Goal: Task Accomplishment & Management: Use online tool/utility

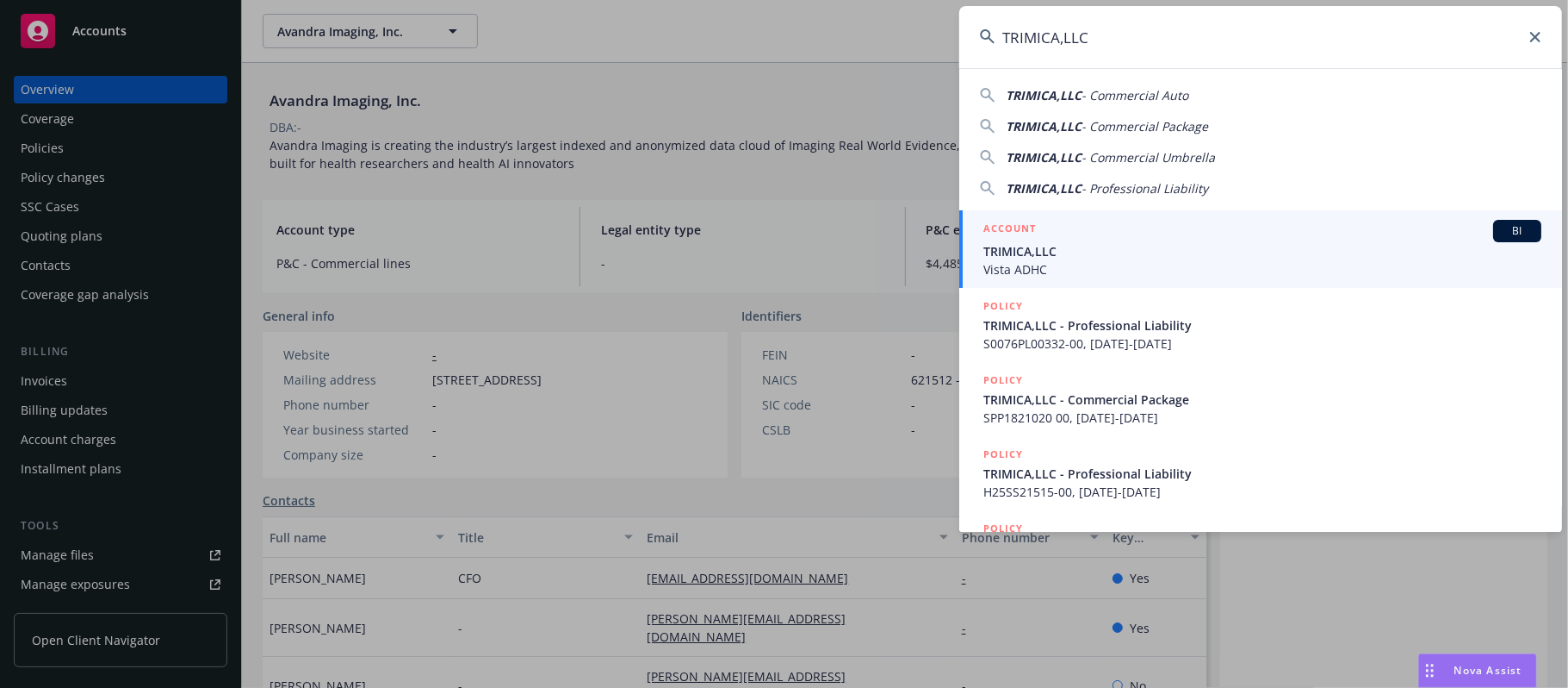
type input "TRIMICA,LLC"
click at [1273, 246] on span "TRIMICA,LLC" at bounding box center [1263, 251] width 558 height 18
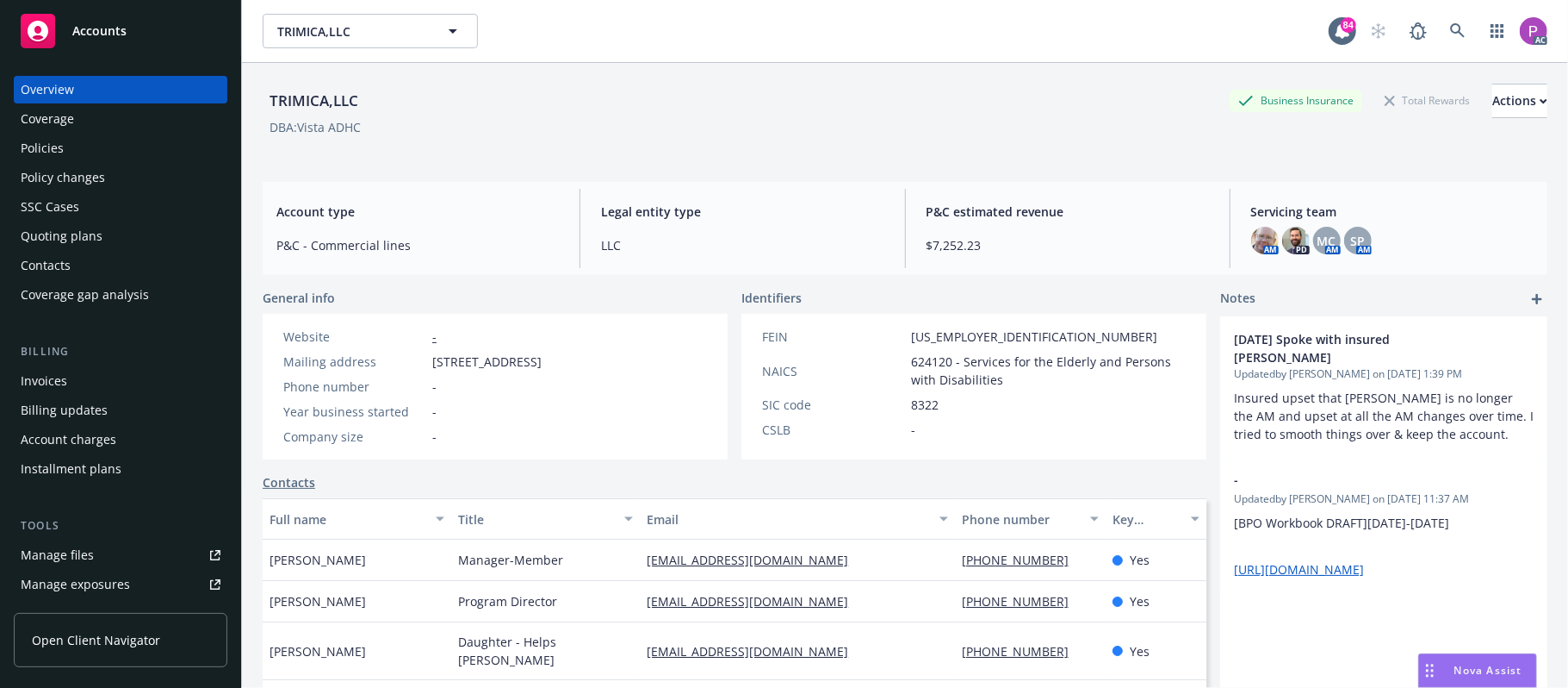
click at [76, 550] on div "Manage files" at bounding box center [58, 555] width 73 height 28
click at [1450, 25] on icon at bounding box center [1458, 31] width 16 height 16
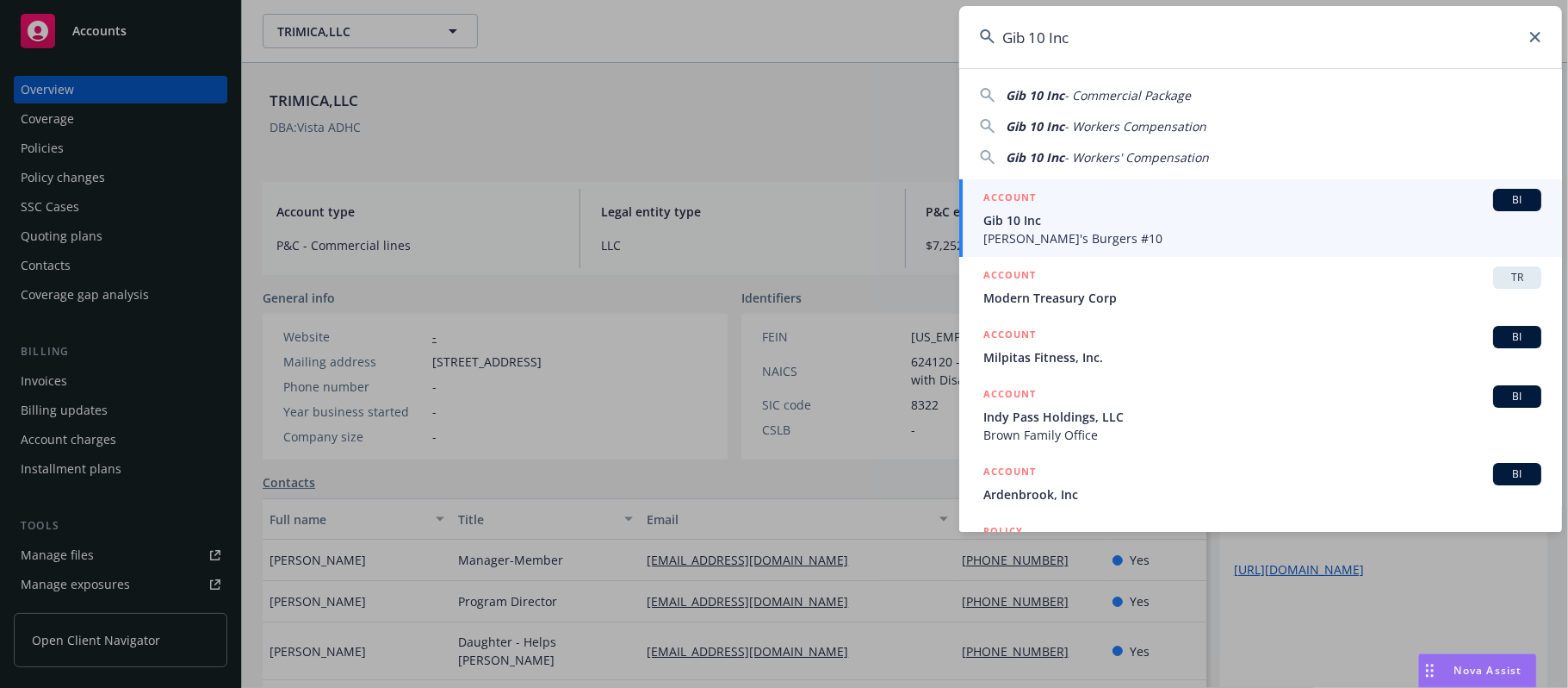
type input "Gib 10 Inc"
click at [1075, 207] on div "ACCOUNT BI" at bounding box center [1263, 200] width 558 height 23
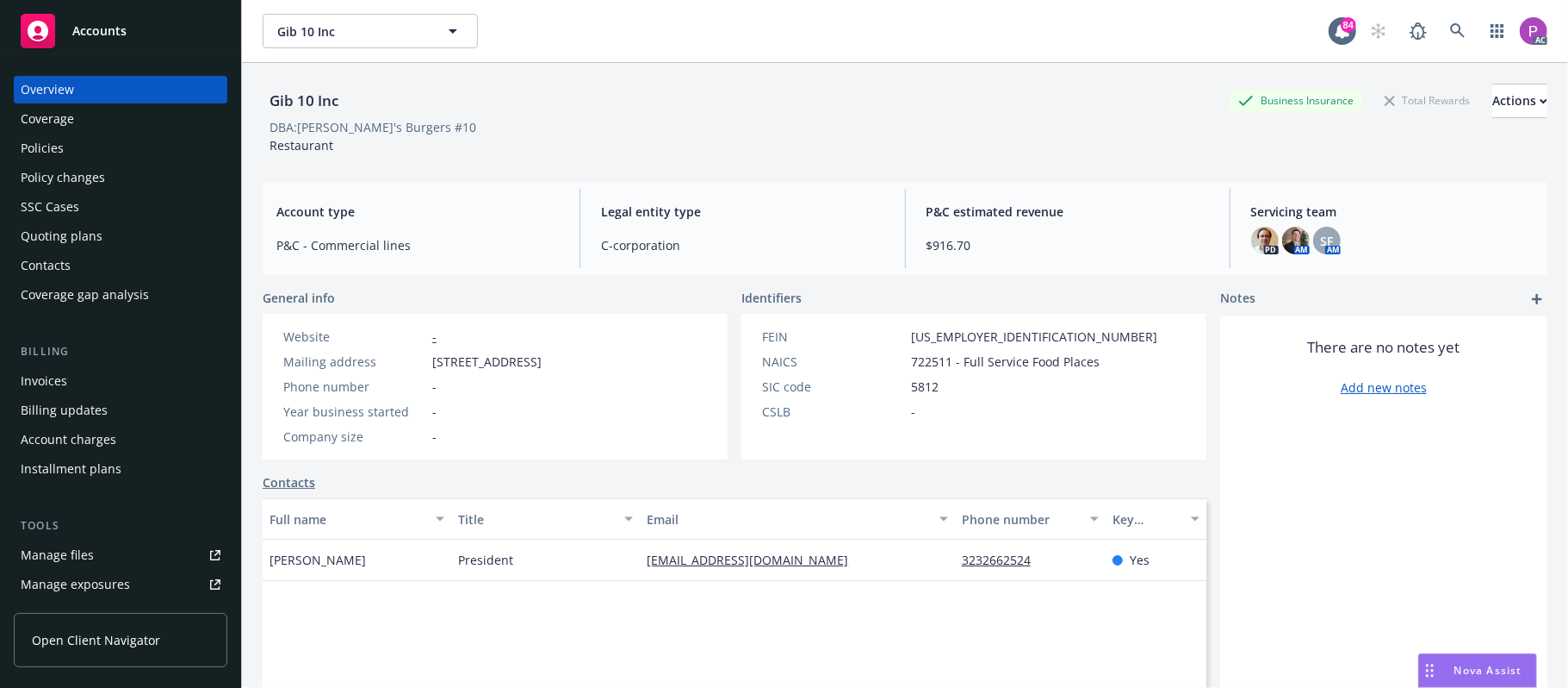
click at [78, 557] on div "Manage files" at bounding box center [58, 555] width 73 height 28
click at [1450, 31] on icon at bounding box center [1457, 31] width 15 height 15
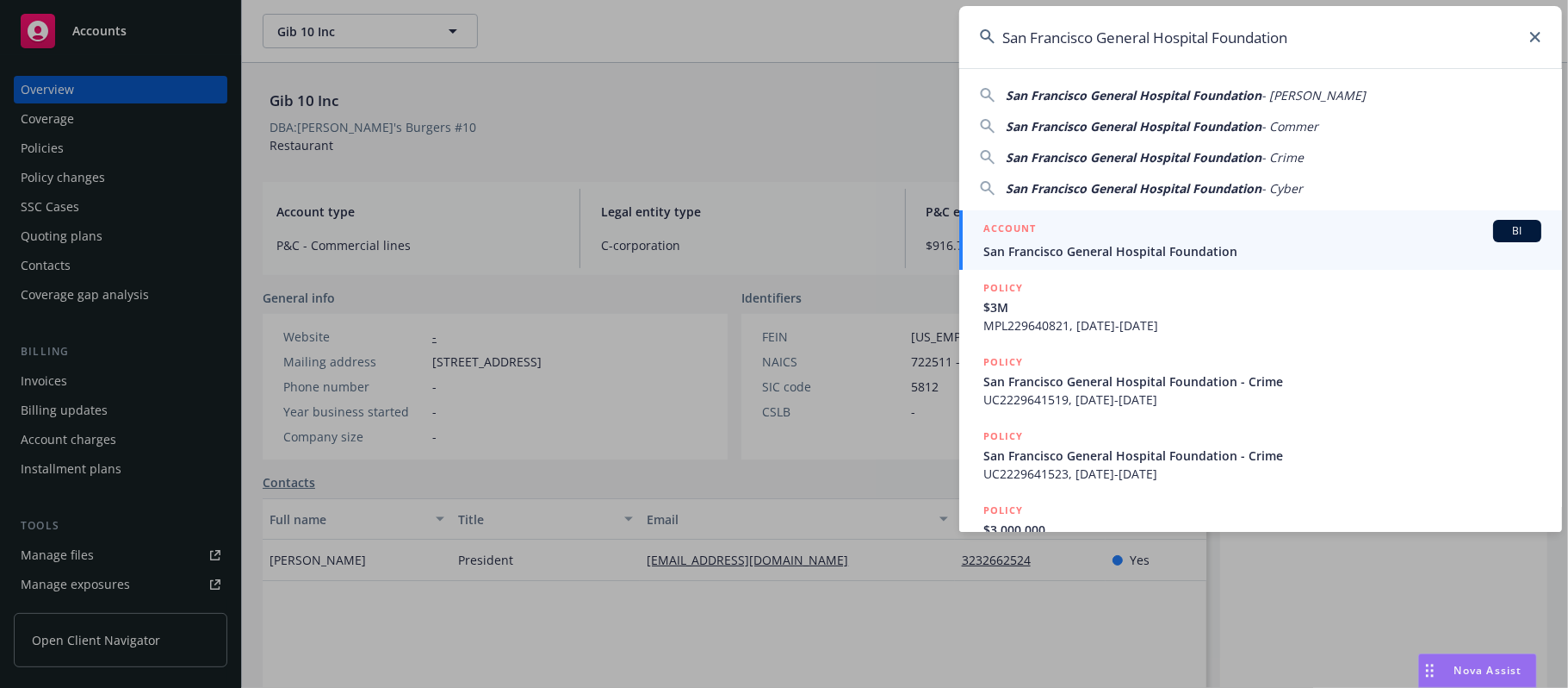
type input "San Francisco General Hospital Foundation"
click at [1195, 229] on div "ACCOUNT BI" at bounding box center [1263, 231] width 558 height 23
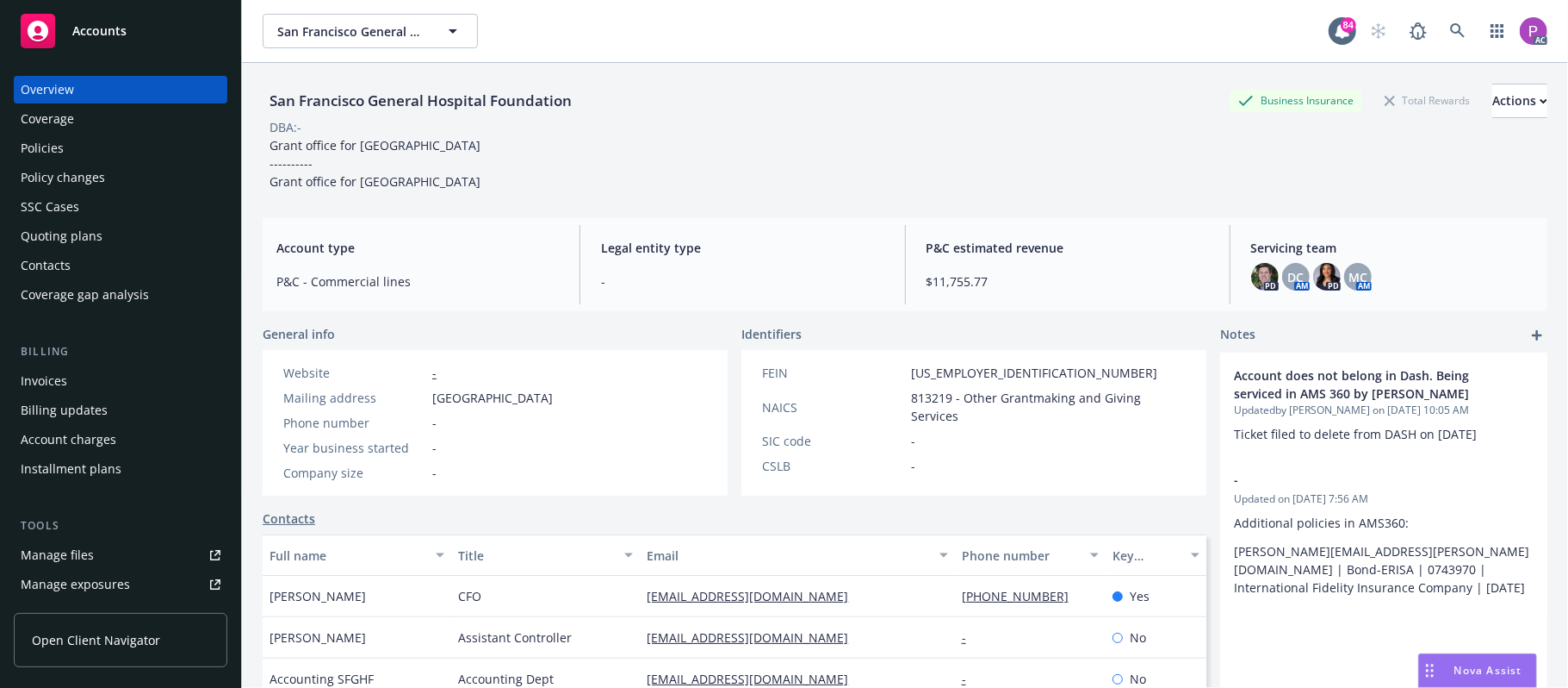
click at [76, 555] on div "Manage files" at bounding box center [58, 555] width 73 height 28
click at [1441, 29] on link at bounding box center [1457, 31] width 34 height 34
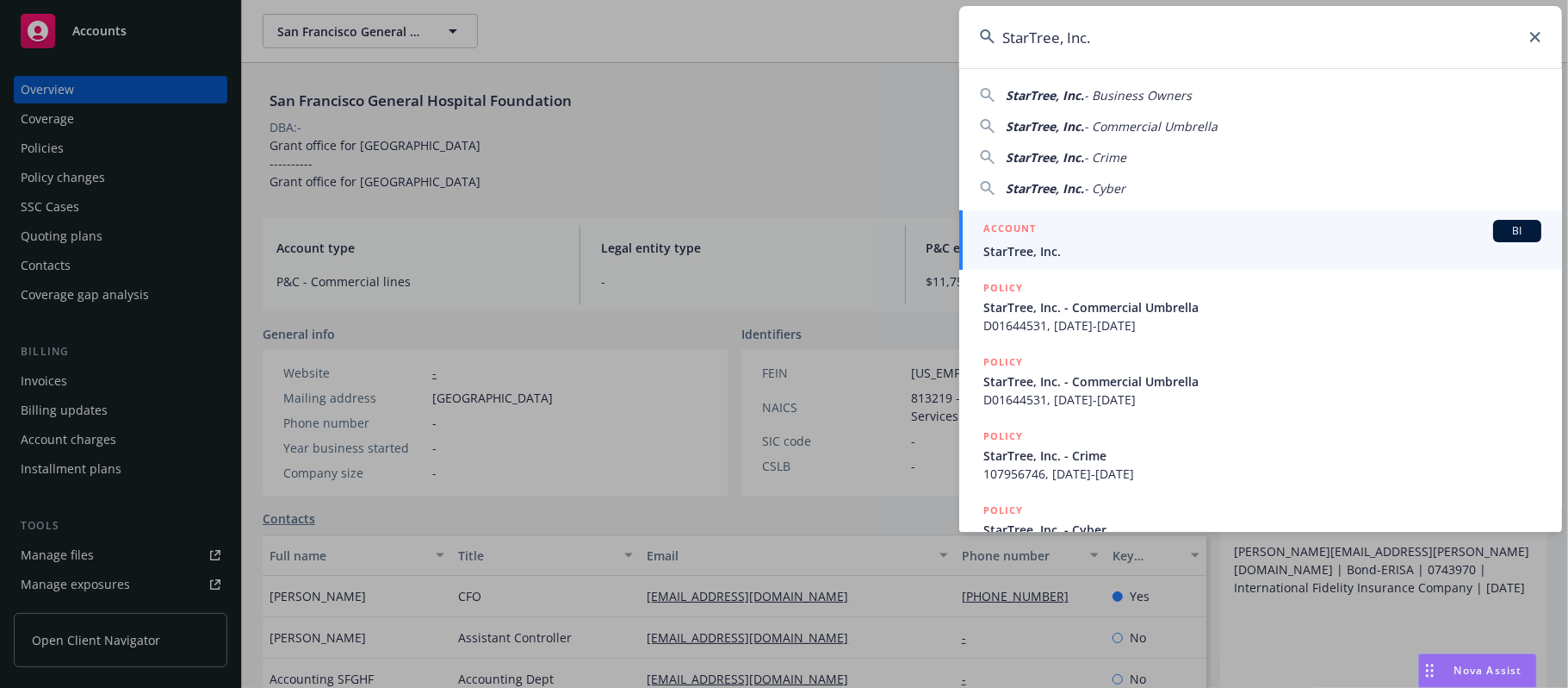
type input "StarTree, Inc."
click at [1068, 253] on span "StarTree, Inc." at bounding box center [1263, 251] width 558 height 18
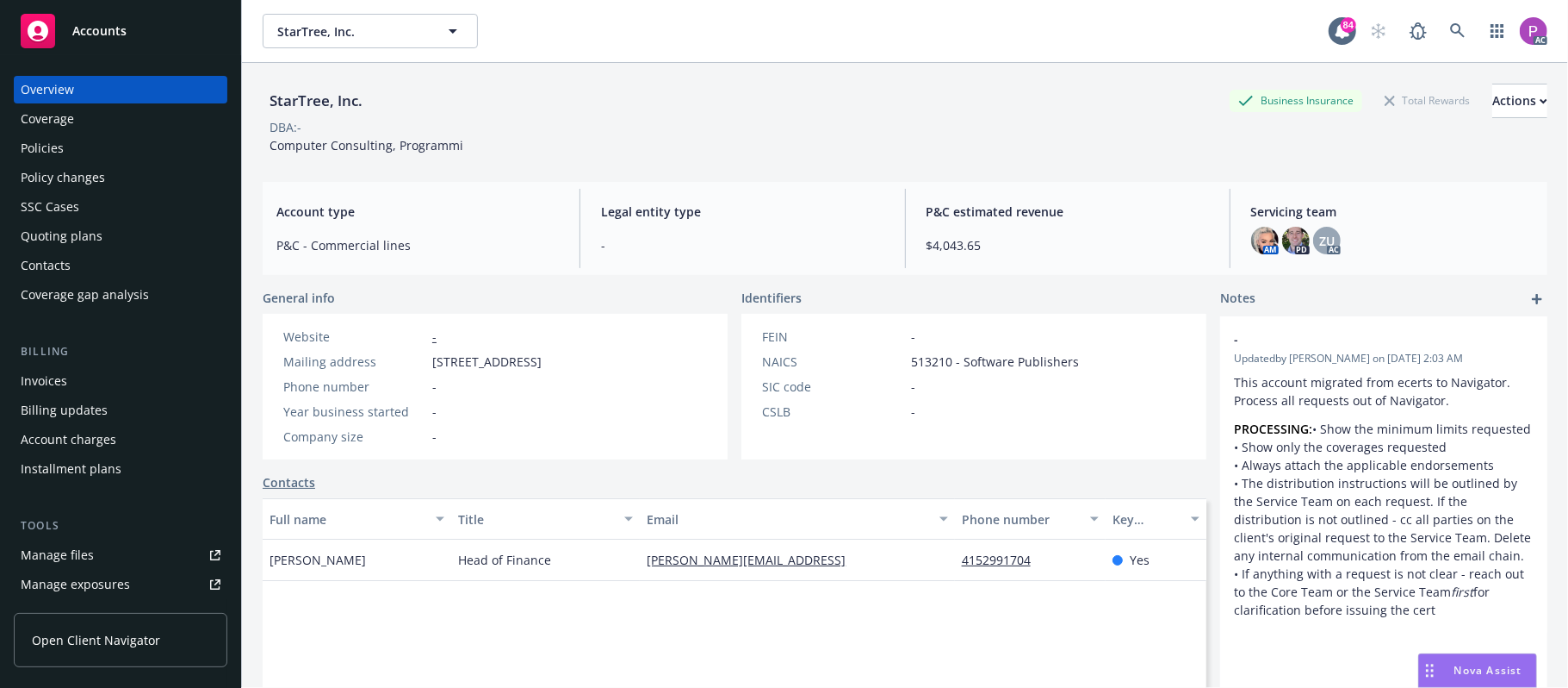
click at [55, 546] on div "Manage files" at bounding box center [58, 555] width 73 height 28
click at [1441, 31] on link at bounding box center [1457, 31] width 34 height 34
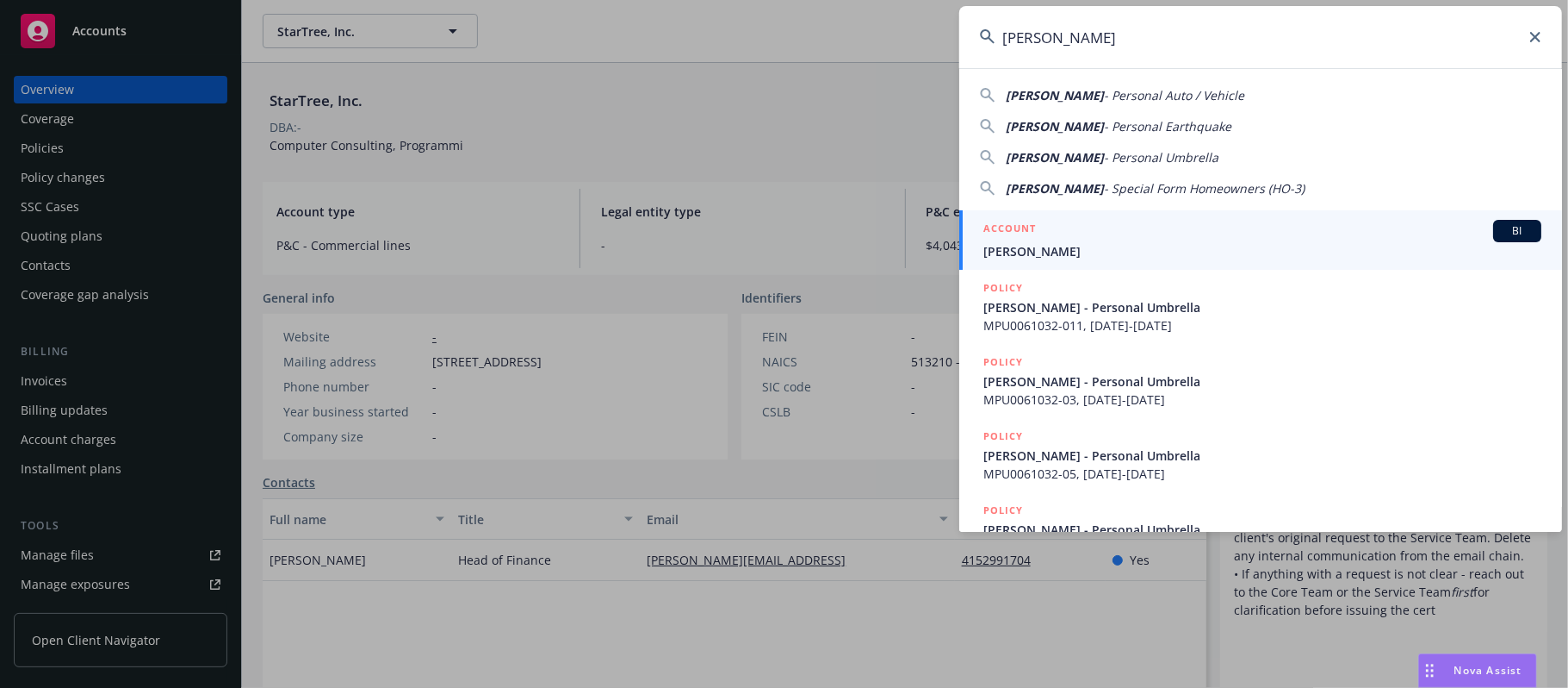
type input "Karen S Brown"
click at [1204, 248] on span "Karen S Brown" at bounding box center [1263, 251] width 558 height 18
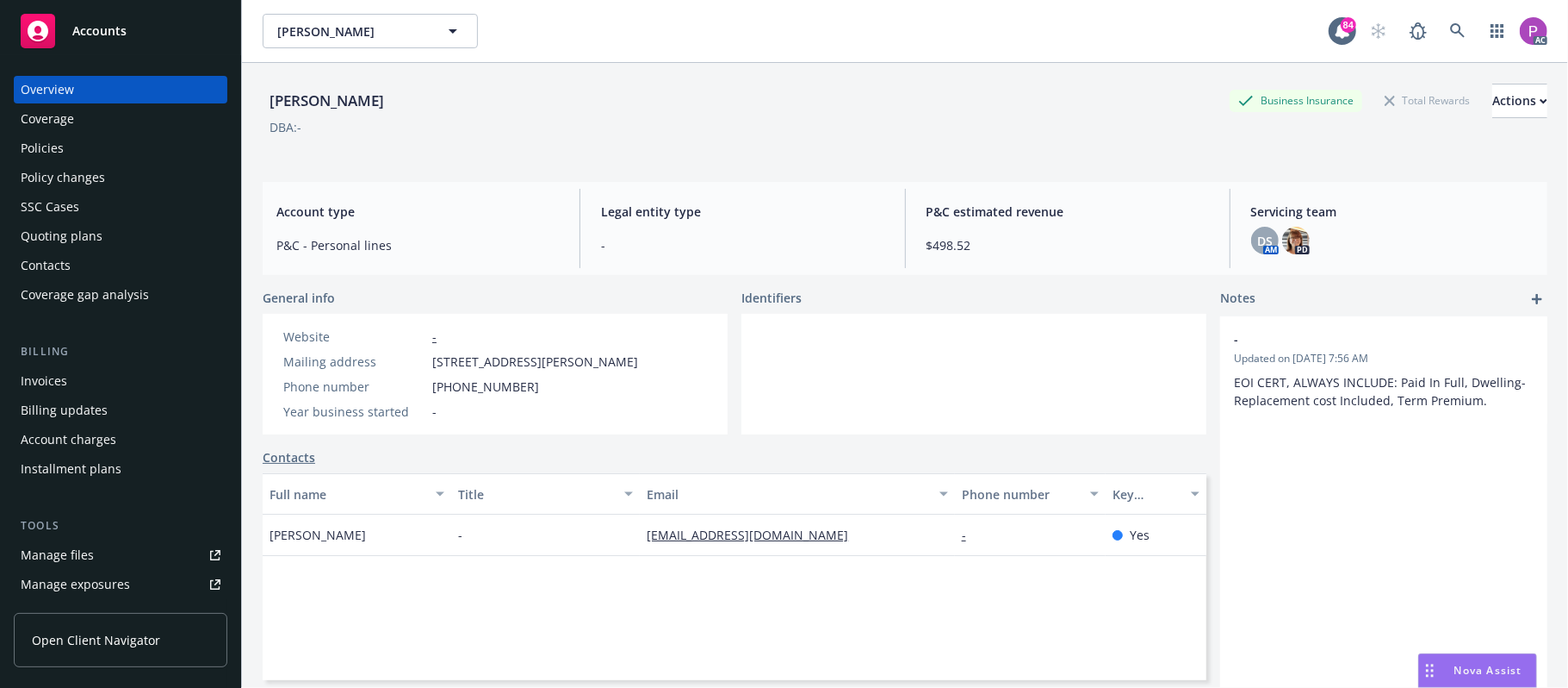
click at [38, 554] on div "Manage files" at bounding box center [58, 555] width 73 height 28
click at [1441, 23] on link at bounding box center [1457, 31] width 34 height 34
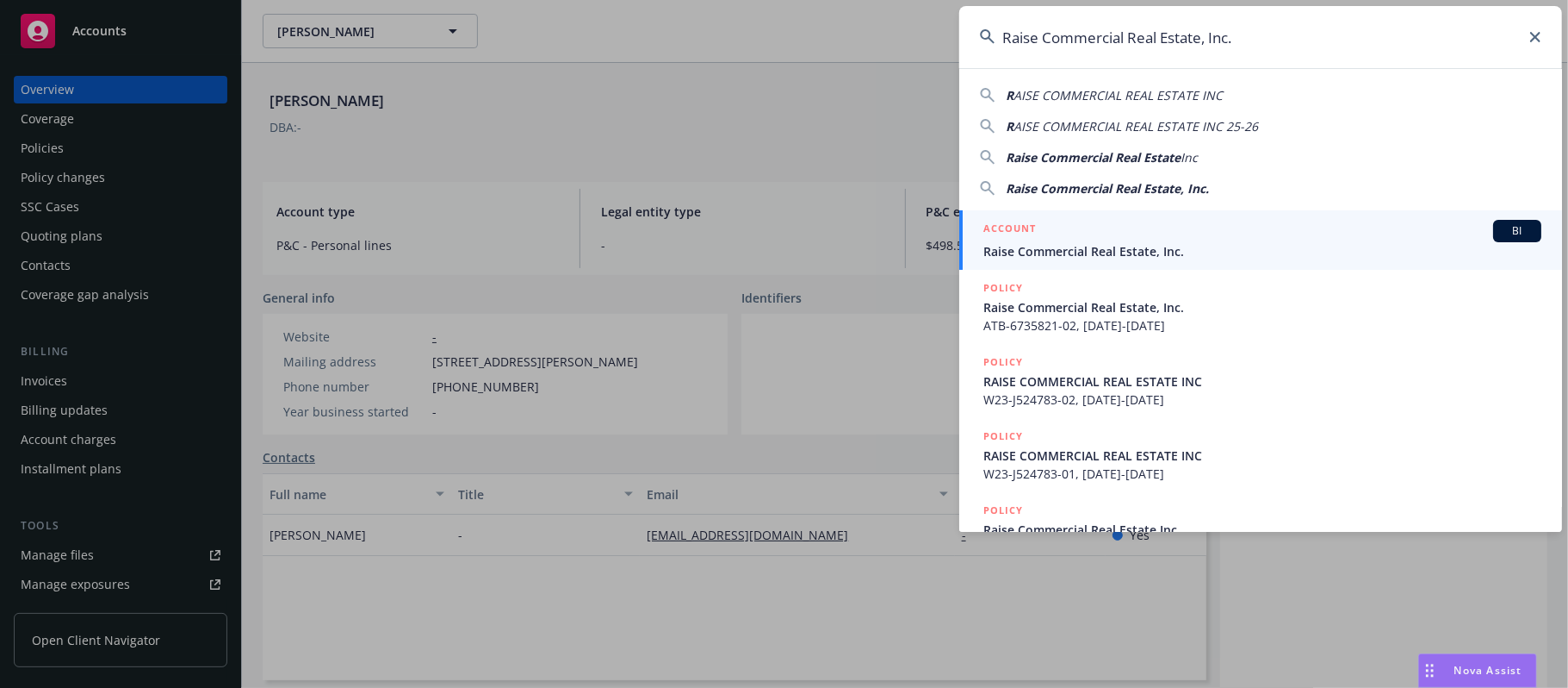
type input "Raise Commercial Real Estate, Inc."
click at [1211, 242] on span "Raise Commercial Real Estate, Inc." at bounding box center [1263, 251] width 558 height 18
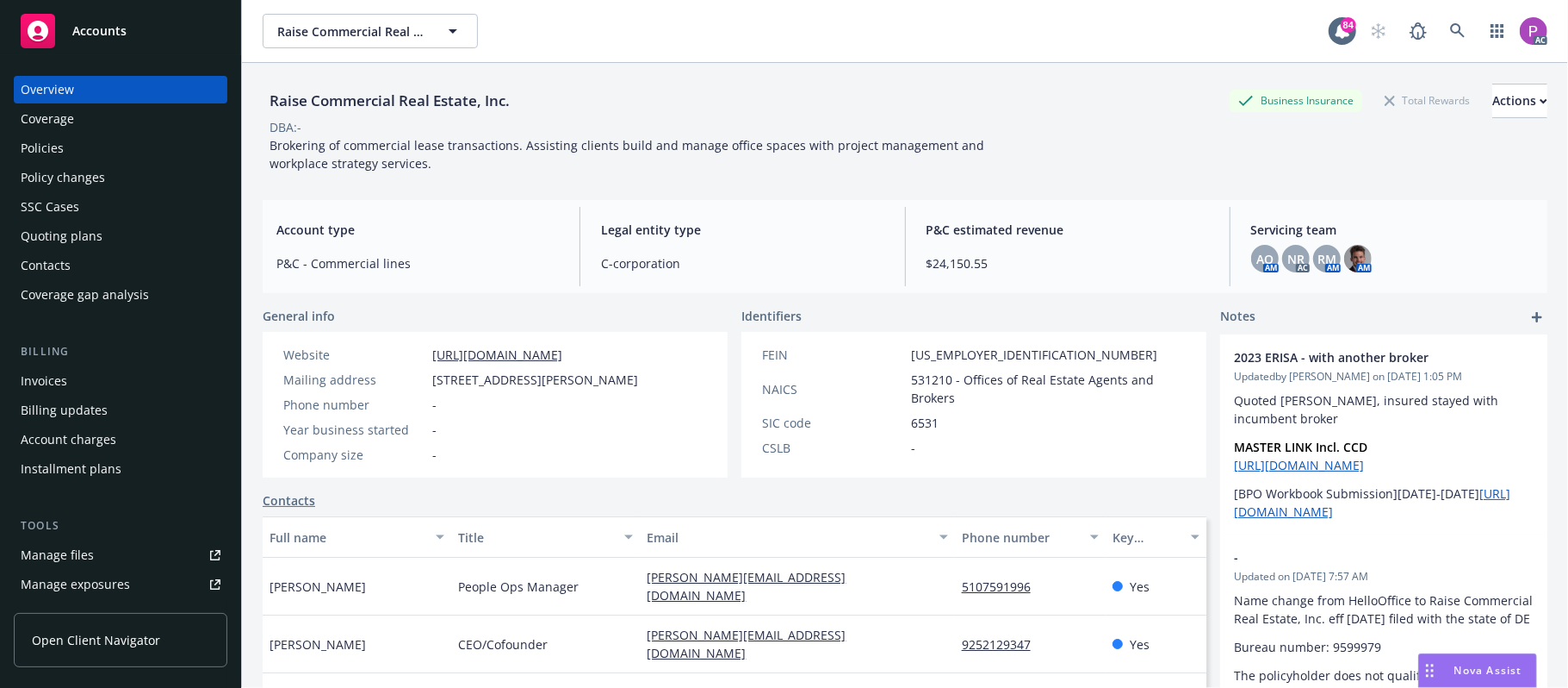
click at [62, 553] on div "Manage files" at bounding box center [58, 555] width 73 height 28
click at [1450, 31] on icon at bounding box center [1458, 31] width 16 height 16
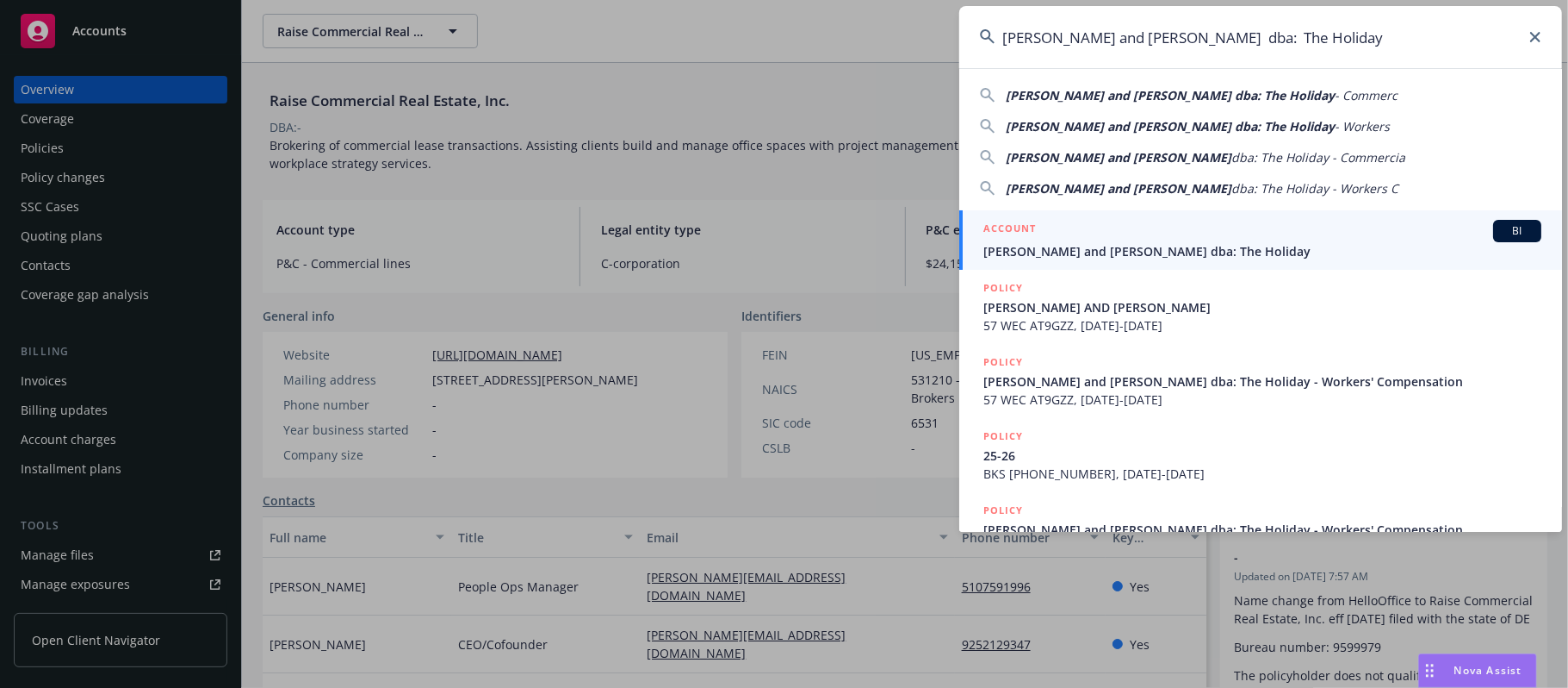
type input "Barry and Karen Bruce dba: The Holiday"
click at [1240, 231] on div "ACCOUNT BI" at bounding box center [1263, 231] width 558 height 23
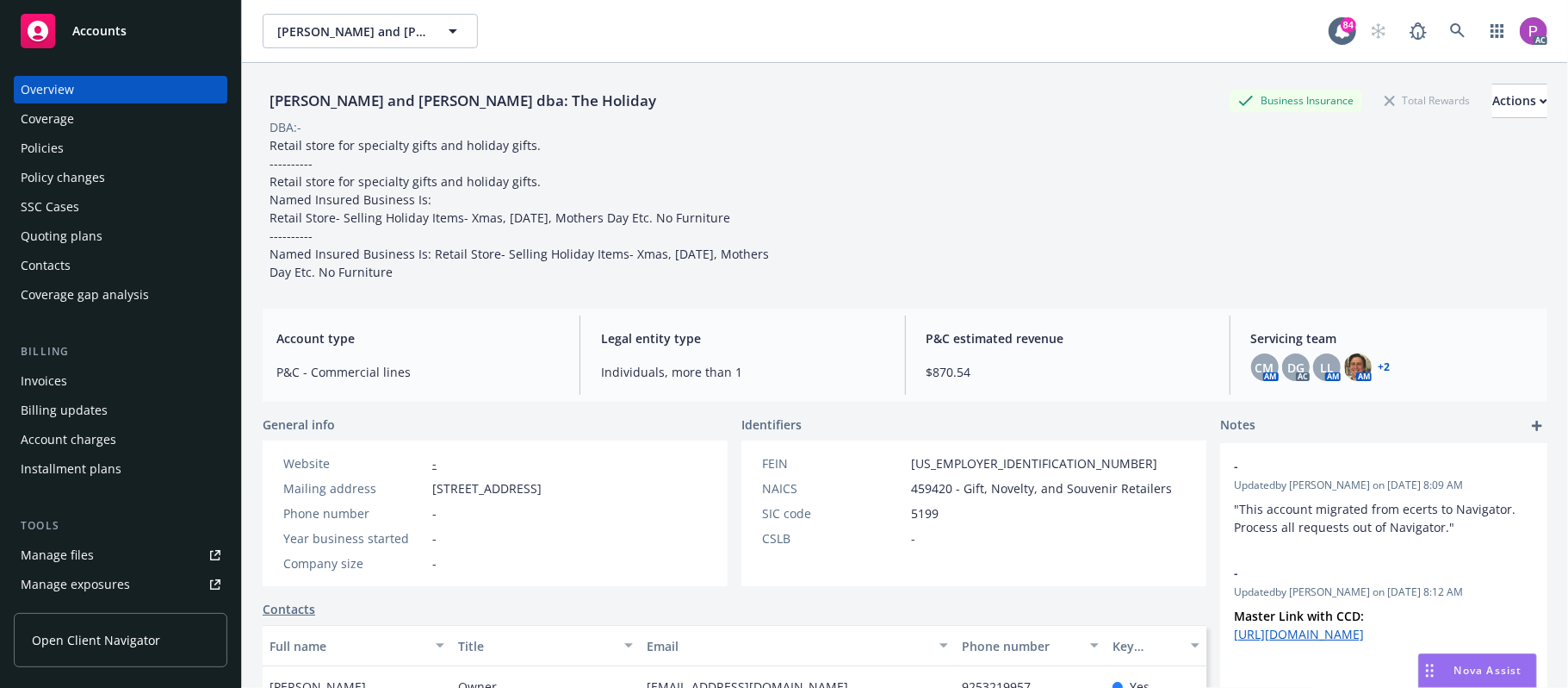
click at [74, 552] on div "Manage files" at bounding box center [58, 555] width 73 height 28
click at [1450, 29] on icon at bounding box center [1458, 31] width 16 height 16
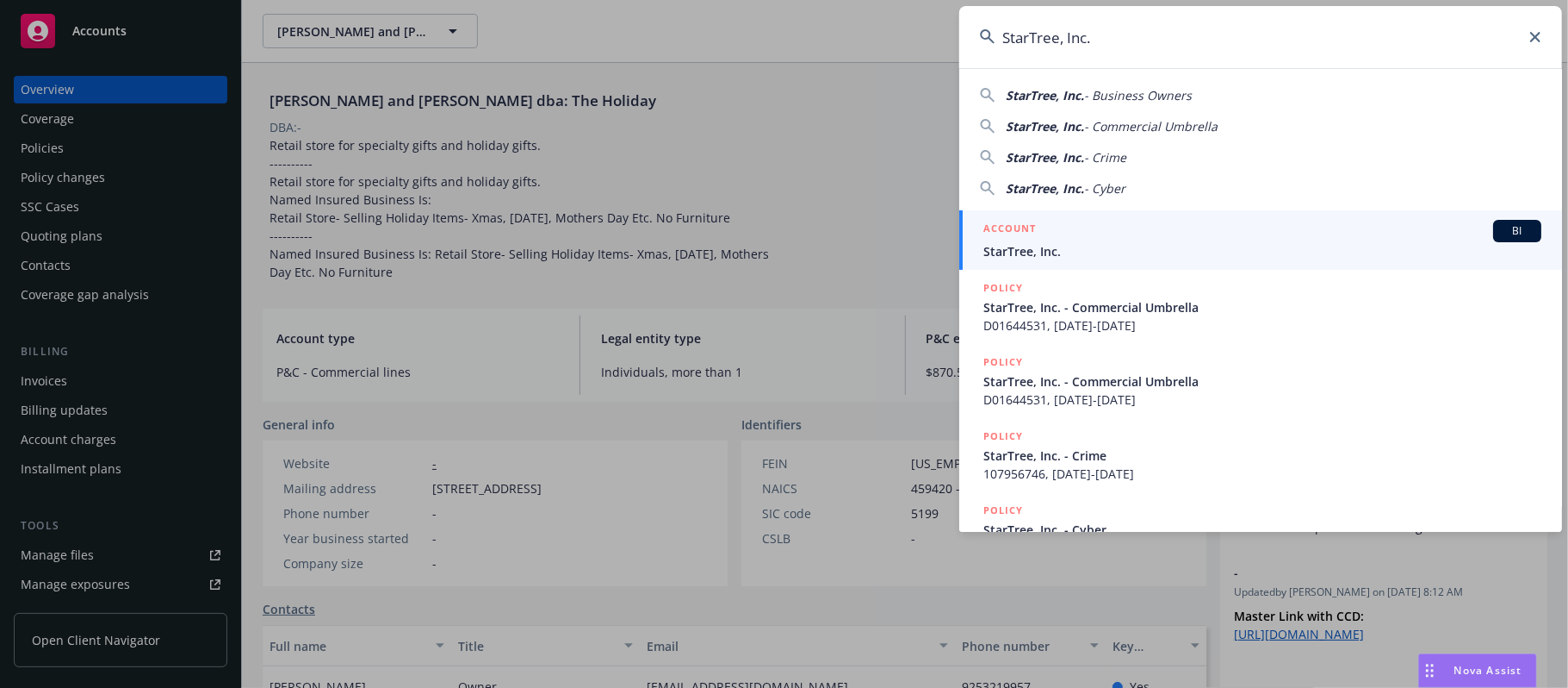
type input "StarTree, Inc."
click at [1103, 243] on span "StarTree, Inc." at bounding box center [1263, 251] width 558 height 18
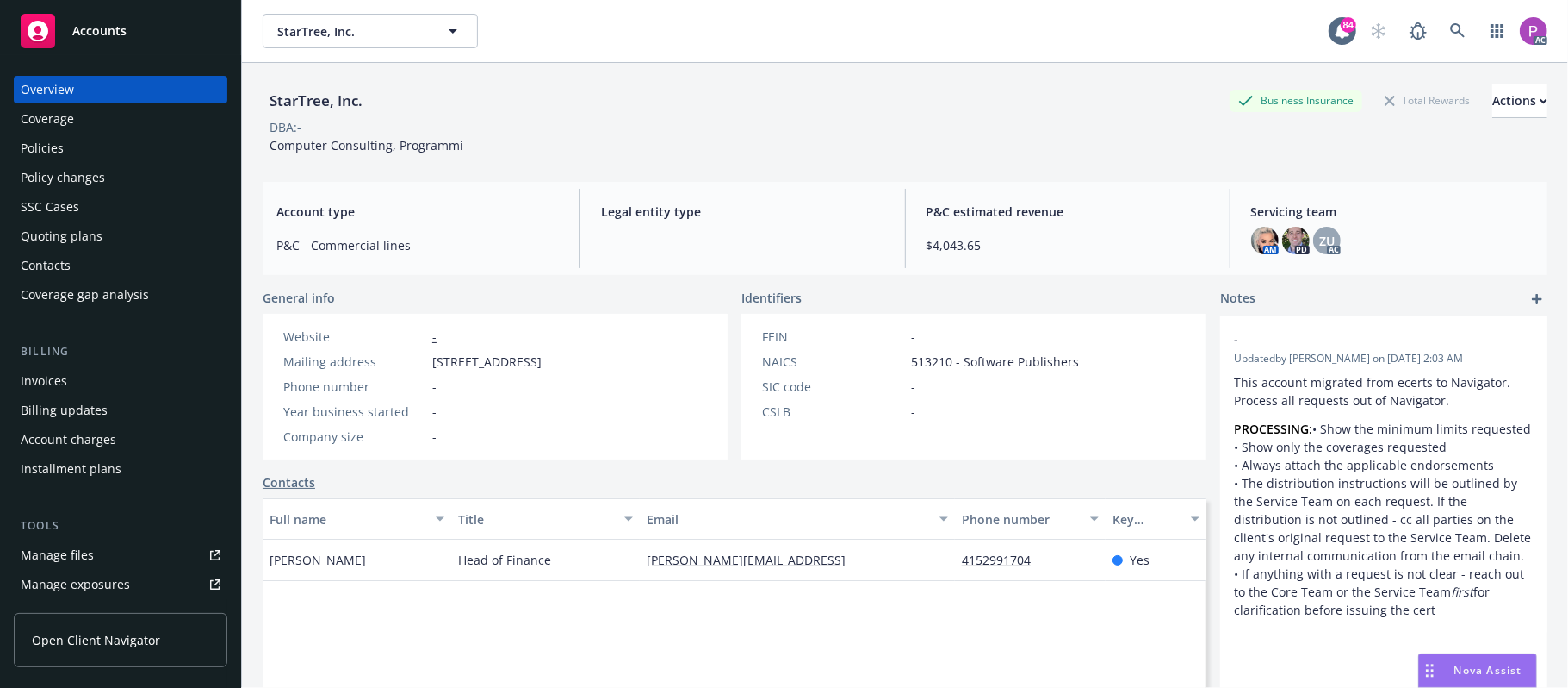
click at [105, 547] on link "Manage files" at bounding box center [120, 555] width 214 height 28
click at [1455, 28] on link at bounding box center [1457, 31] width 34 height 34
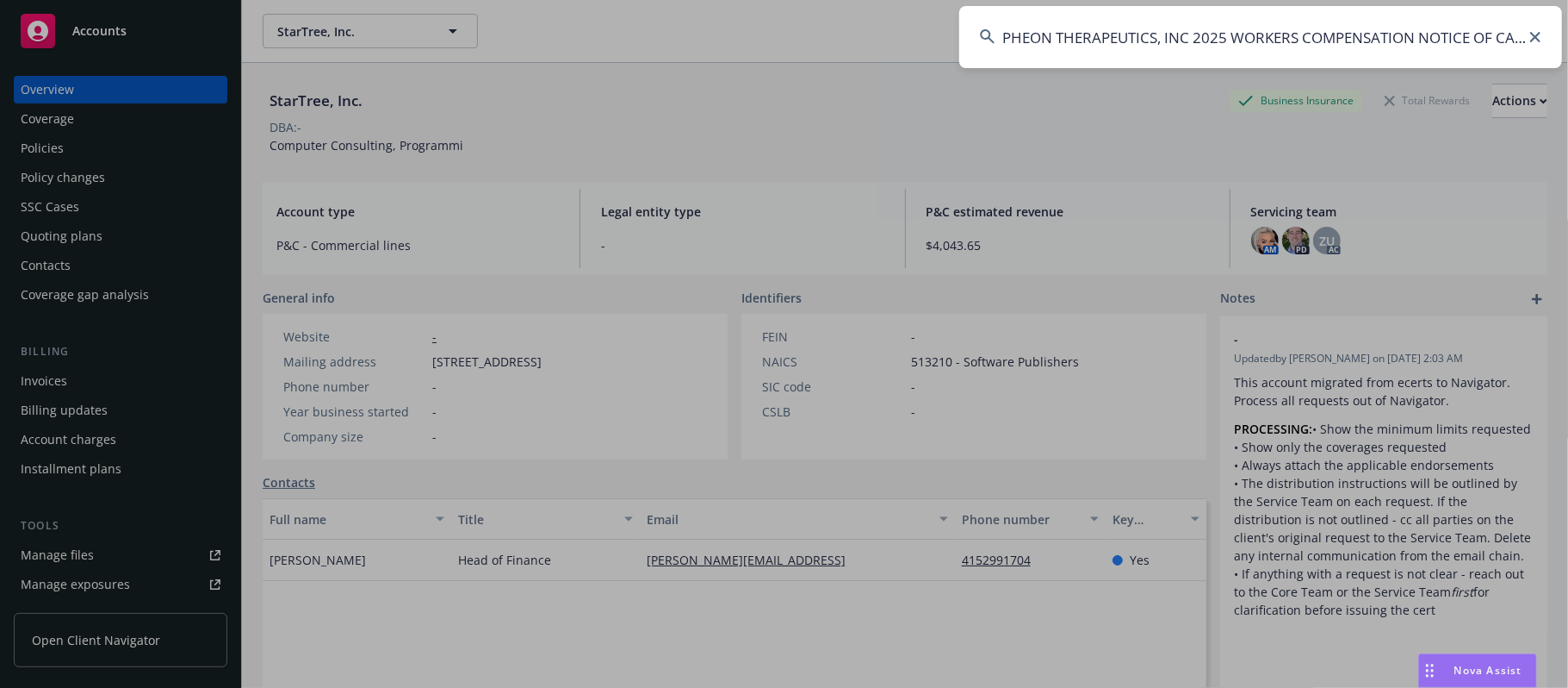
scroll to position [0, 202]
drag, startPoint x: 1027, startPoint y: 34, endPoint x: 1484, endPoint y: 154, distance: 472.5
click at [1547, 48] on input "PHEON THERAPEUTICS, INC 2025 WORKERS COMPENSATION NOTICE OF CANCELLATION EFF. 1…" at bounding box center [1260, 37] width 603 height 62
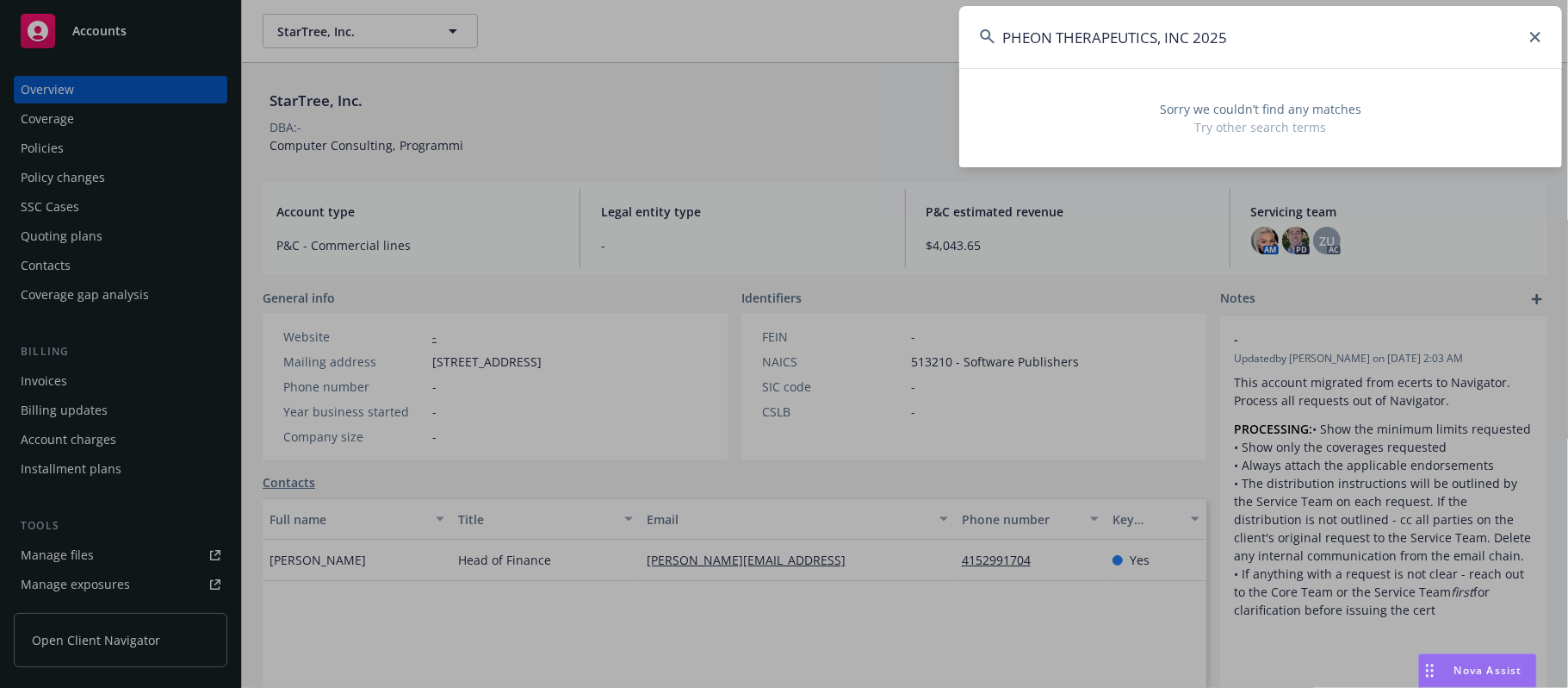
scroll to position [0, 0]
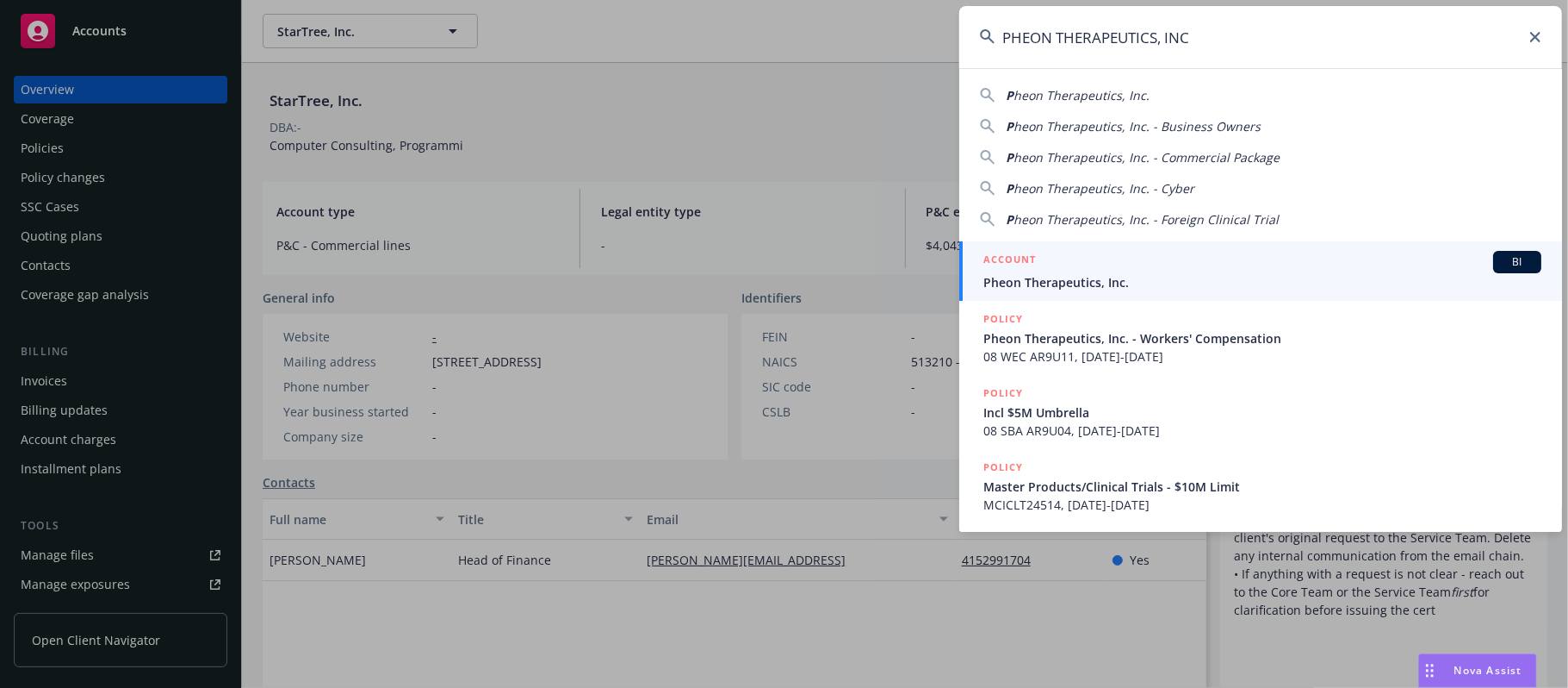
type input "PHEON THERAPEUTICS, INC"
click at [1090, 258] on div "ACCOUNT BI" at bounding box center [1263, 262] width 558 height 23
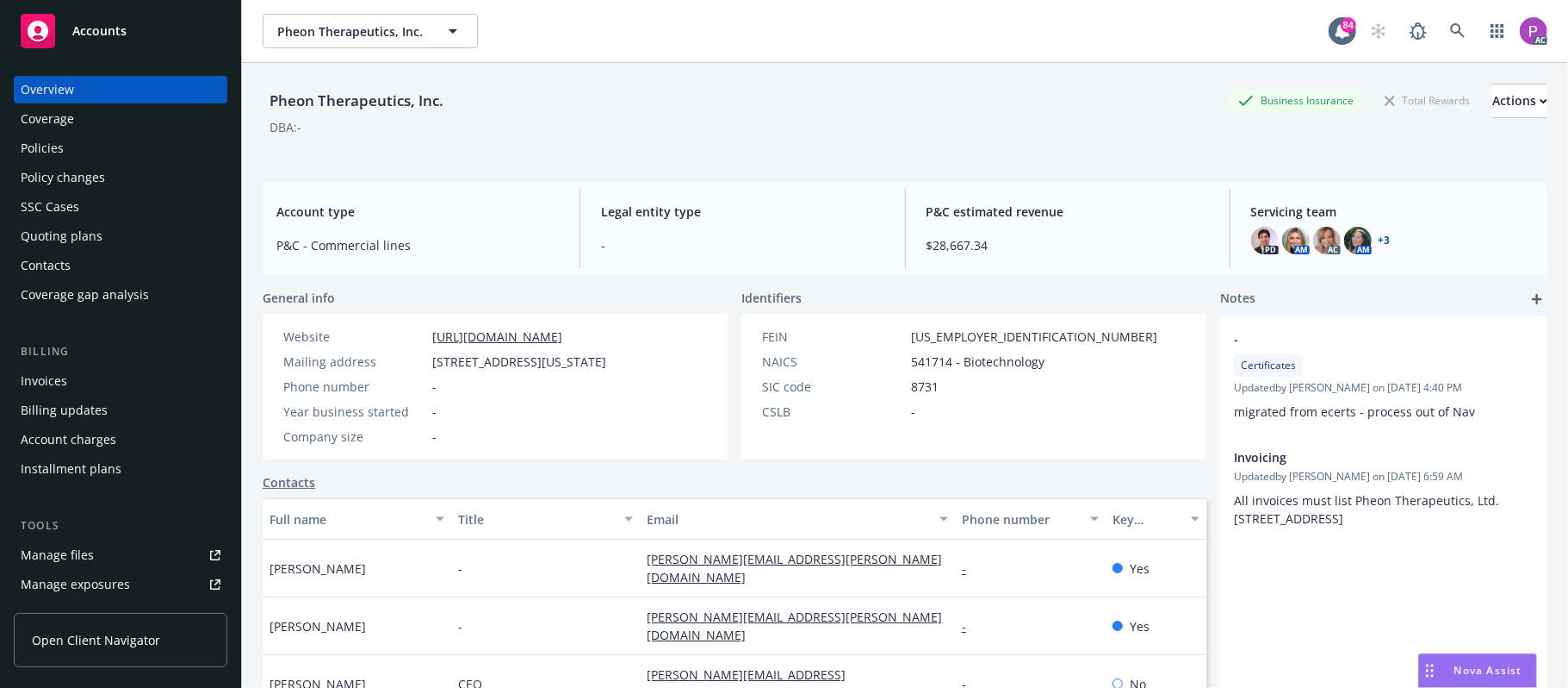
click at [65, 546] on div "Manage files" at bounding box center [58, 555] width 73 height 28
click at [1450, 29] on icon at bounding box center [1458, 31] width 16 height 16
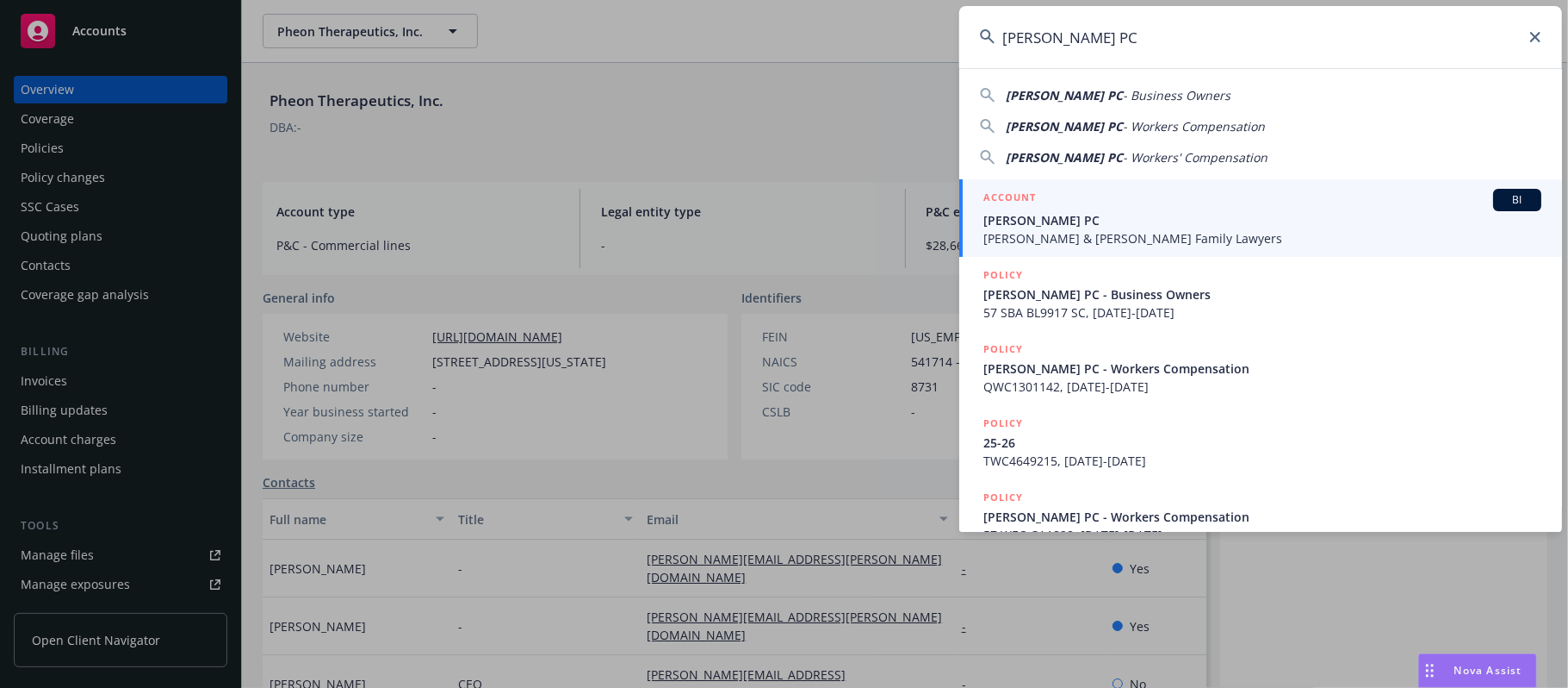
type input "DENA KLEEMAN PC"
click at [1085, 204] on div "ACCOUNT BI" at bounding box center [1263, 200] width 558 height 23
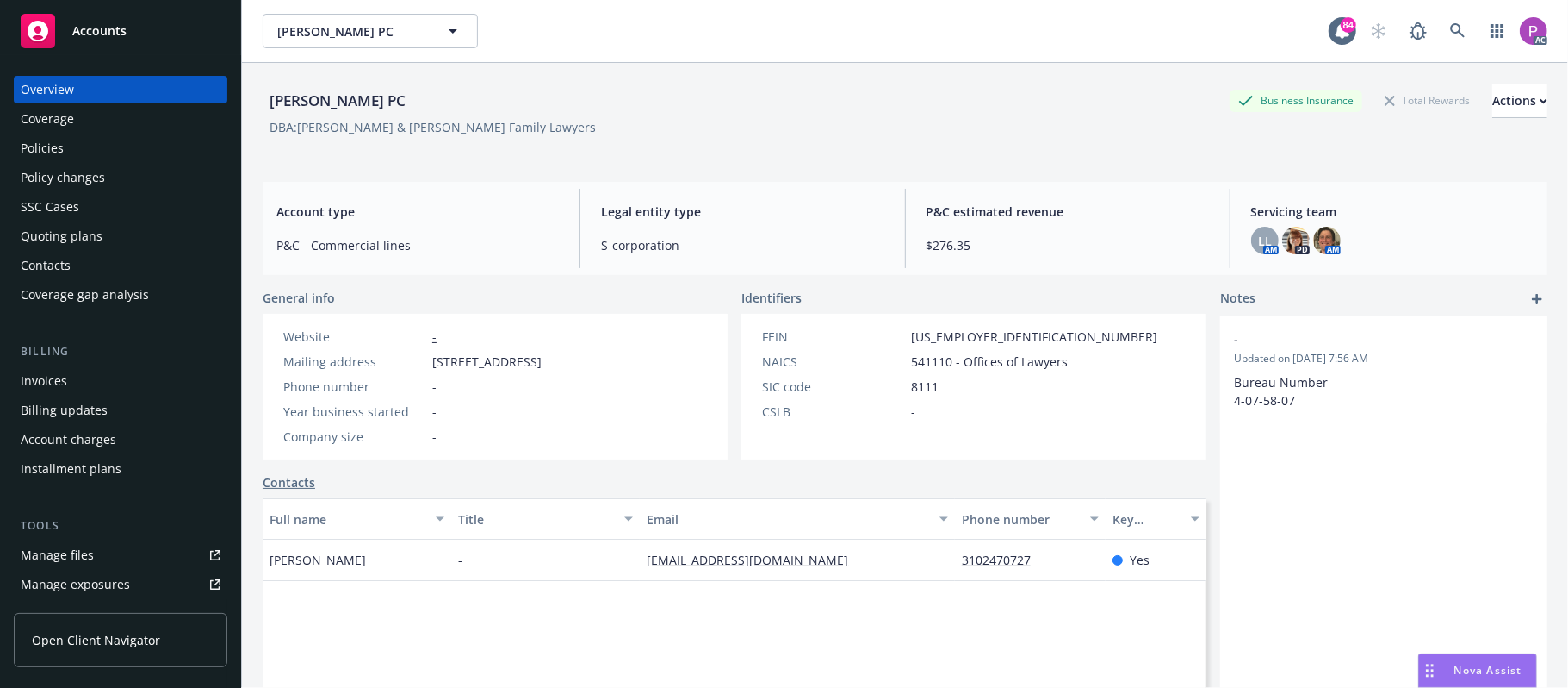
click at [59, 546] on div "Manage files" at bounding box center [58, 555] width 73 height 28
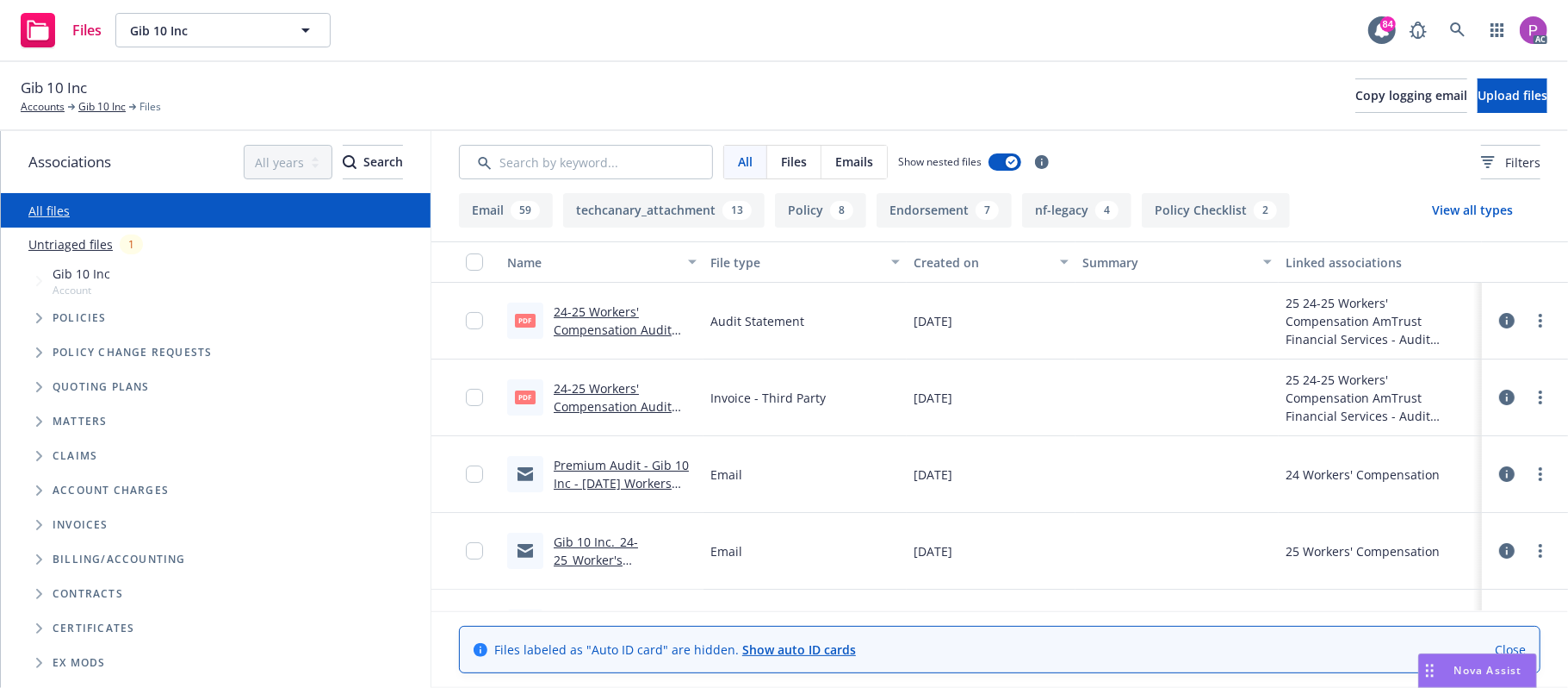
click at [85, 237] on link "Untriaged files" at bounding box center [71, 244] width 85 height 18
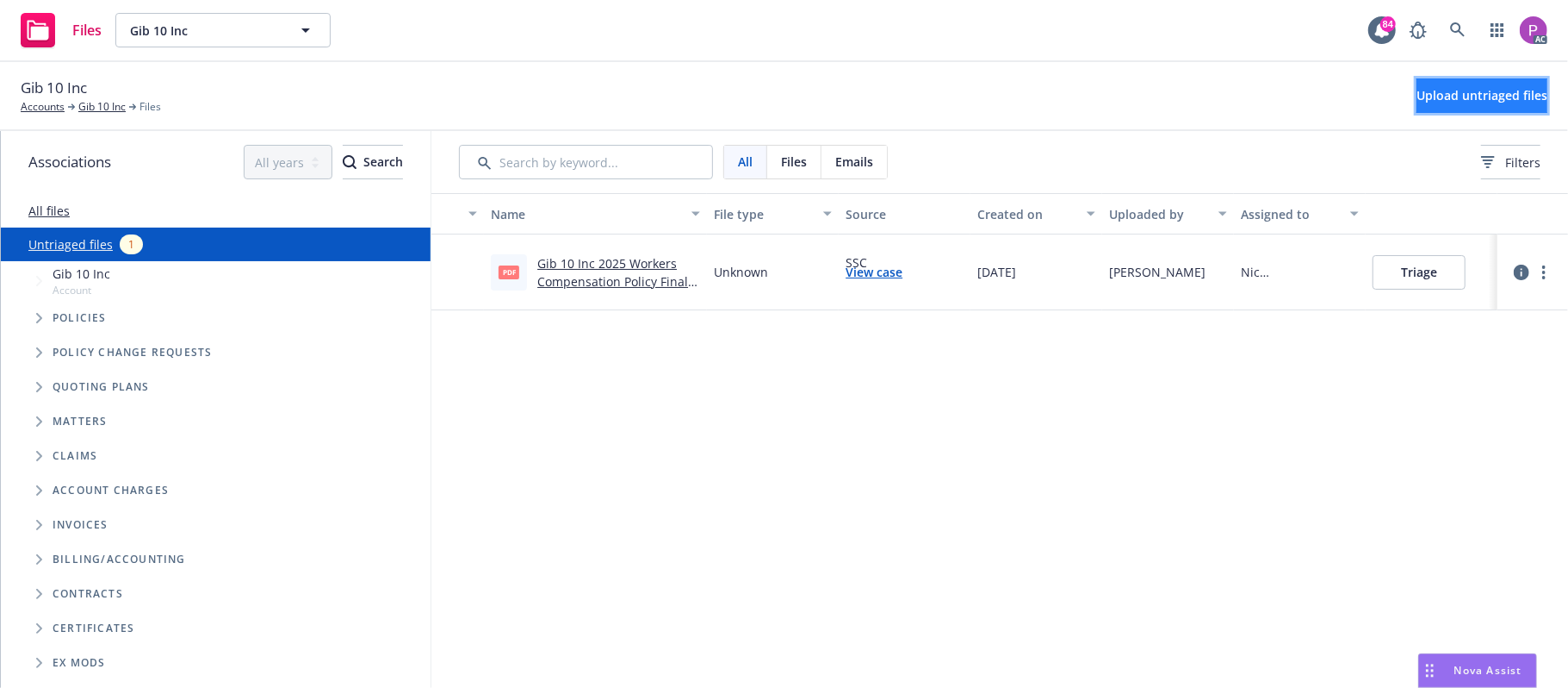
click at [1434, 95] on span "Upload untriaged files" at bounding box center [1482, 95] width 131 height 17
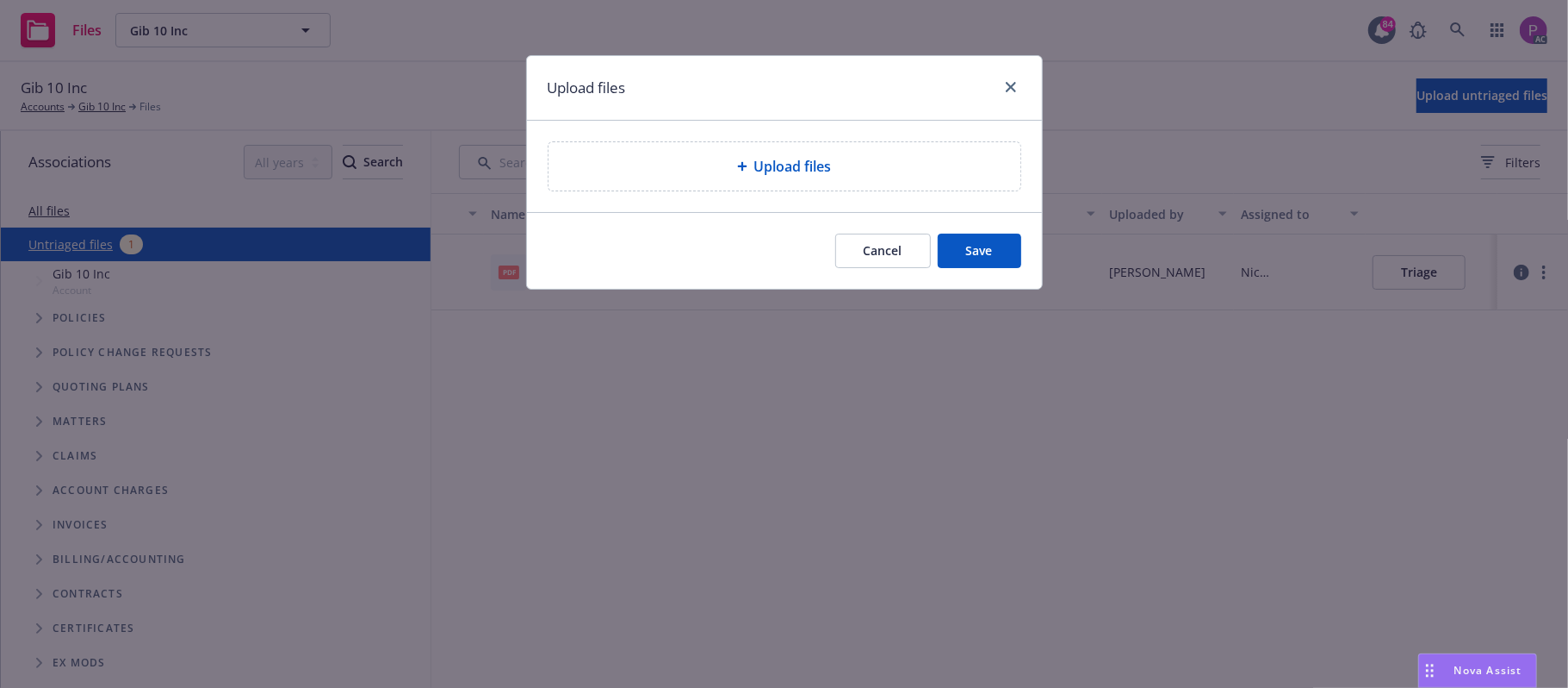
click at [735, 169] on div "Upload files" at bounding box center [784, 167] width 444 height 21
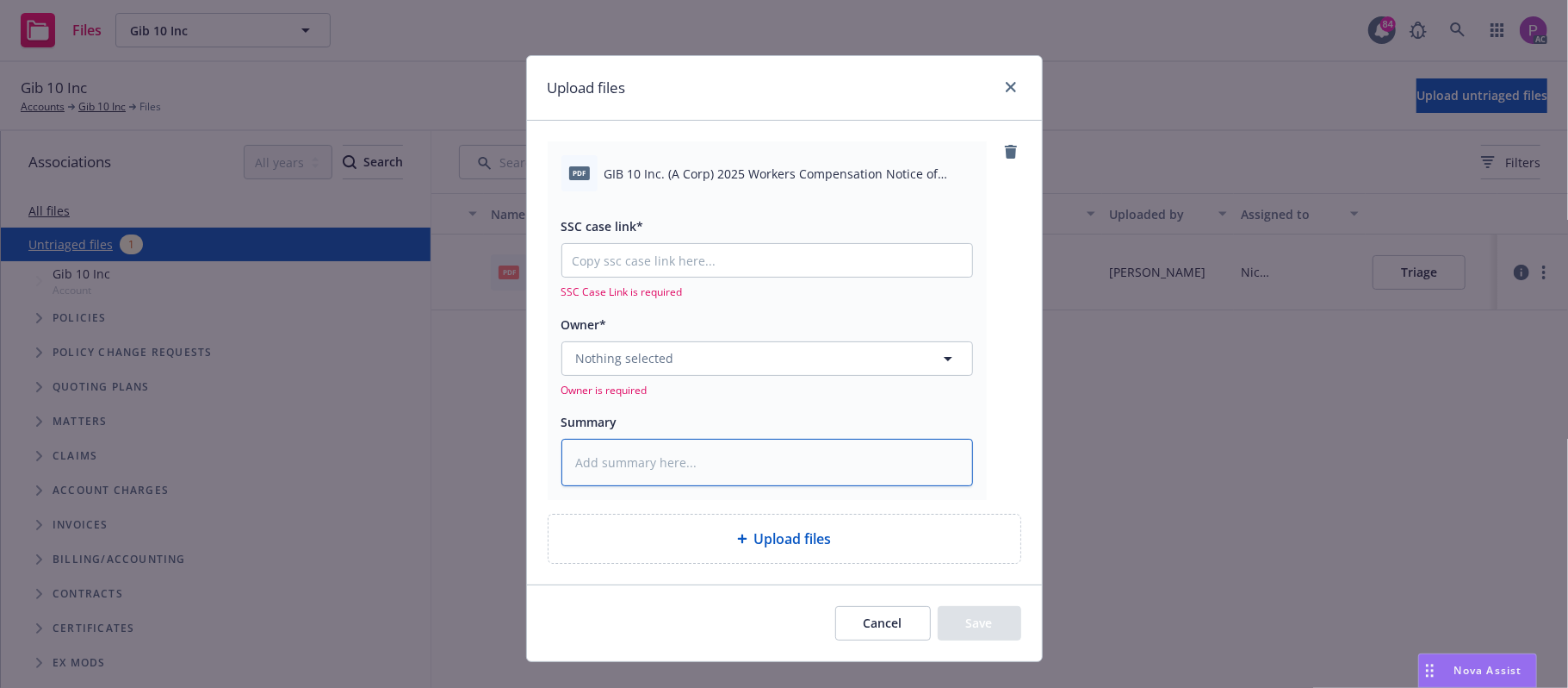
click at [691, 465] on textarea at bounding box center [767, 462] width 412 height 48
paste textarea "GIB 10 Inc. (A Corp) 2025 Workers Compensation Notice of Cancellation Eff. 09-0…"
type textarea "x"
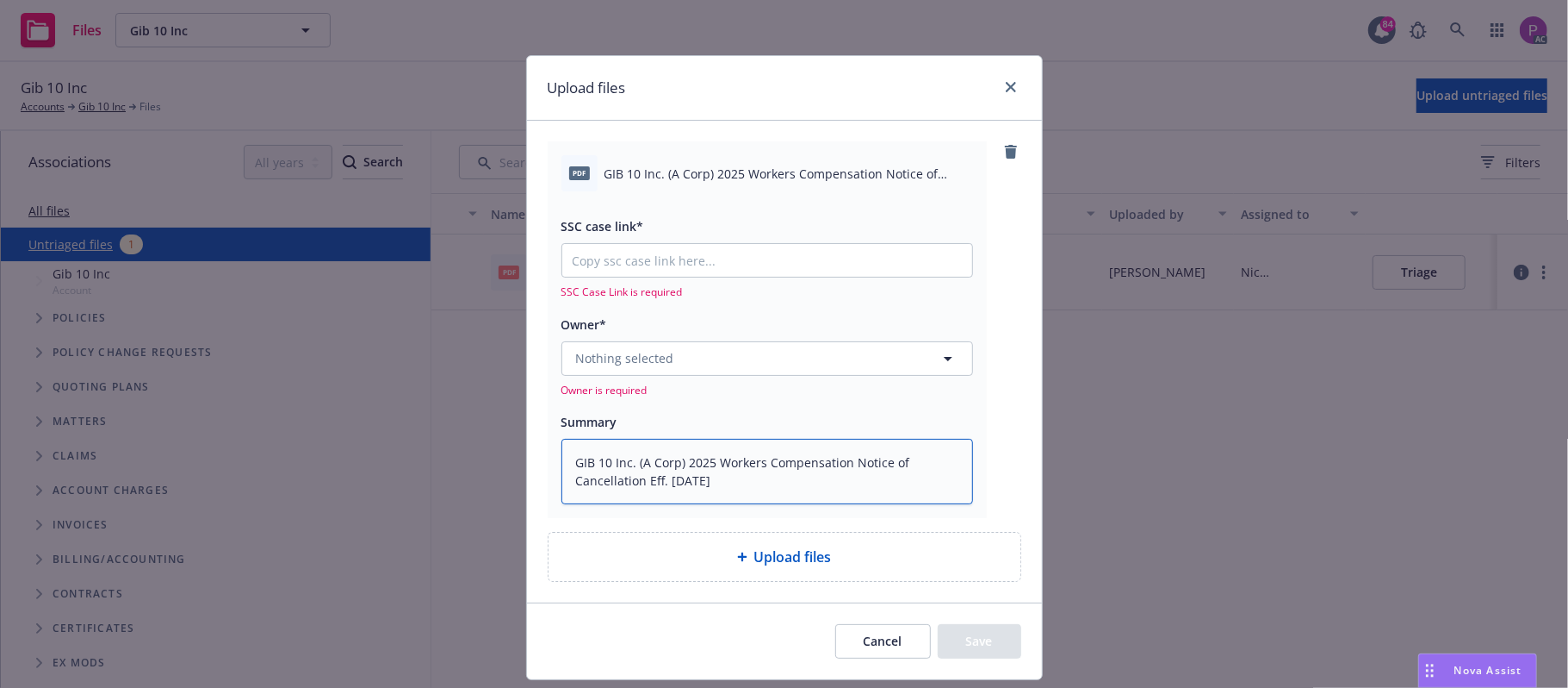
type textarea "GIB 10 Inc. (A Corp) 2025 Workers Compensation Notice of Cancellation Eff. 09-0…"
click at [715, 259] on input "SSC case link*" at bounding box center [767, 260] width 410 height 33
paste input "https://newfront-ssc.lightning.force.com/lightning/r/Case/500Vz00000R4JhJIAV/vi…"
type textarea "x"
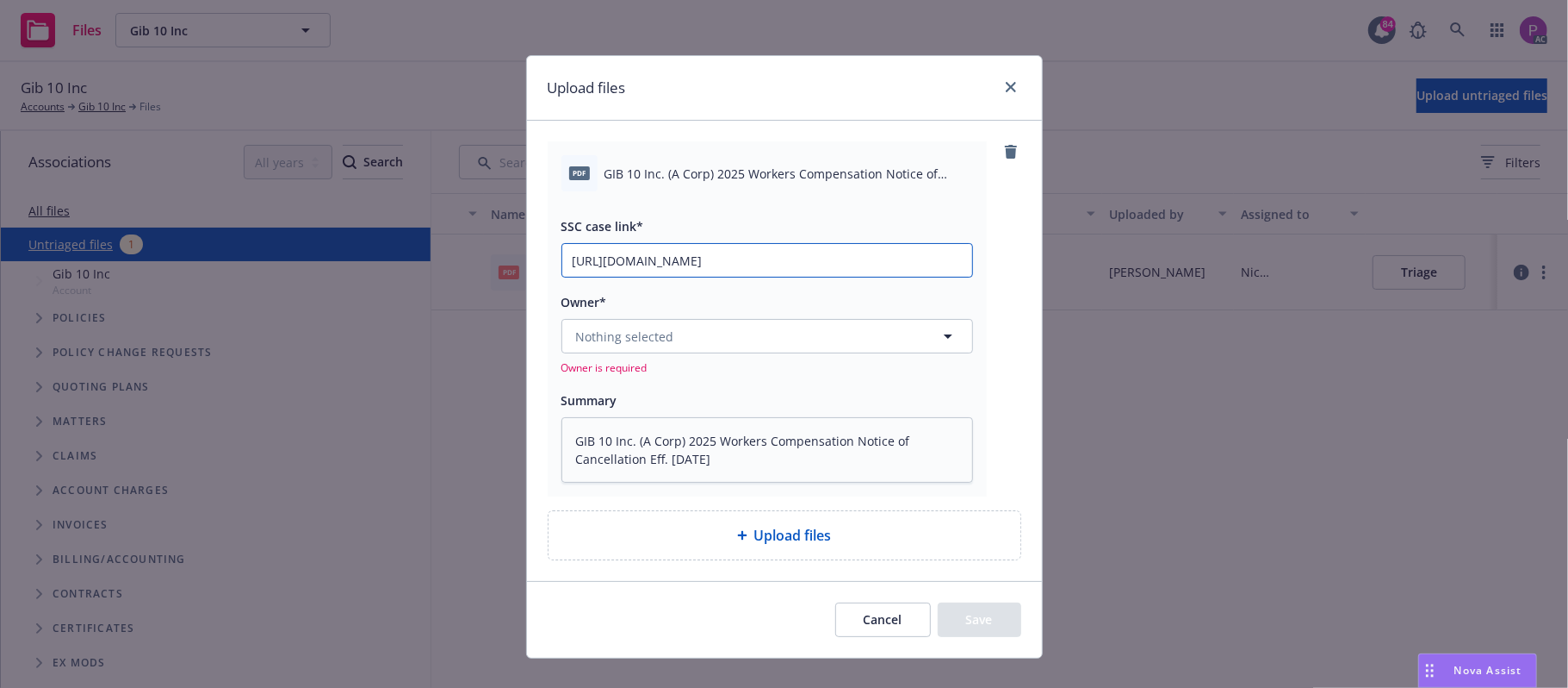
scroll to position [0, 232]
type input "https://newfront-ssc.lightning.force.com/lightning/r/Case/500Vz00000R4JhJIAV/vi…"
click at [687, 338] on button "Nothing selected" at bounding box center [767, 335] width 412 height 34
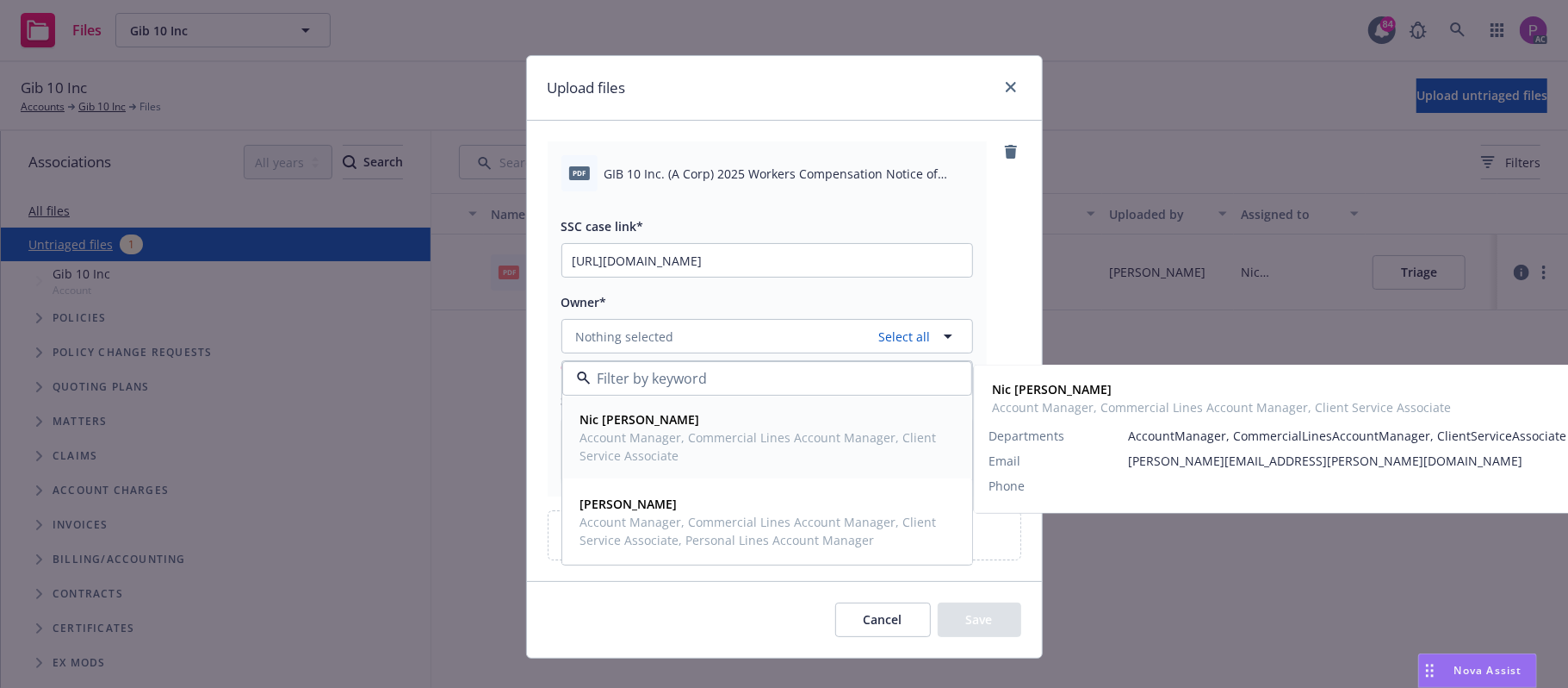
click at [681, 430] on span "Account Manager, Commercial Lines Account Manager, Client Service Associate" at bounding box center [765, 445] width 370 height 36
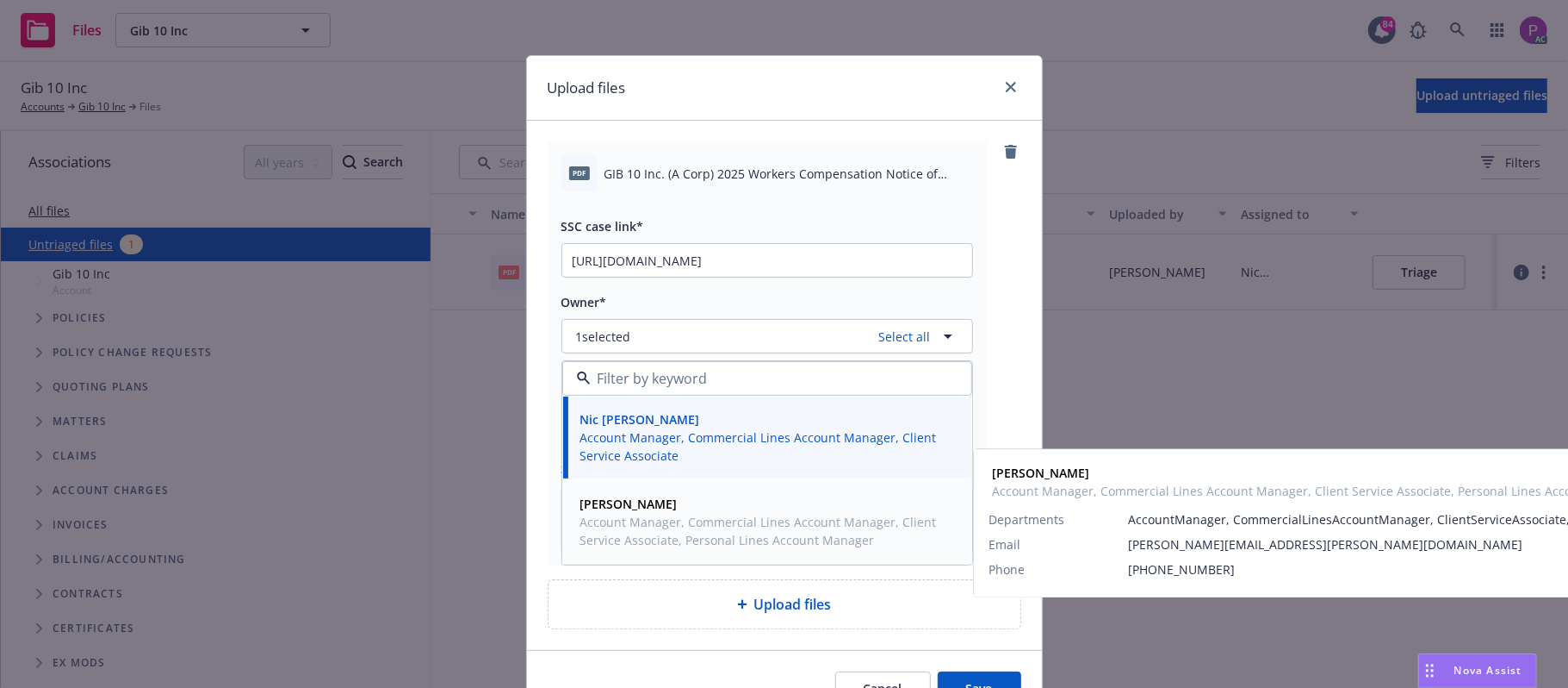
click at [668, 512] on span "Shelly Flores" at bounding box center [765, 503] width 370 height 18
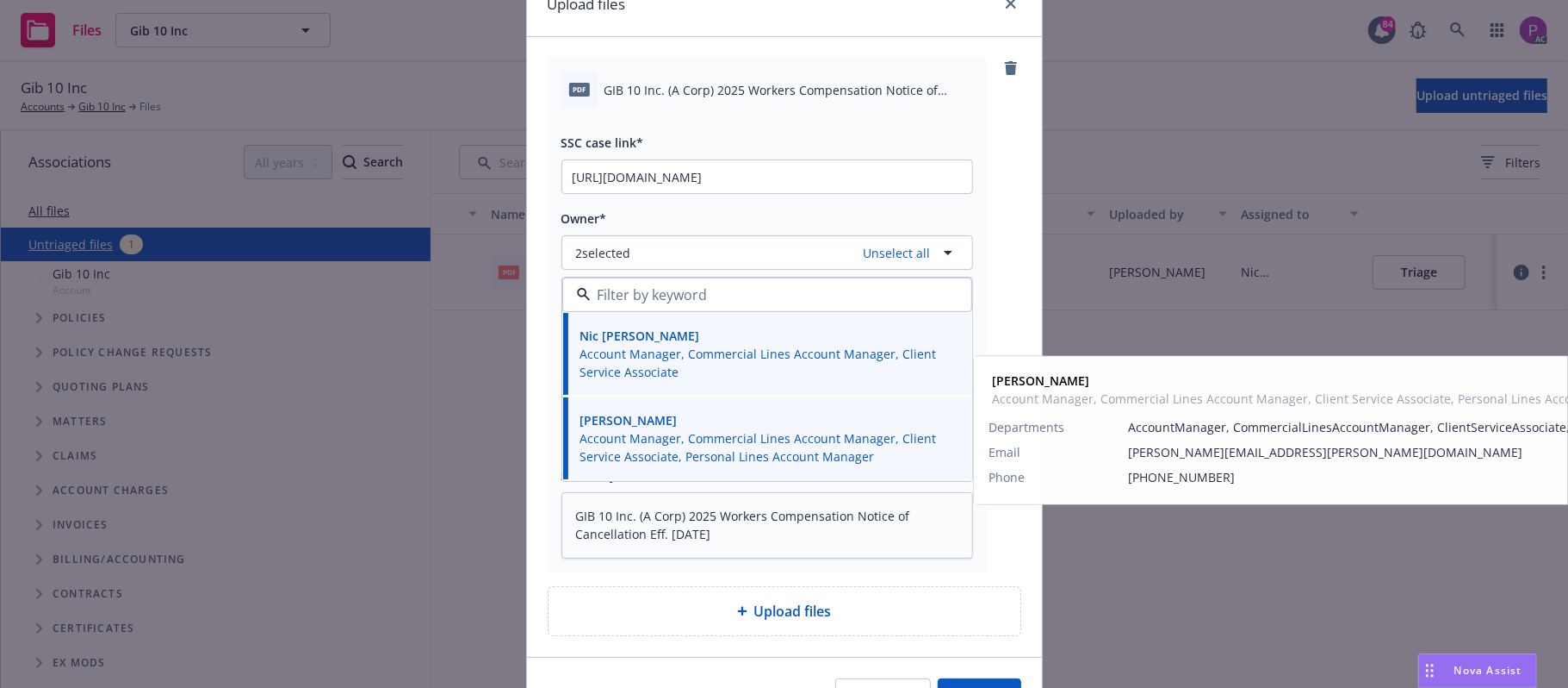
scroll to position [187, 0]
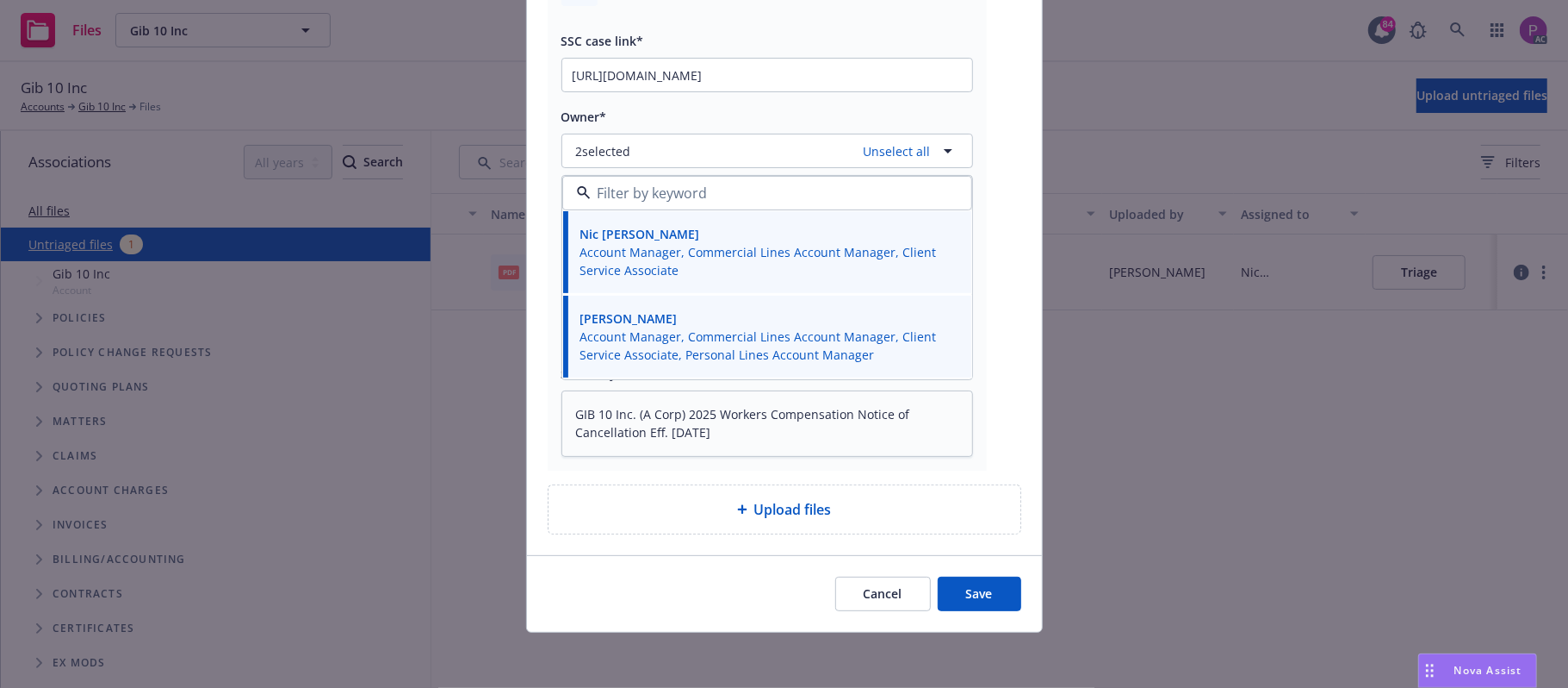
click at [958, 594] on button "Save" at bounding box center [980, 593] width 84 height 34
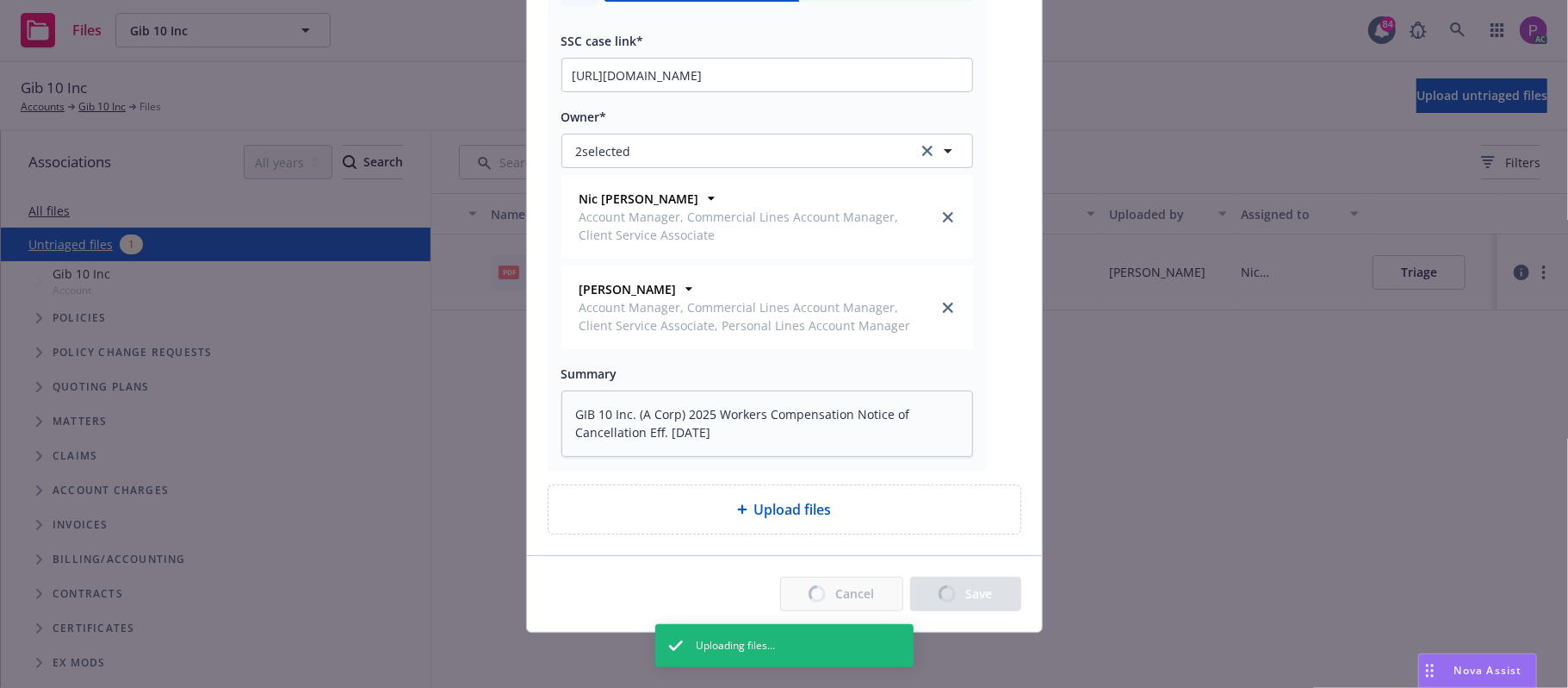
type textarea "x"
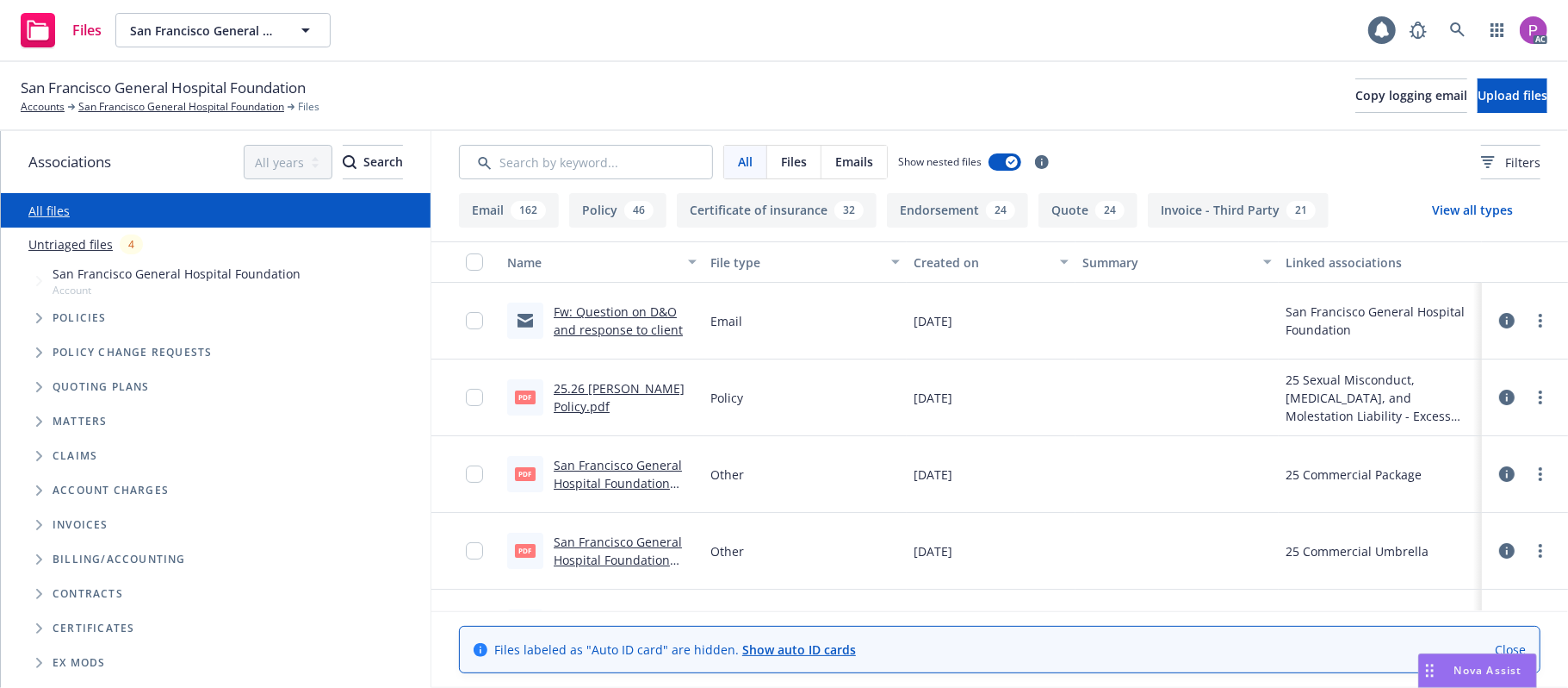
click at [72, 242] on link "Untriaged files" at bounding box center [71, 244] width 85 height 18
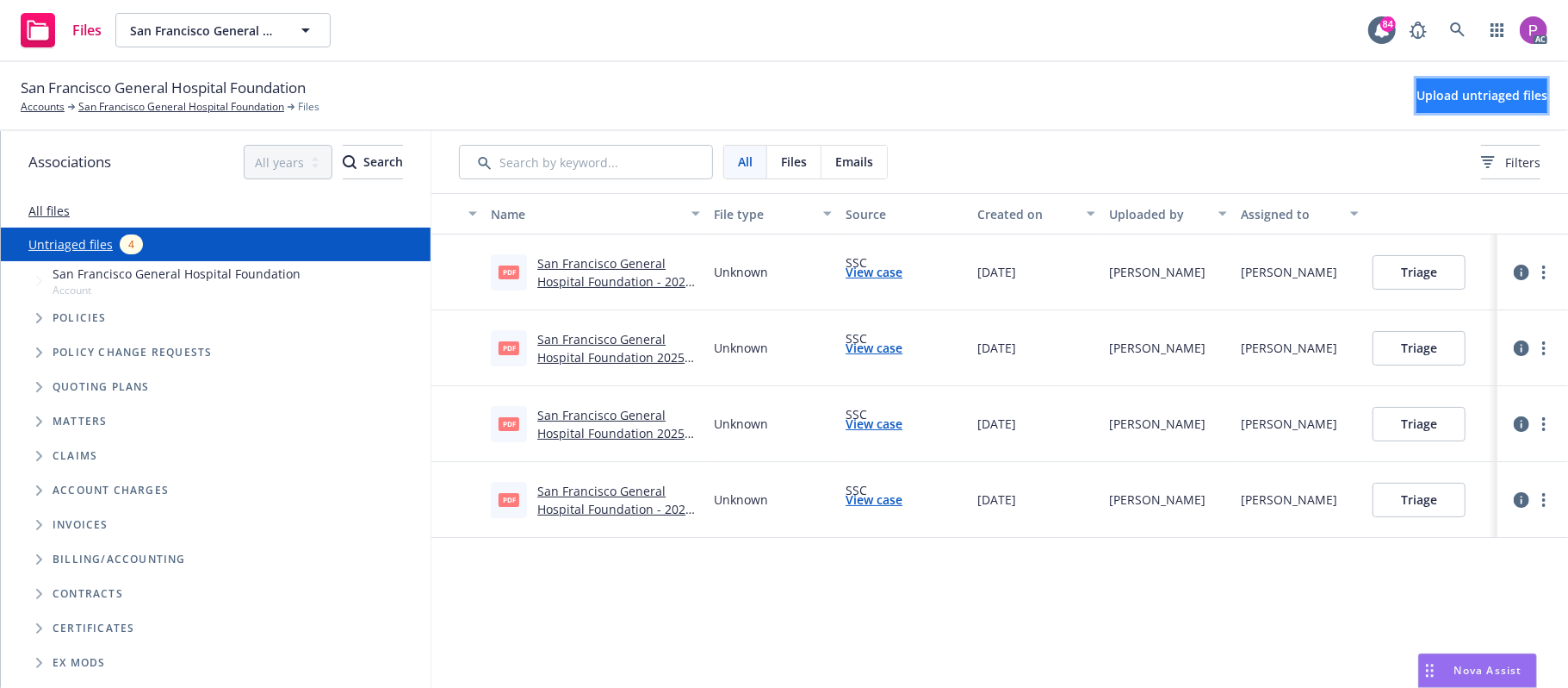
click at [1459, 93] on span "Upload untriaged files" at bounding box center [1482, 95] width 131 height 17
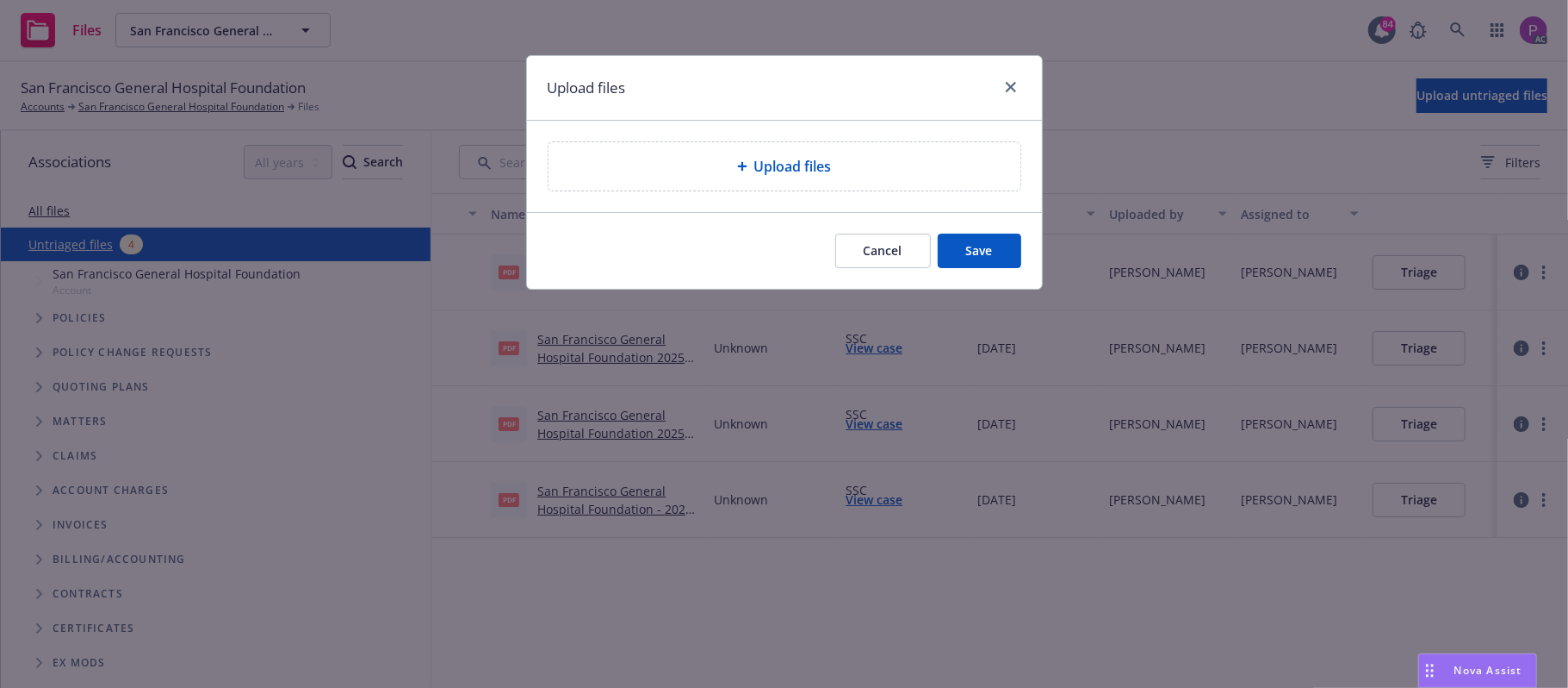
click at [820, 141] on div "Upload files" at bounding box center [784, 166] width 474 height 50
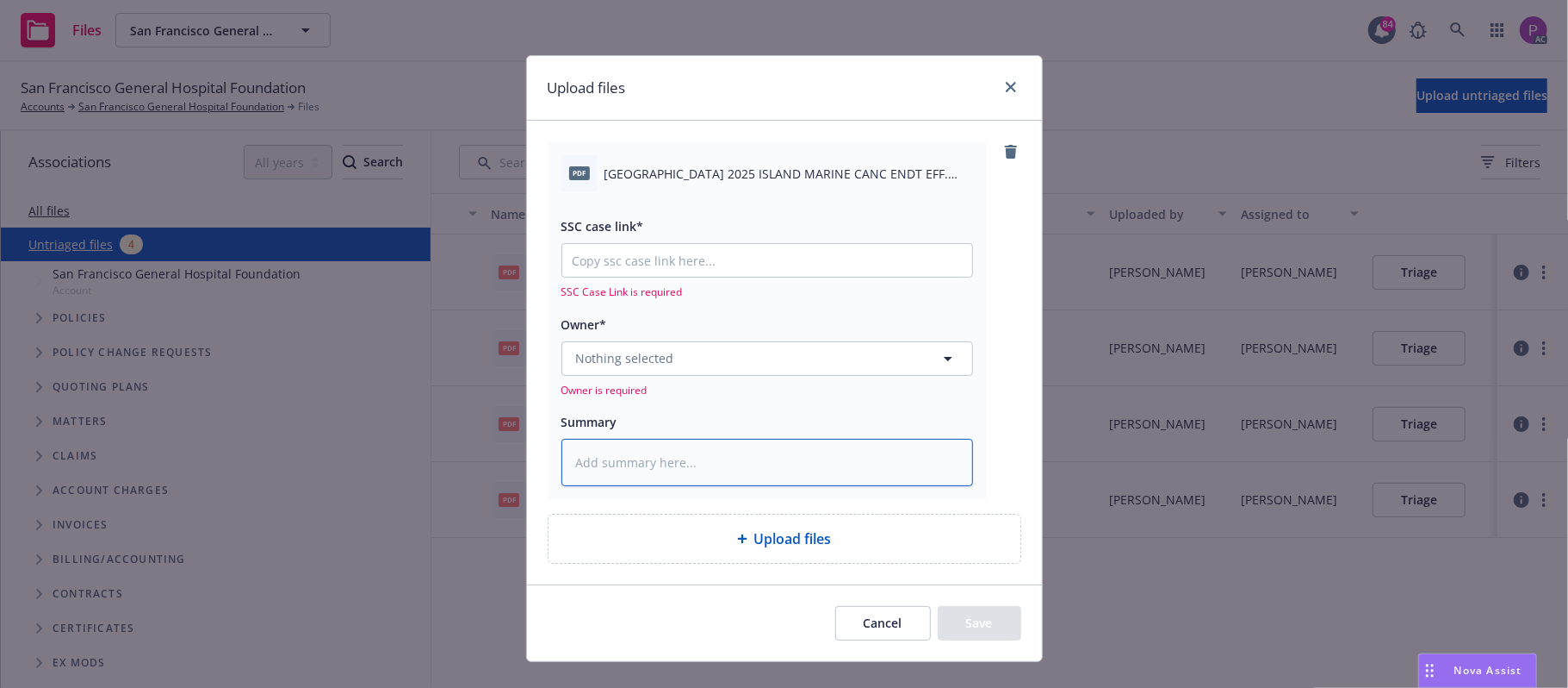
click at [654, 471] on textarea at bounding box center [767, 462] width 412 height 48
paste textarea "SAN FRANCISCO GENERAL HOSPITAL 2025 ISLAND MARINE CANC ENDT EFF. 07-14-2025"
type textarea "x"
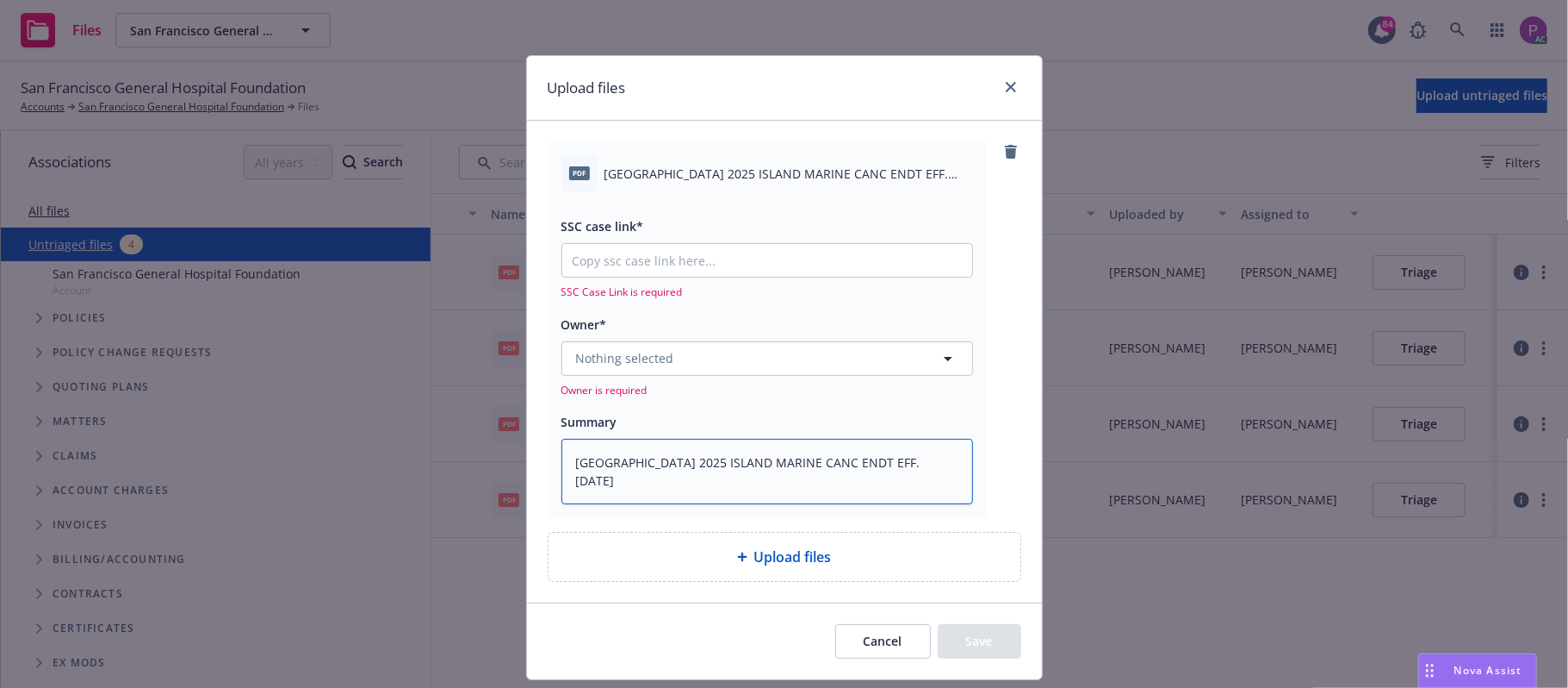
type textarea "SAN FRANCISCO GENERAL HOSPITAL 2025 ISLAND MARINE CANC ENDT EFF. 07-14-2025"
click at [693, 249] on input "SSC case link*" at bounding box center [767, 260] width 410 height 33
paste input "https://newfront-ssc.lightning.force.com/lightning/r/Case/500Vz00000R5e5KIAR/vi…"
type textarea "x"
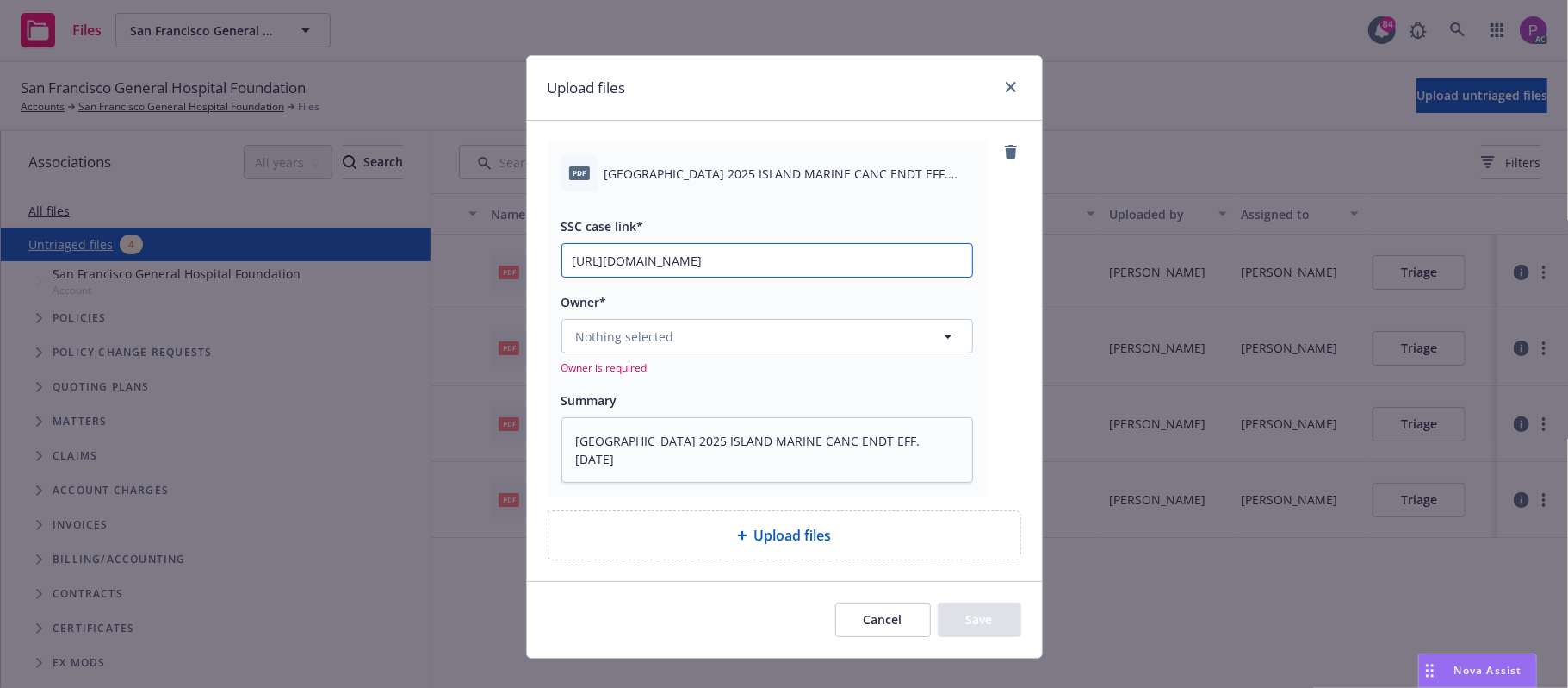
scroll to position [0, 239]
type input "https://newfront-ssc.lightning.force.com/lightning/r/Case/500Vz00000R5e5KIAR/vi…"
click at [689, 325] on button "Nothing selected" at bounding box center [767, 335] width 412 height 34
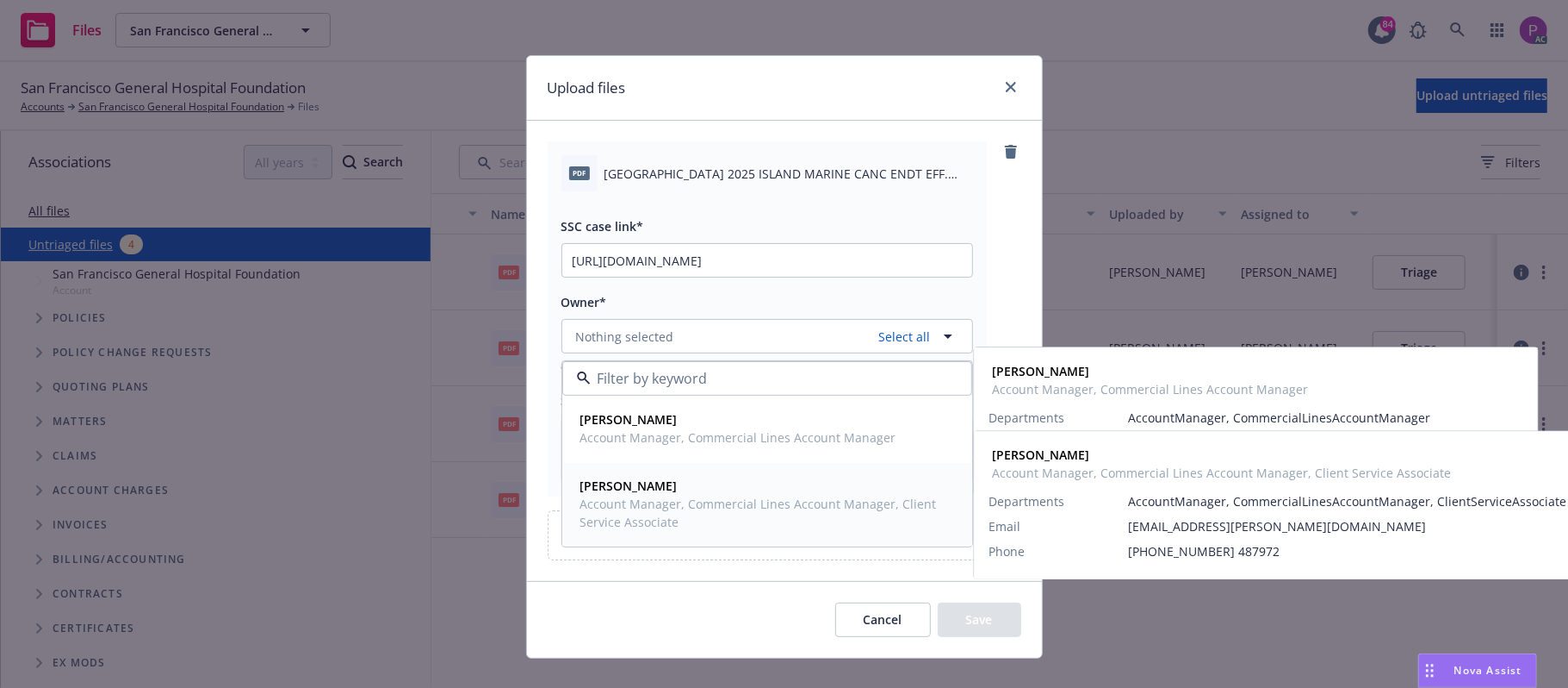
click at [679, 490] on span "Miles Crenwelge" at bounding box center [765, 485] width 370 height 18
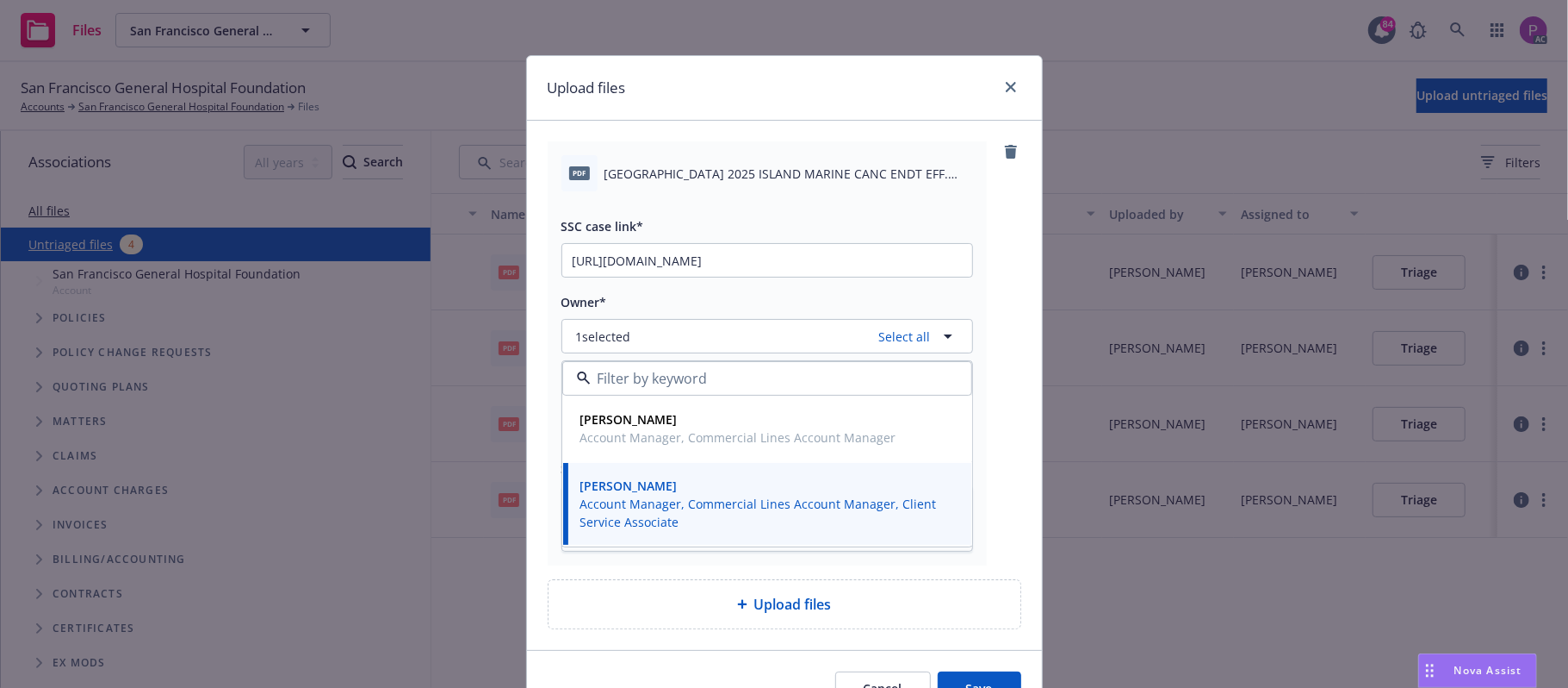
click at [958, 674] on div "Cancel Save" at bounding box center [784, 688] width 515 height 77
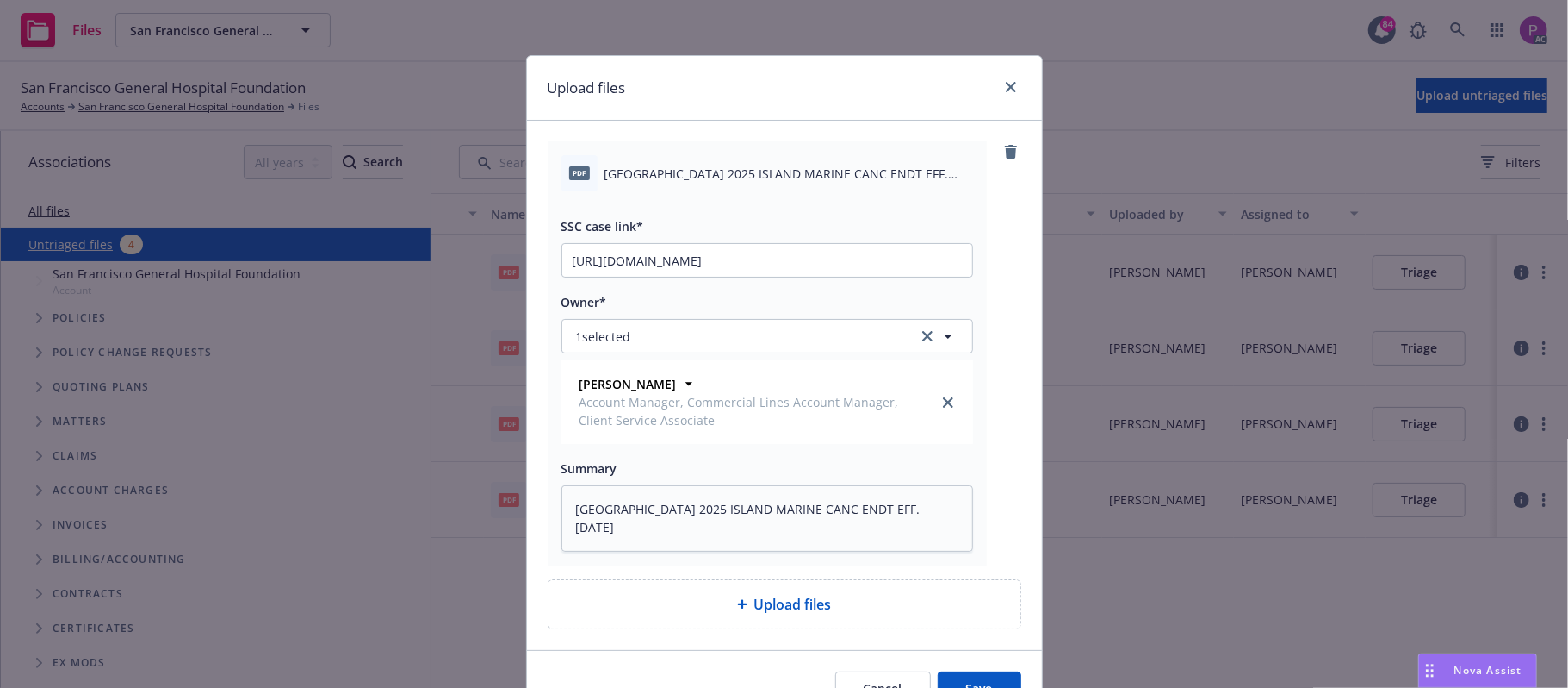
click at [955, 676] on button "Save" at bounding box center [980, 688] width 84 height 34
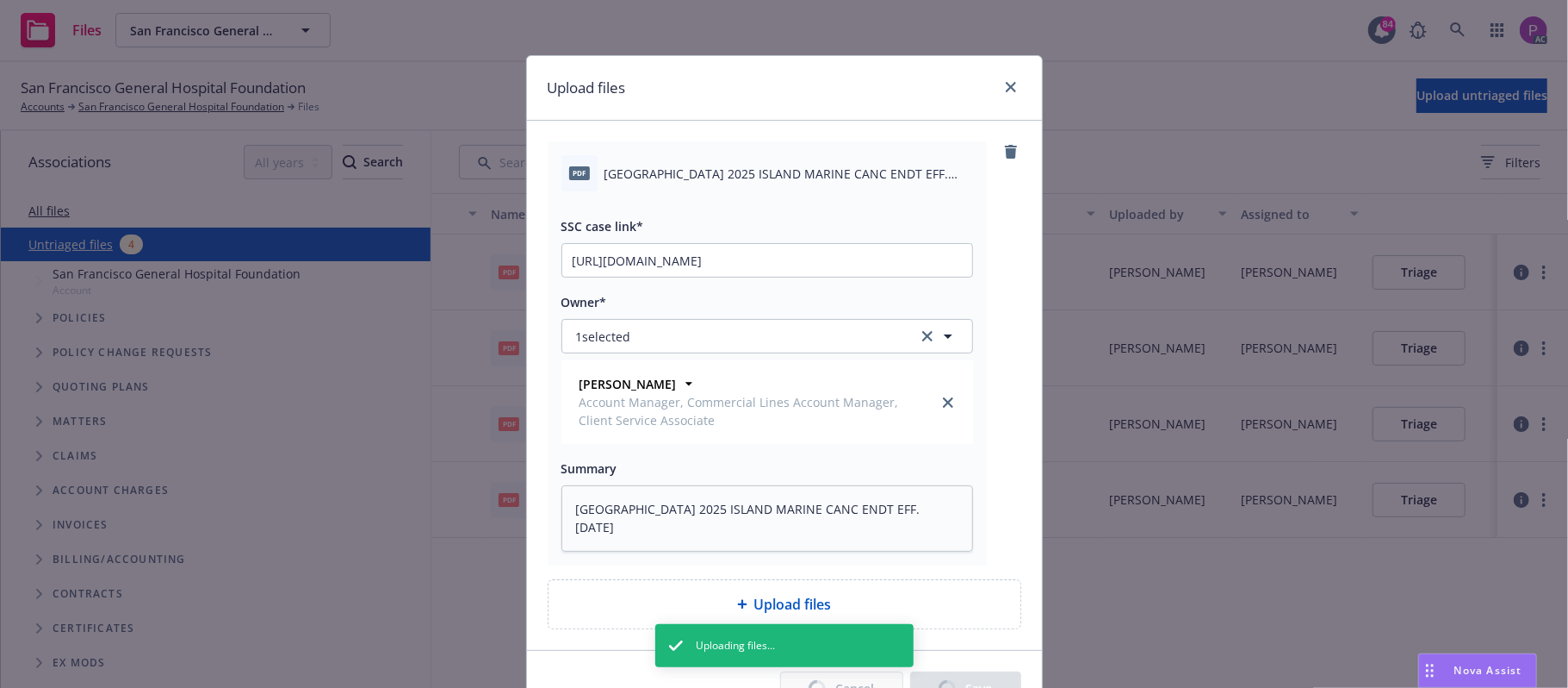
type textarea "x"
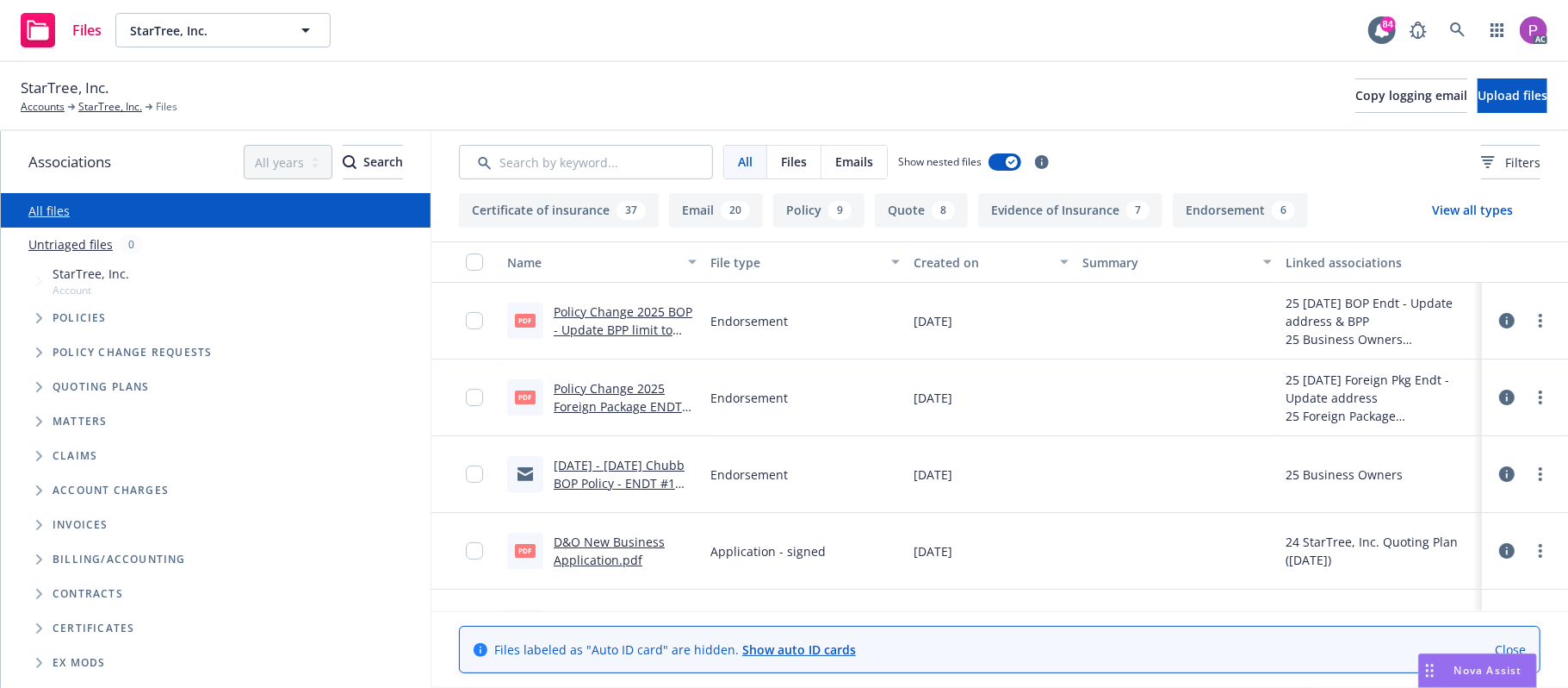
click at [66, 243] on link "Untriaged files" at bounding box center [71, 244] width 85 height 18
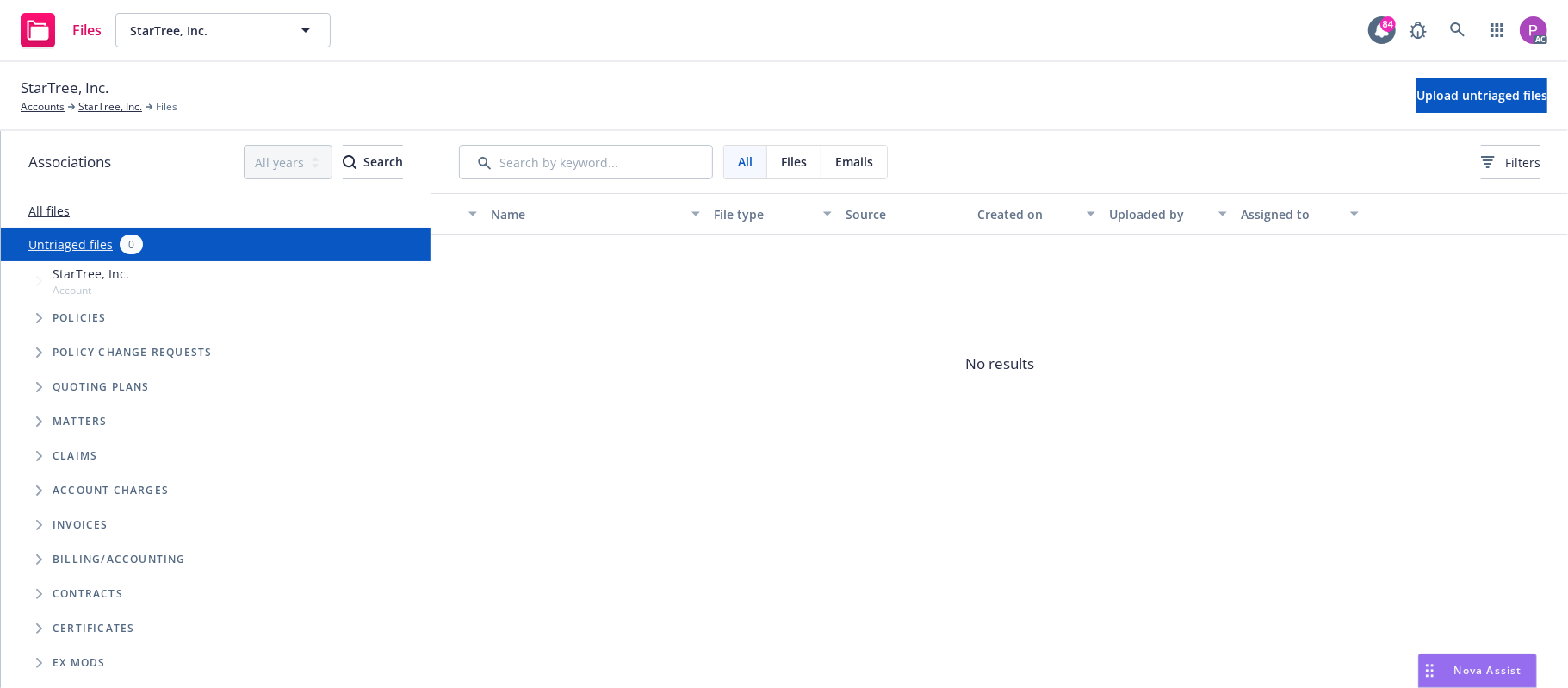
drag, startPoint x: 66, startPoint y: 243, endPoint x: 1014, endPoint y: 136, distance: 954.0
click at [1014, 136] on div "All Files Emails Filters" at bounding box center [999, 162] width 1137 height 62
click at [1416, 85] on button "Upload untriaged files" at bounding box center [1482, 95] width 131 height 34
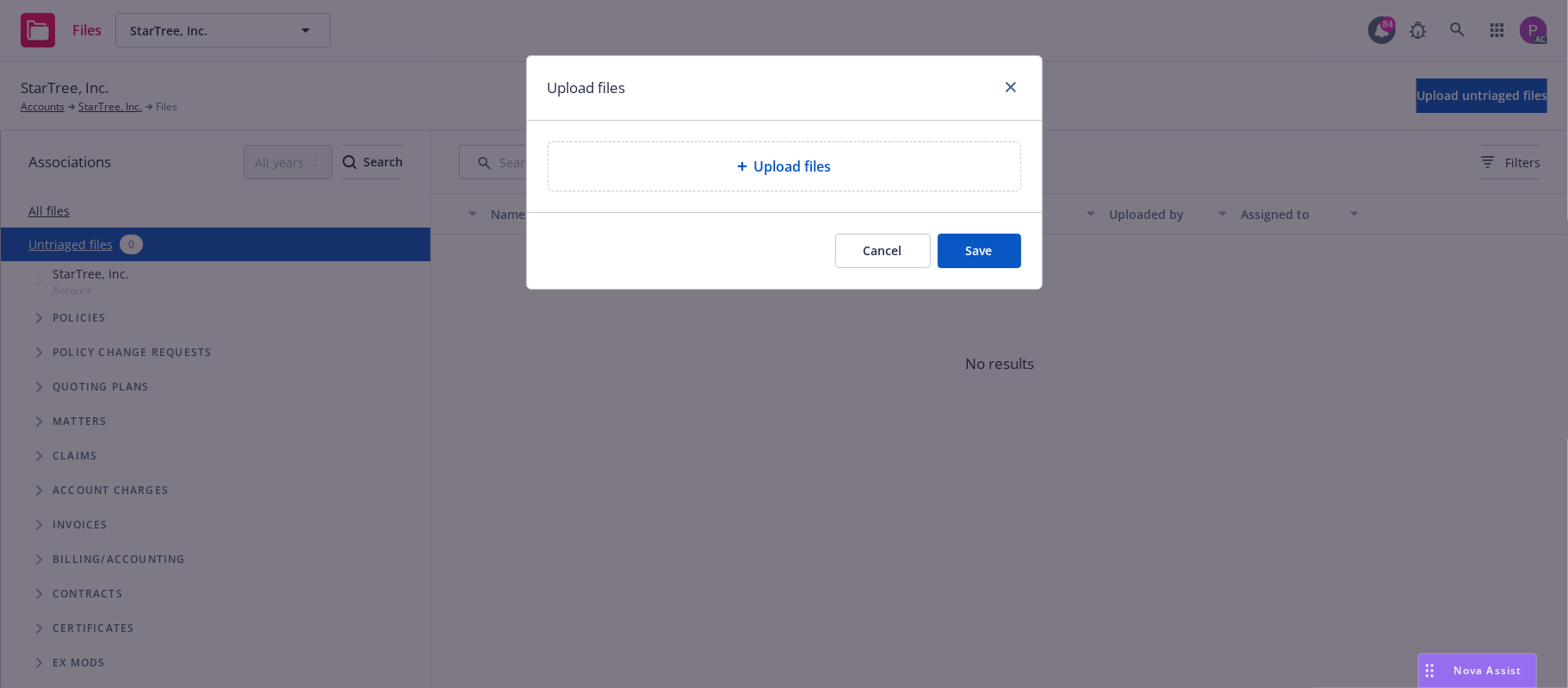
click at [778, 180] on div "Upload files" at bounding box center [784, 166] width 472 height 48
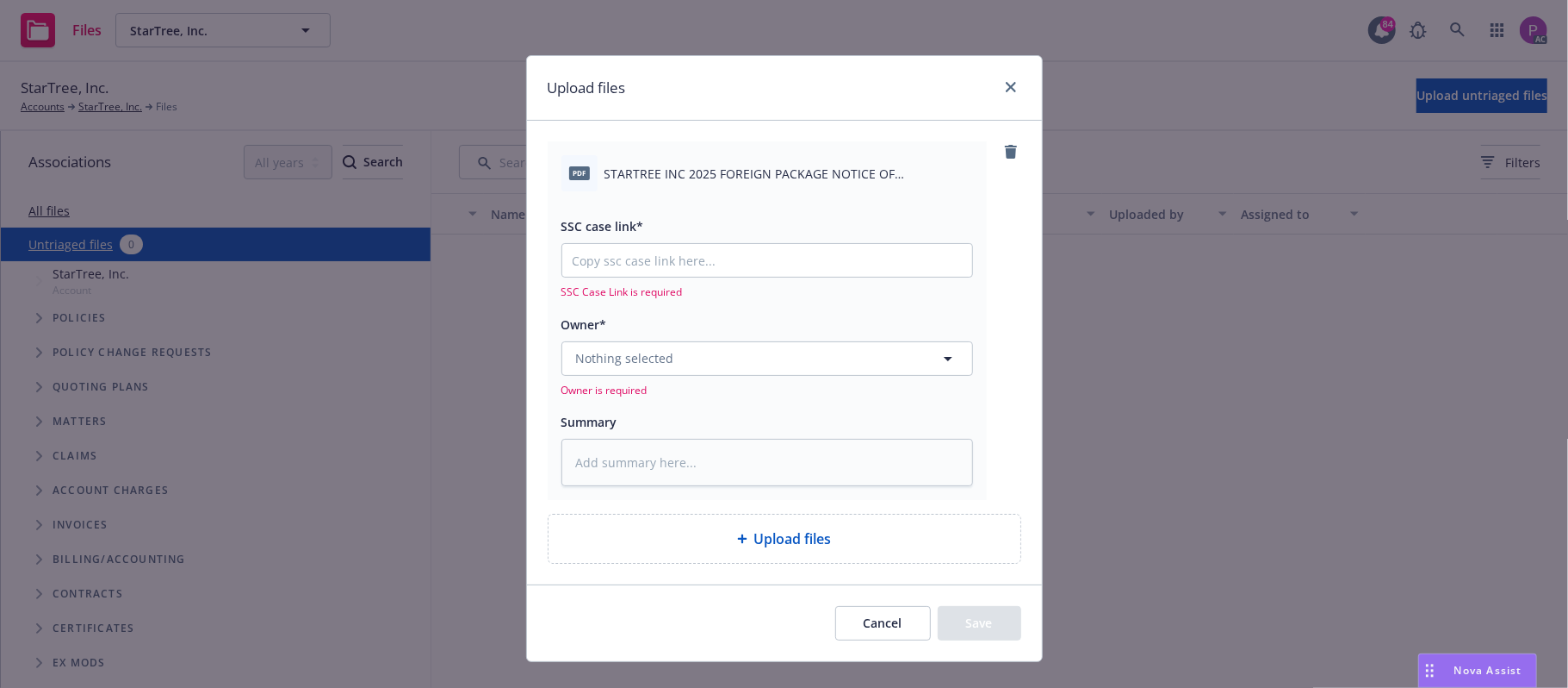
click at [720, 172] on span "STARTREE INC 2025 FOREIGN PACKAGE NOTICE OF CANCELLATION EFF. [DATE].pdf" at bounding box center [789, 174] width 368 height 18
click at [707, 462] on textarea at bounding box center [767, 462] width 412 height 48
paste textarea "STARTREE INC 2025 FOREIGN PACKAGE NOTICE OF CANCELLATION EFF. 09-11-2025"
type textarea "x"
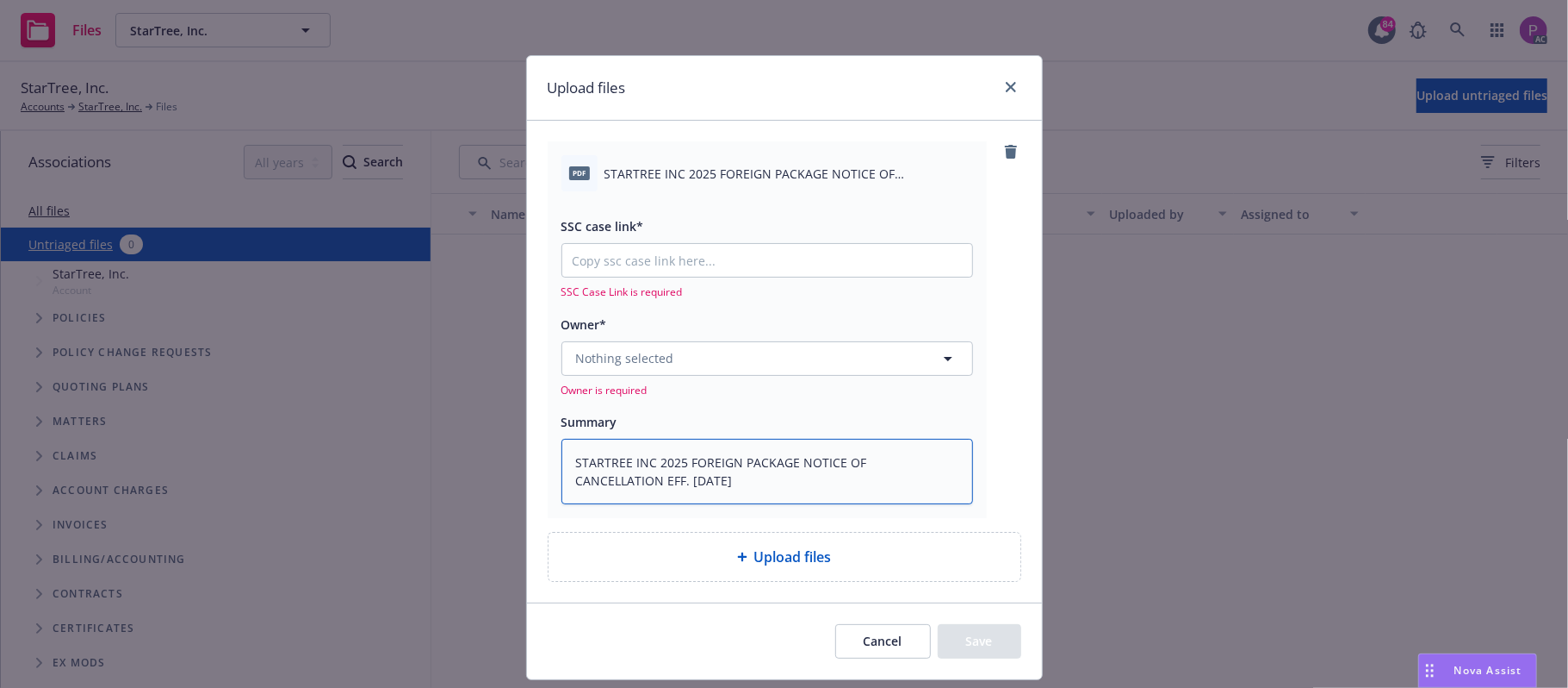
type textarea "STARTREE INC 2025 FOREIGN PACKAGE NOTICE OF CANCELLATION EFF. 09-11-2025"
click at [749, 251] on input "SSC case link*" at bounding box center [767, 260] width 410 height 33
paste input "https://newfront-ssc.lightning.force.com/lightning/r/Case/500Vz00000R6R7mIAF/vi…"
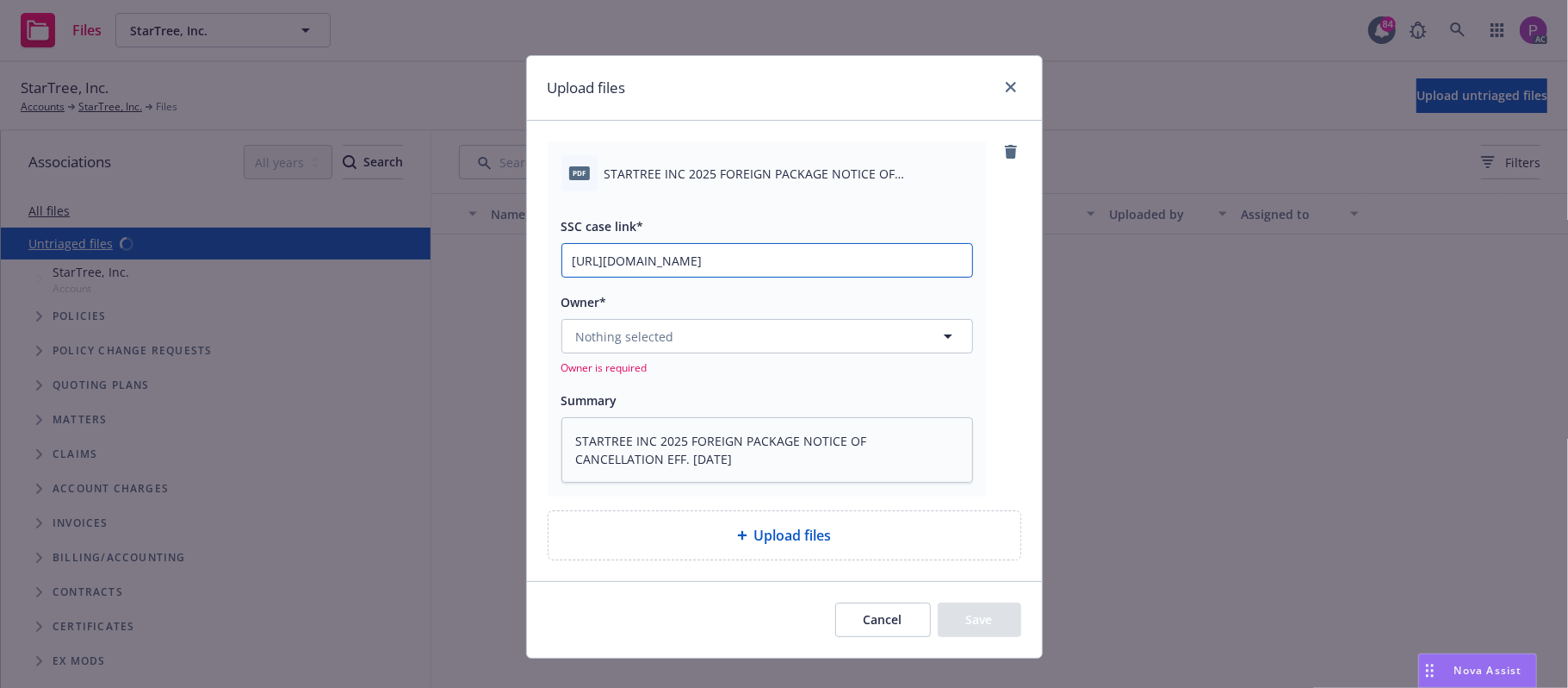
type textarea "x"
type input "https://newfront-ssc.lightning.force.com/lightning/r/Case/500Vz00000R6R7mIAF/vi…"
click at [702, 334] on button "Nothing selected" at bounding box center [767, 335] width 412 height 34
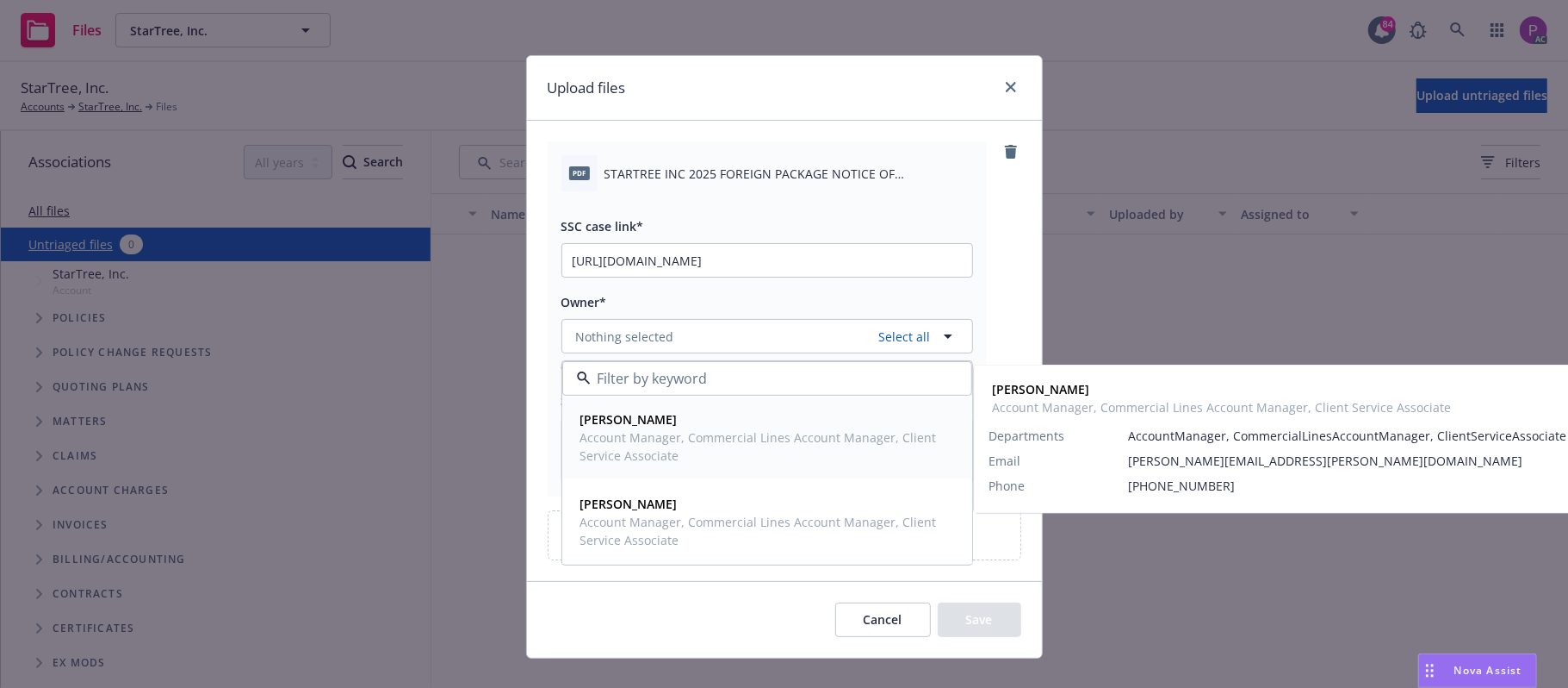
click at [669, 464] on span "Account Manager, Commercial Lines Account Manager, Client Service Associate" at bounding box center [765, 445] width 370 height 36
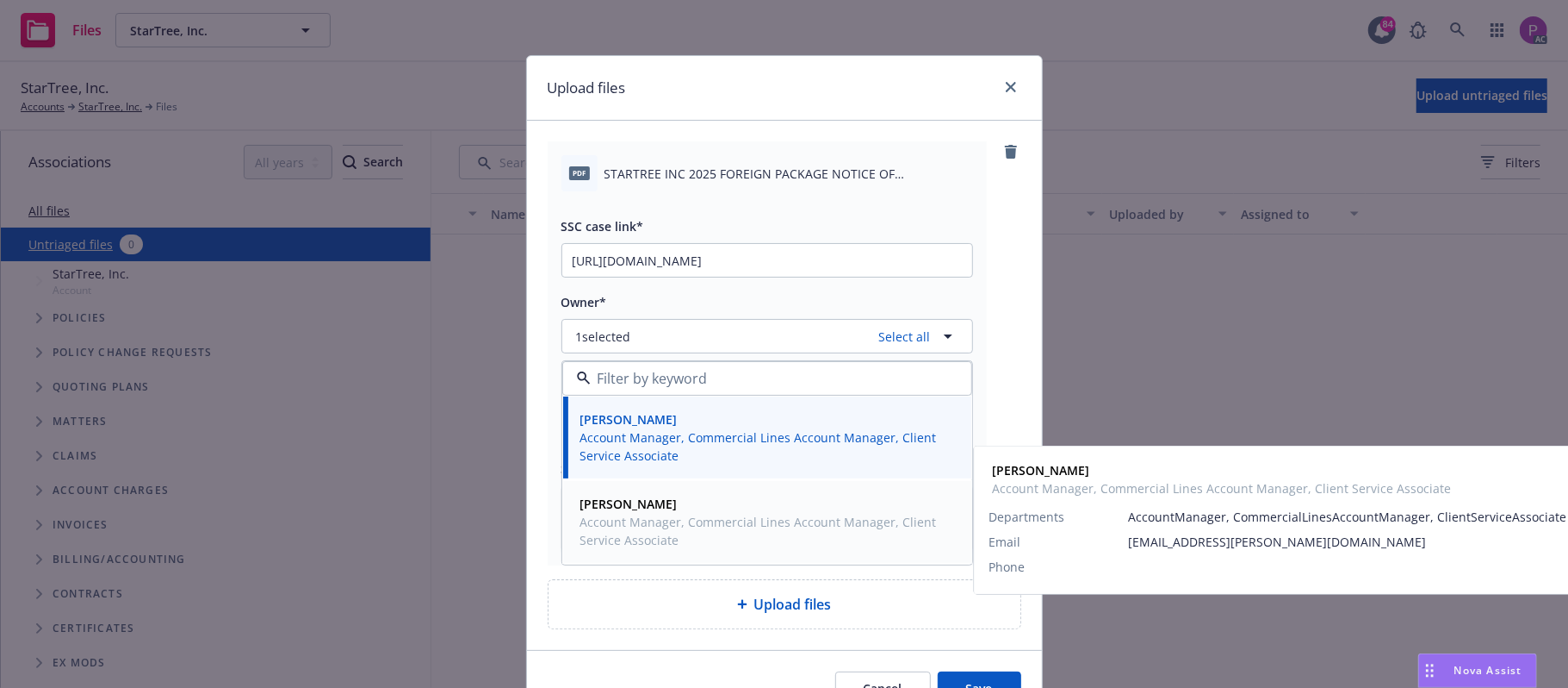
click at [670, 513] on span "Zach Uranga" at bounding box center [765, 503] width 370 height 18
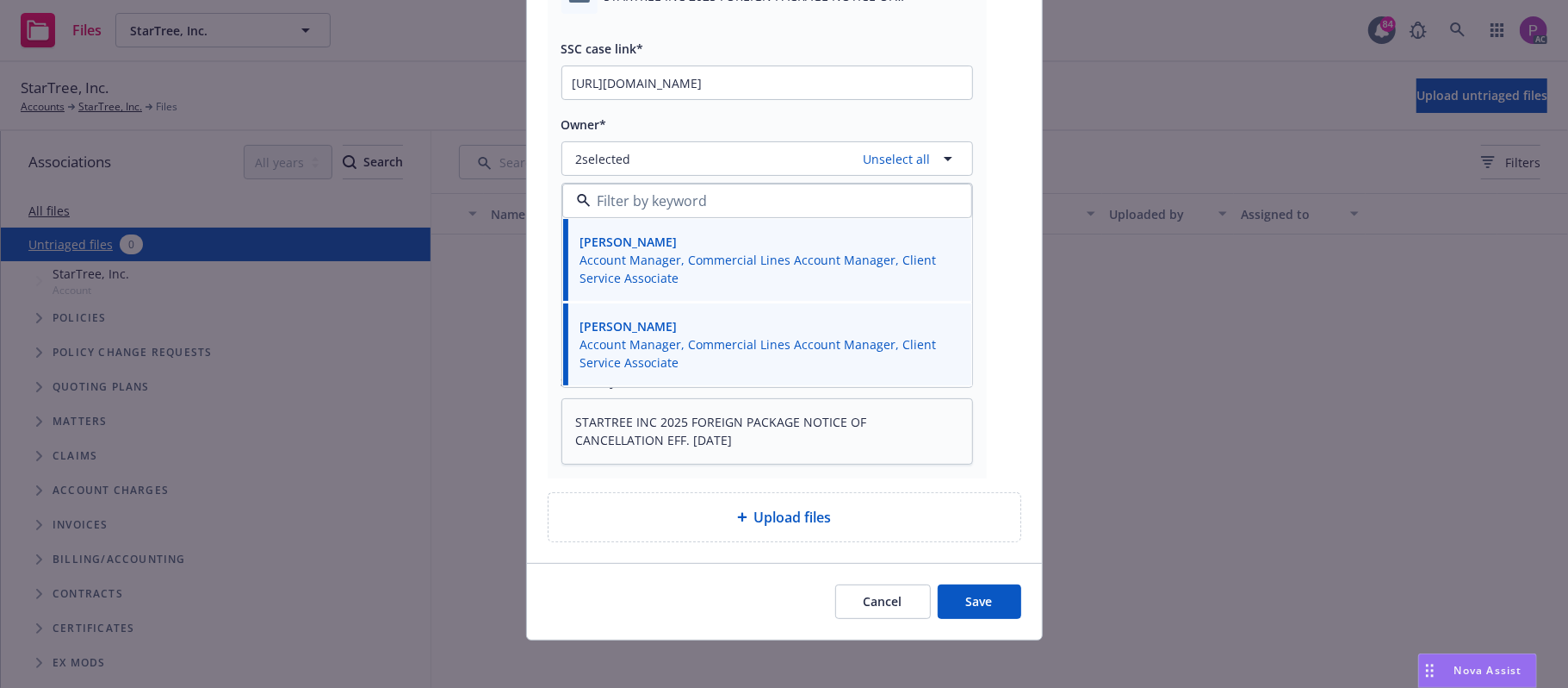
scroll to position [187, 0]
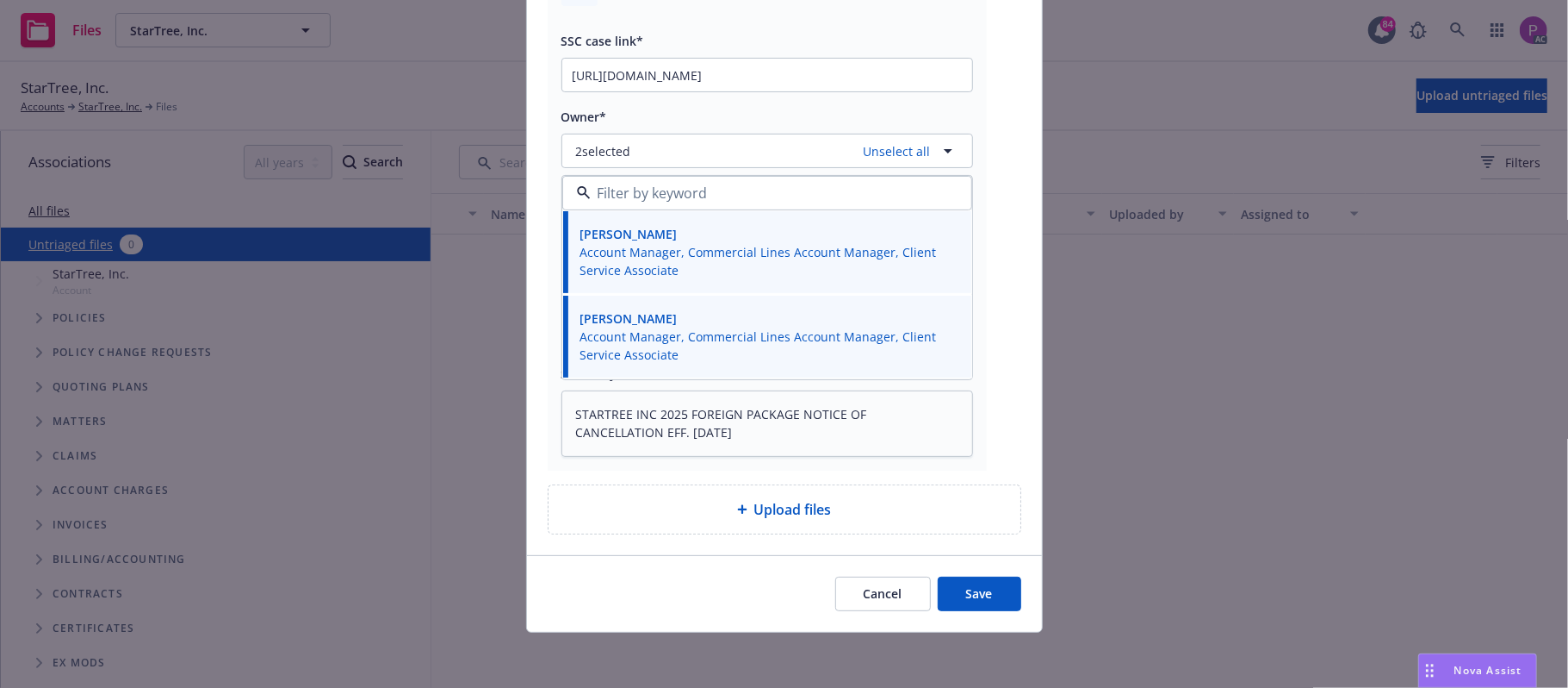
click at [962, 580] on button "Save" at bounding box center [980, 593] width 84 height 34
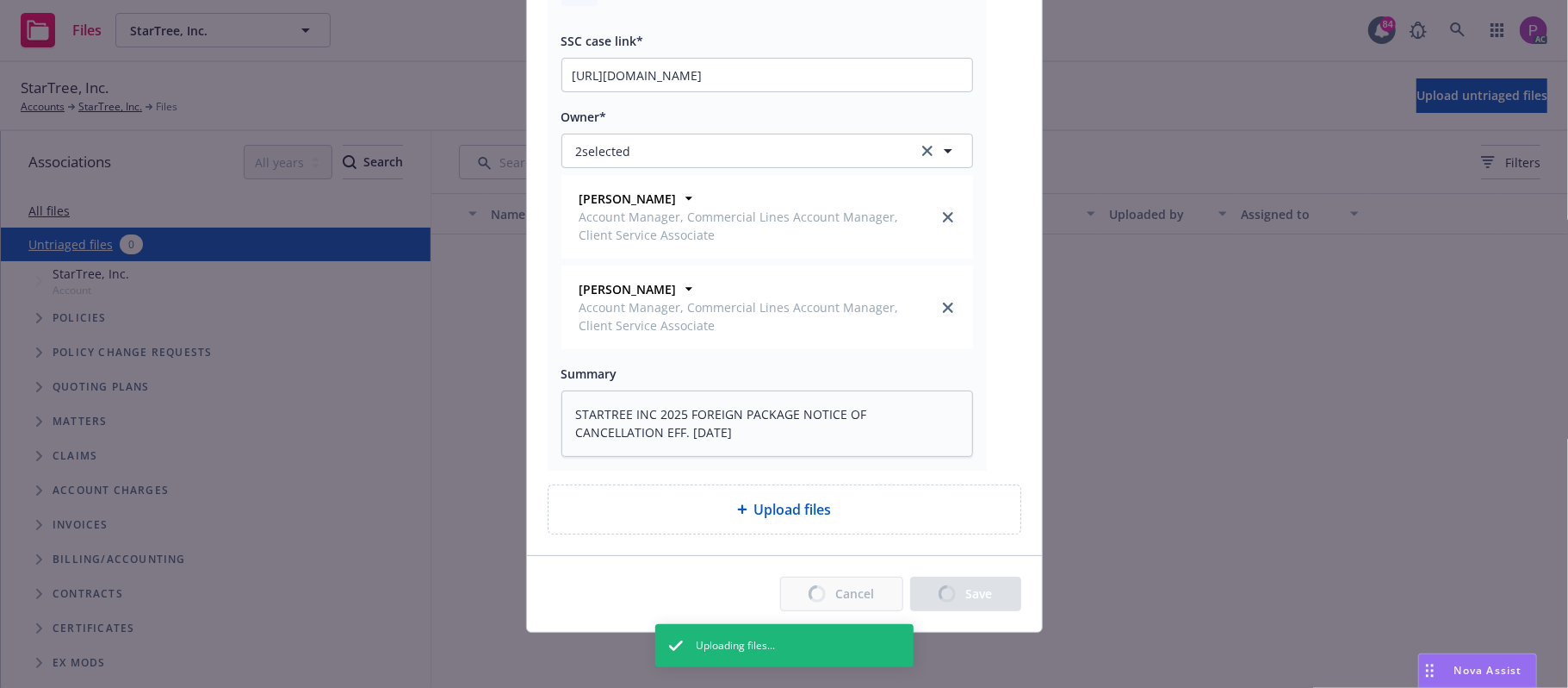
type textarea "x"
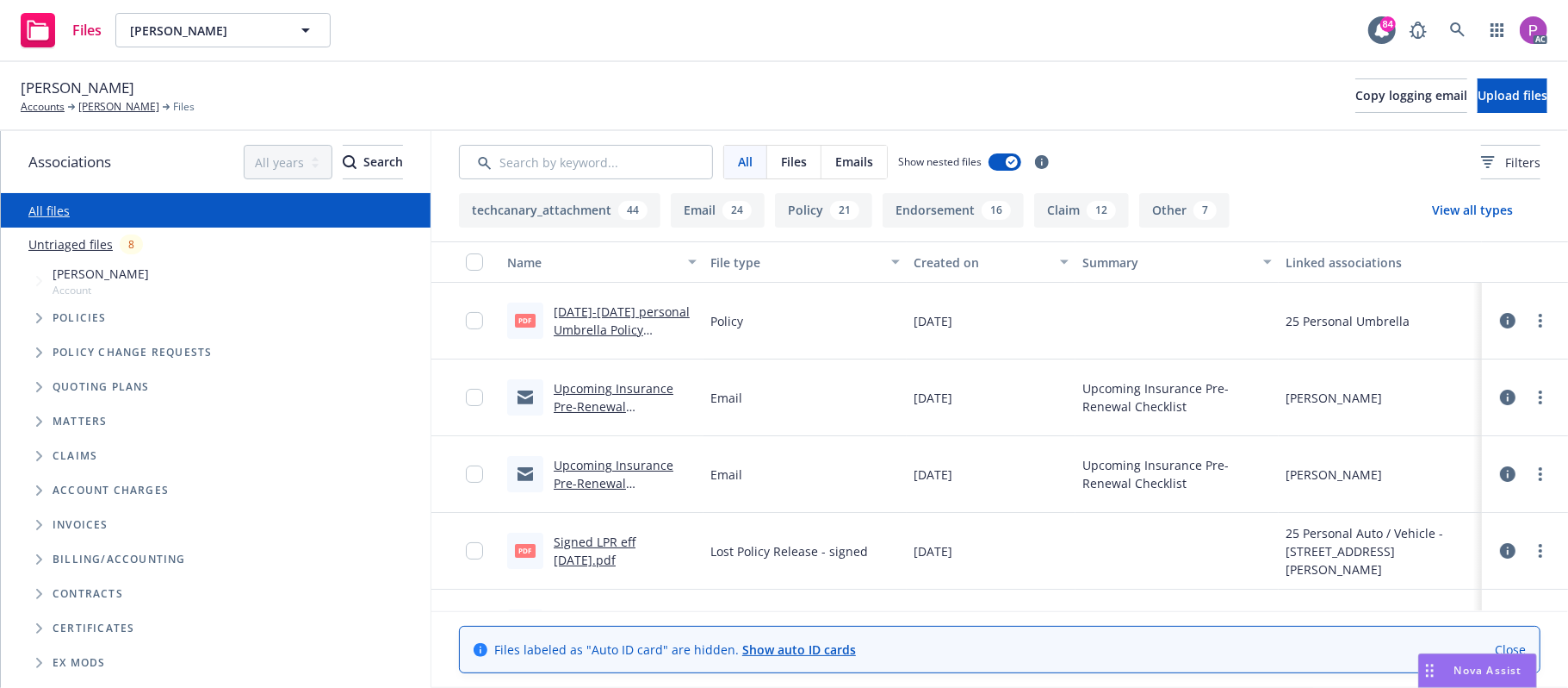
click at [92, 243] on link "Untriaged files" at bounding box center [71, 244] width 85 height 18
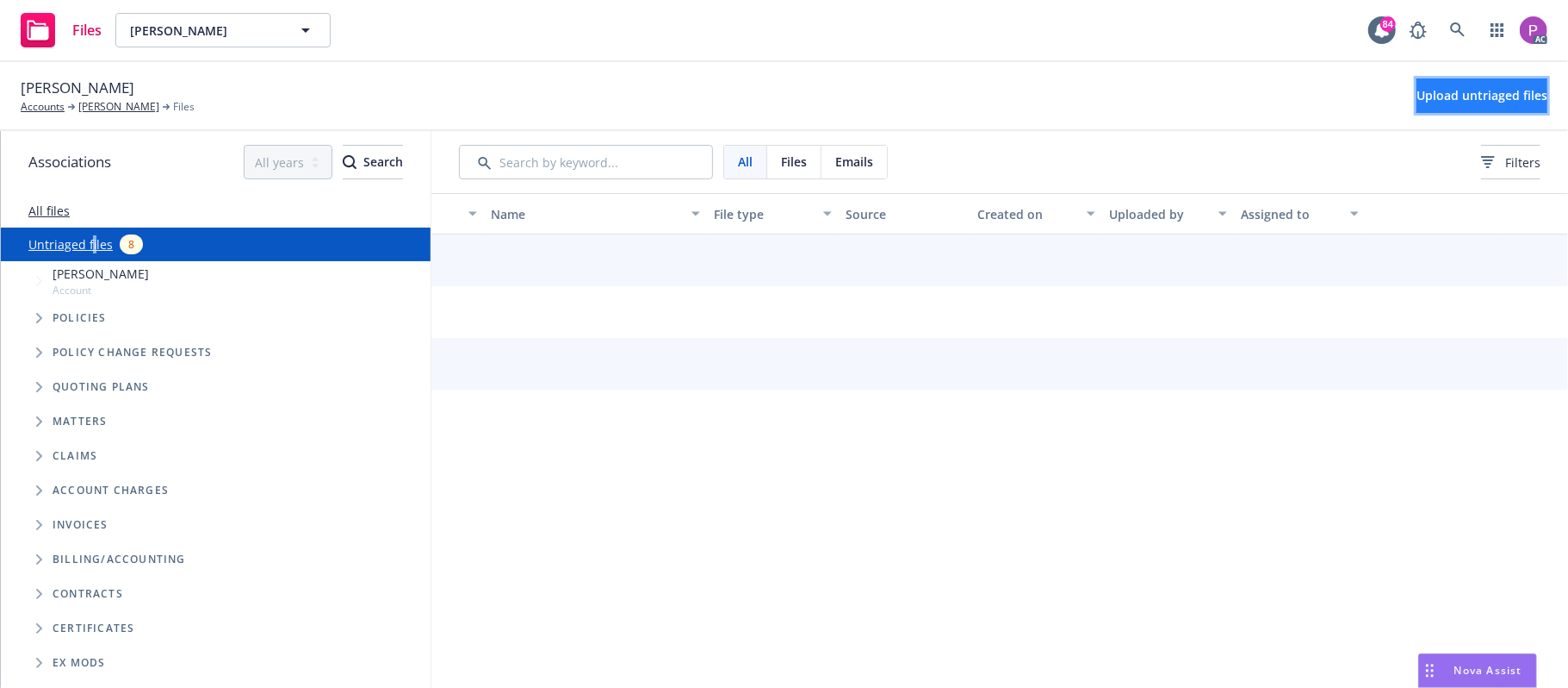
click at [1416, 90] on button "Upload untriaged files" at bounding box center [1482, 95] width 131 height 34
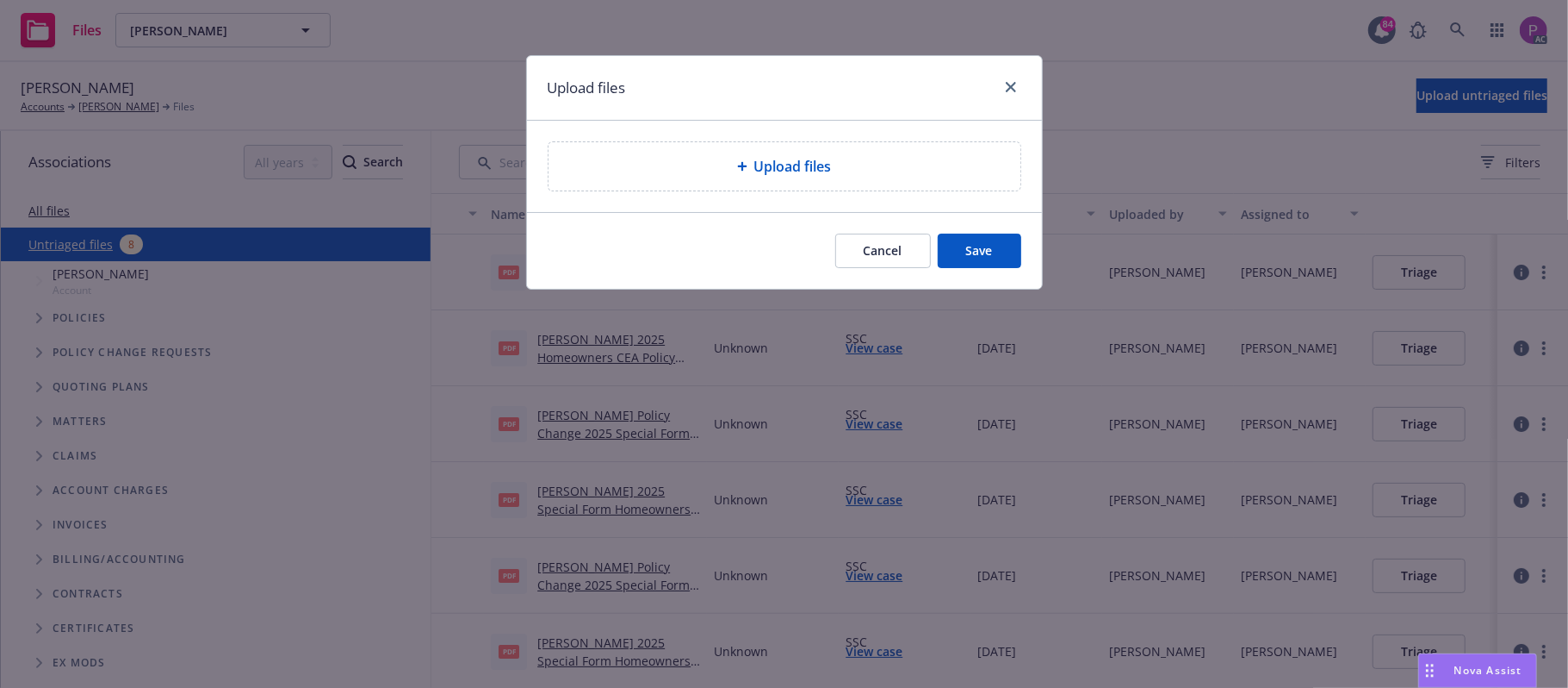
click at [759, 161] on span "Upload files" at bounding box center [793, 167] width 78 height 21
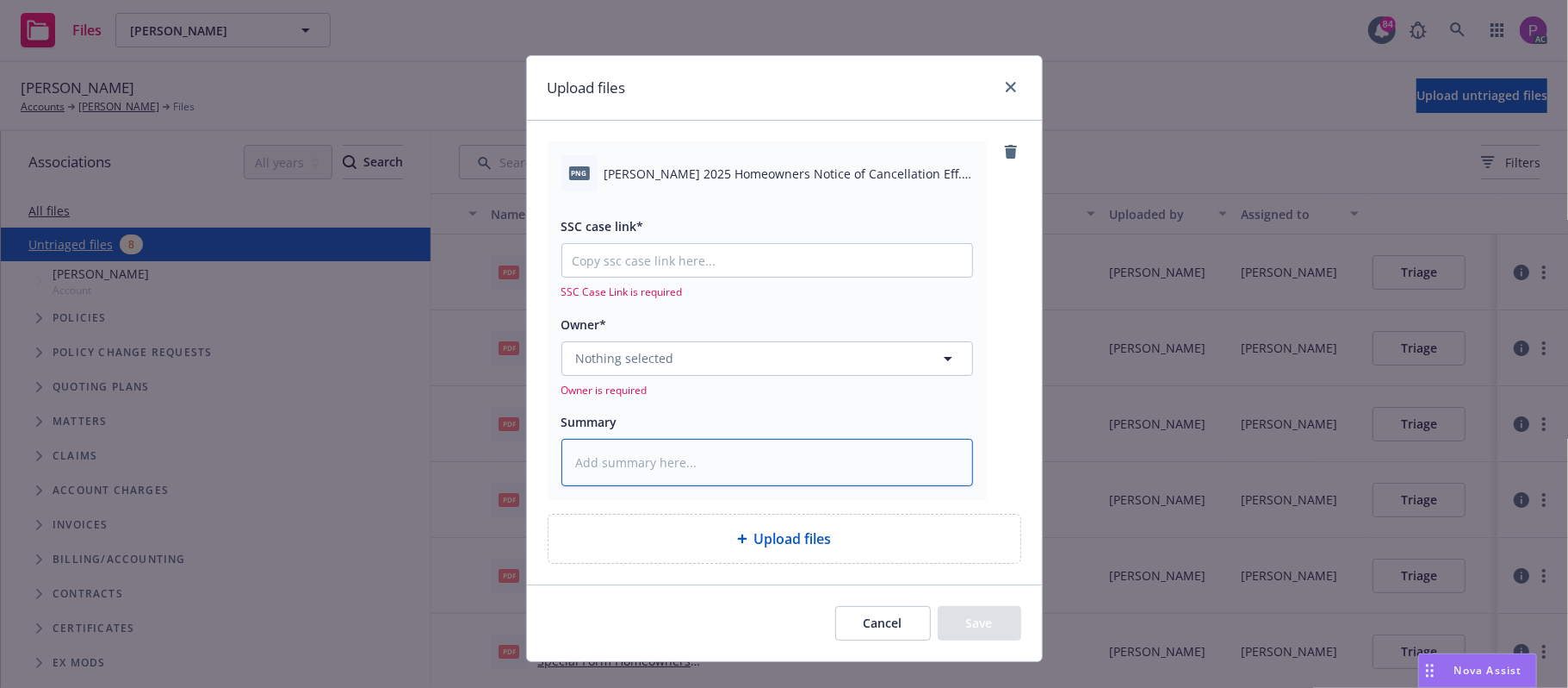
drag, startPoint x: 722, startPoint y: 400, endPoint x: 722, endPoint y: 308, distance: 92.0
click at [722, 383] on div "SSC case link* SSC Case Link is required Owner* Nothing selected Owner is requi…" at bounding box center [767, 339] width 412 height 295
click at [746, 174] on span "Brown, Karen s 2025 Homeowners Notice of Cancellation Eff. 09-14-2025.png" at bounding box center [789, 174] width 368 height 18
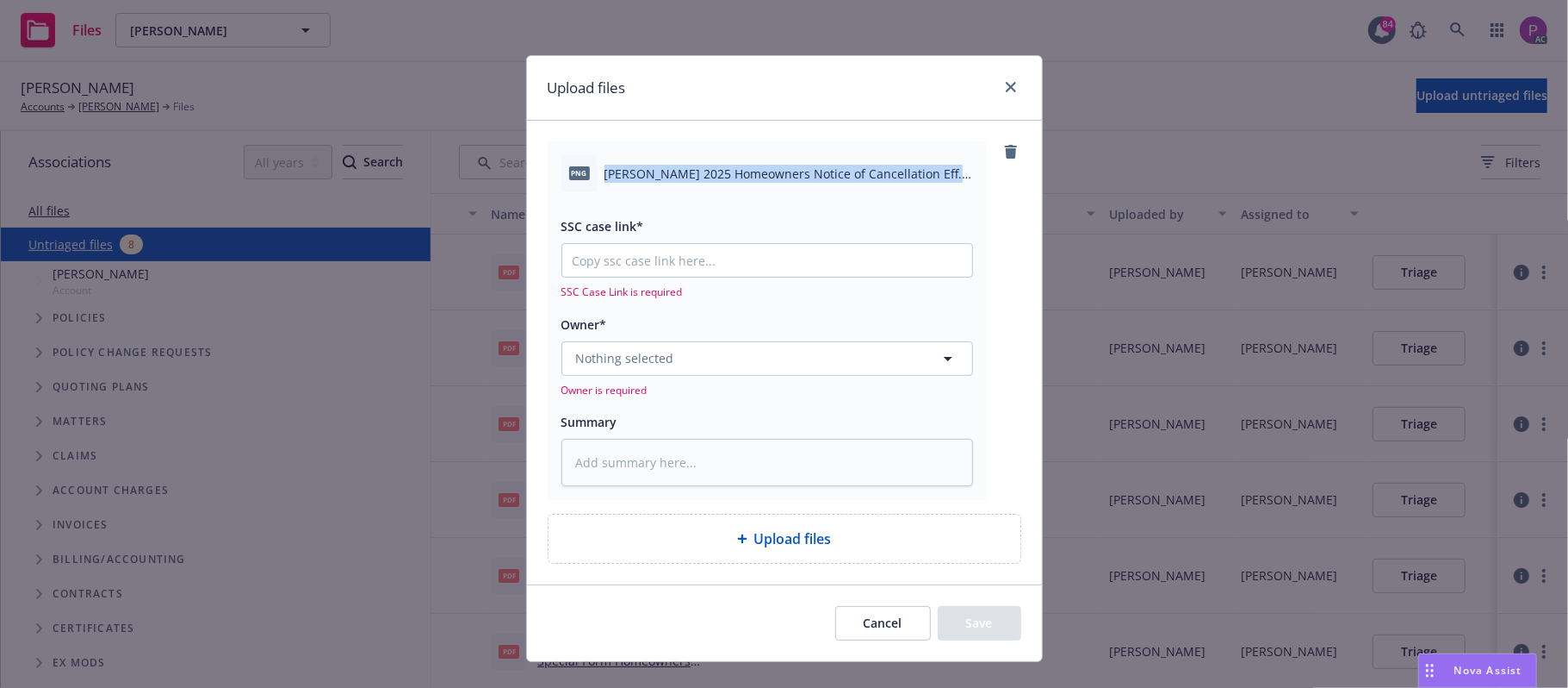
copy div "Brown, Karen s 2025 Homeowners Notice of Cancellation Eff. 09-14-2025.png"
click at [676, 450] on textarea at bounding box center [767, 462] width 412 height 48
paste textarea "Brown, Karen s 2025 Homeowners Notice of Cancellation Eff. 09-14-2025.png"
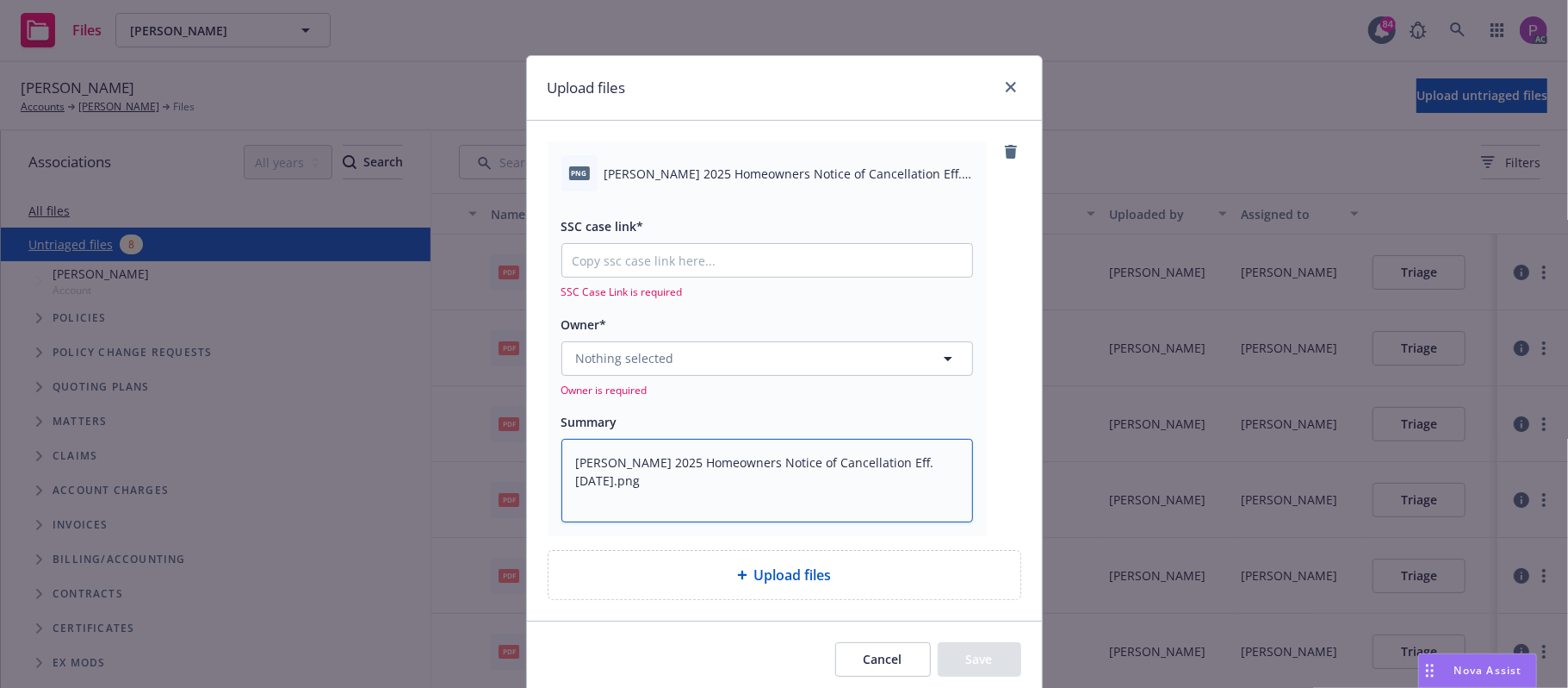
type textarea "x"
type textarea "Brown, Karen s 2025 Homeowners Notice of Cancellation Eff. 09-14-2025.png"
click at [787, 273] on input "SSC case link*" at bounding box center [767, 260] width 410 height 33
paste input "https://newfront-ssc.lightning.force.com/lightning/r/Case/500Vz00000R6UyVIAV/vi…"
type textarea "x"
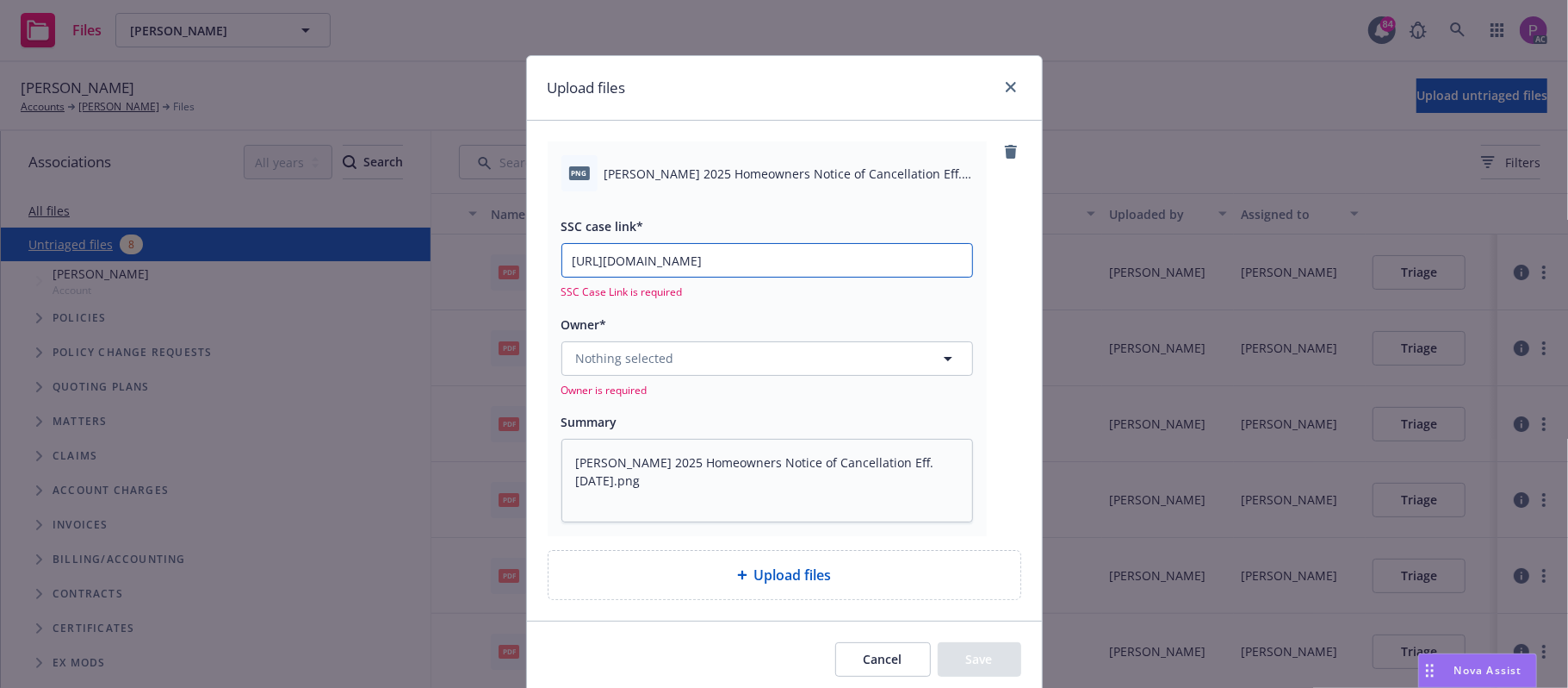
scroll to position [0, 241]
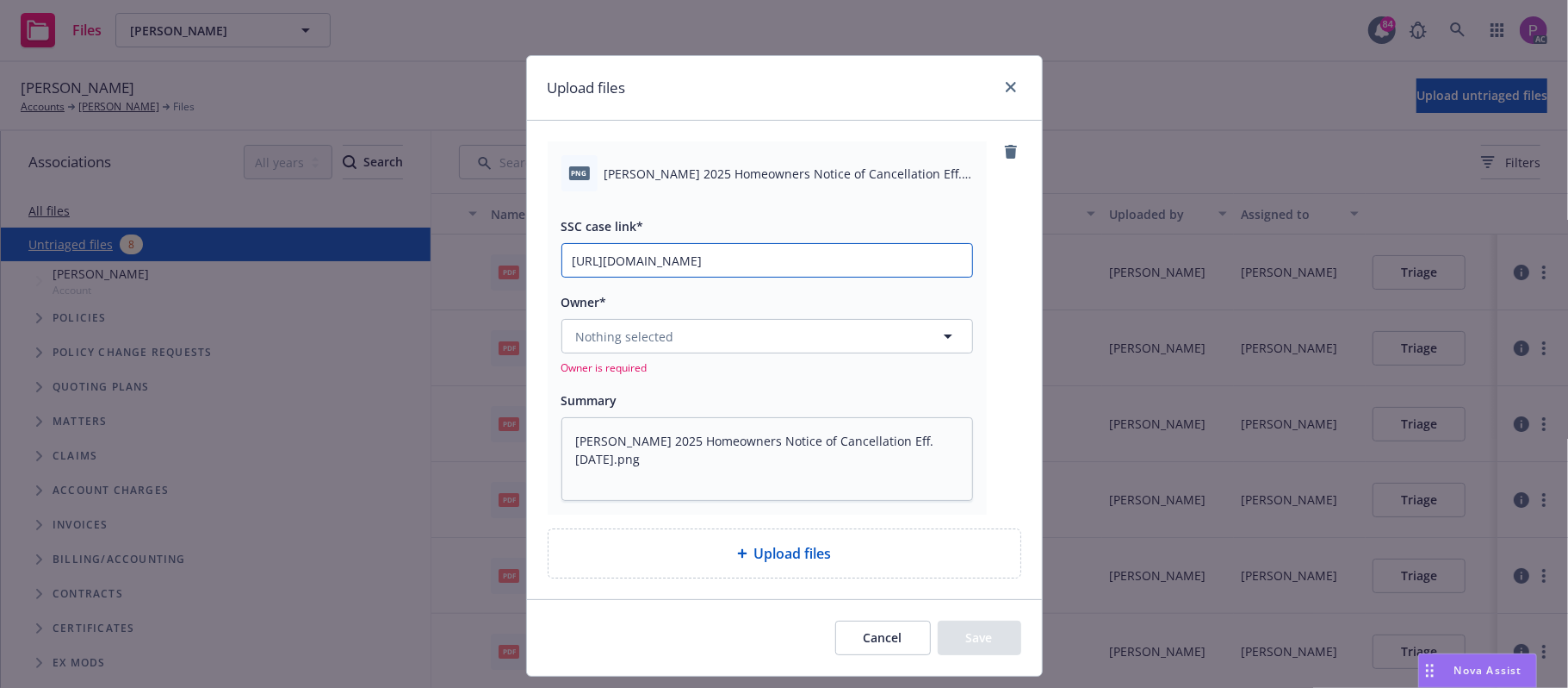
type input "https://newfront-ssc.lightning.force.com/lightning/r/Case/500Vz00000R6UyVIAV/vi…"
click at [751, 329] on button "Nothing selected" at bounding box center [767, 335] width 412 height 34
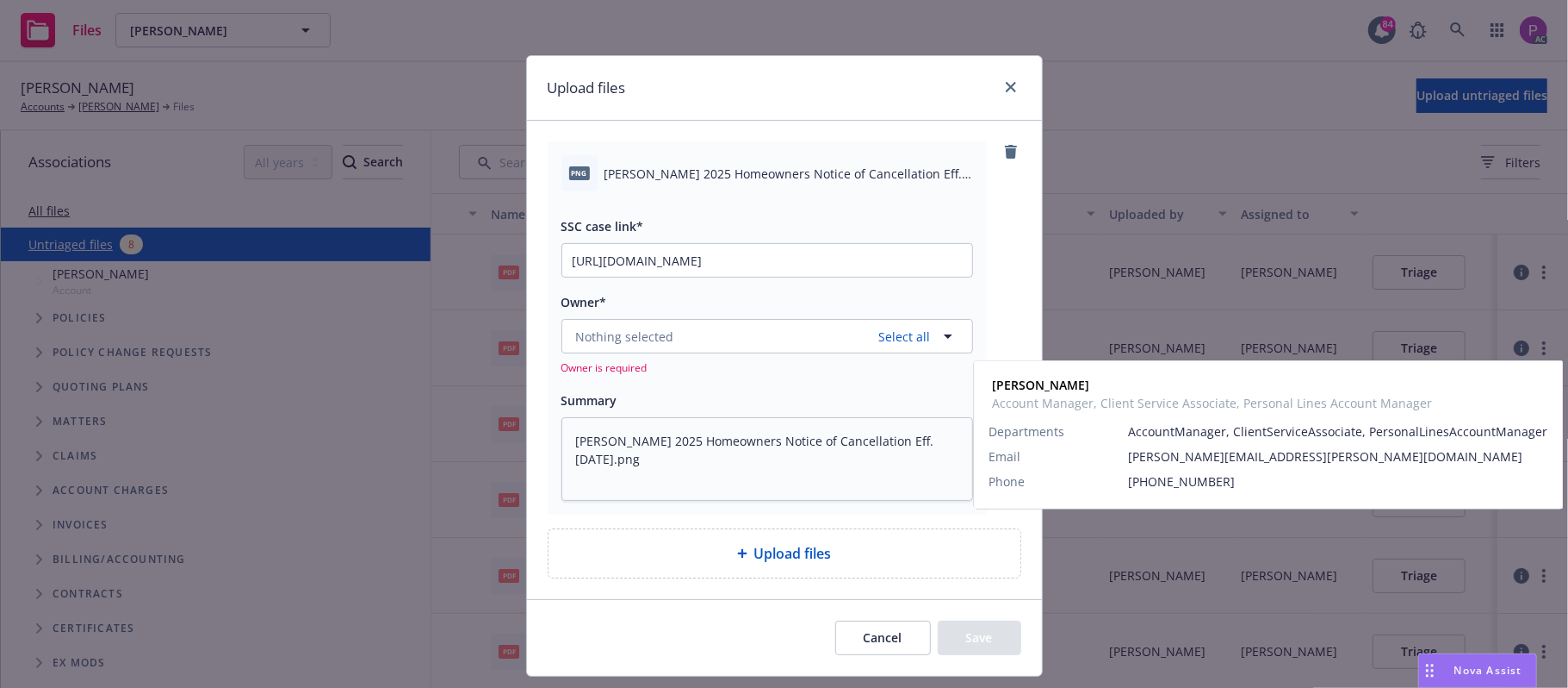
click at [669, 428] on span "David Shepard" at bounding box center [765, 419] width 370 height 18
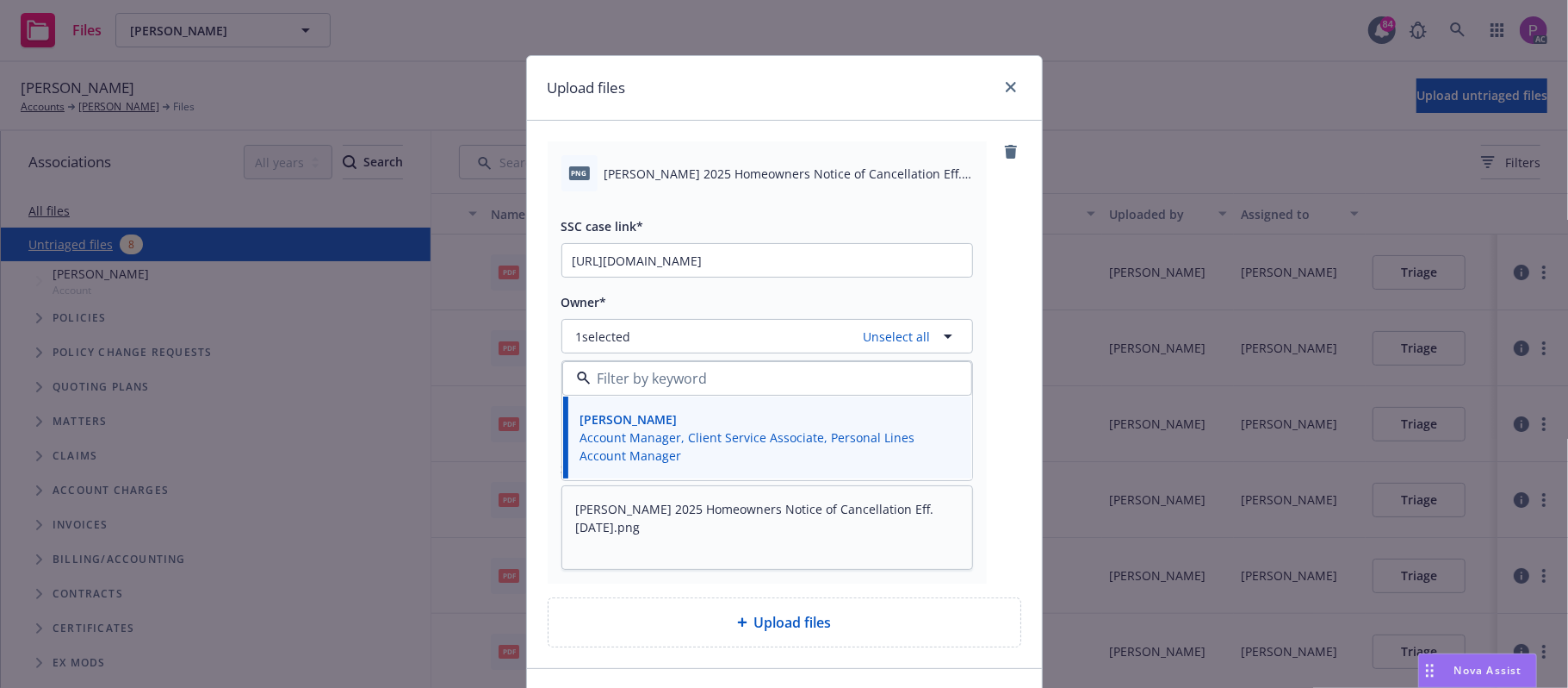
scroll to position [114, 0]
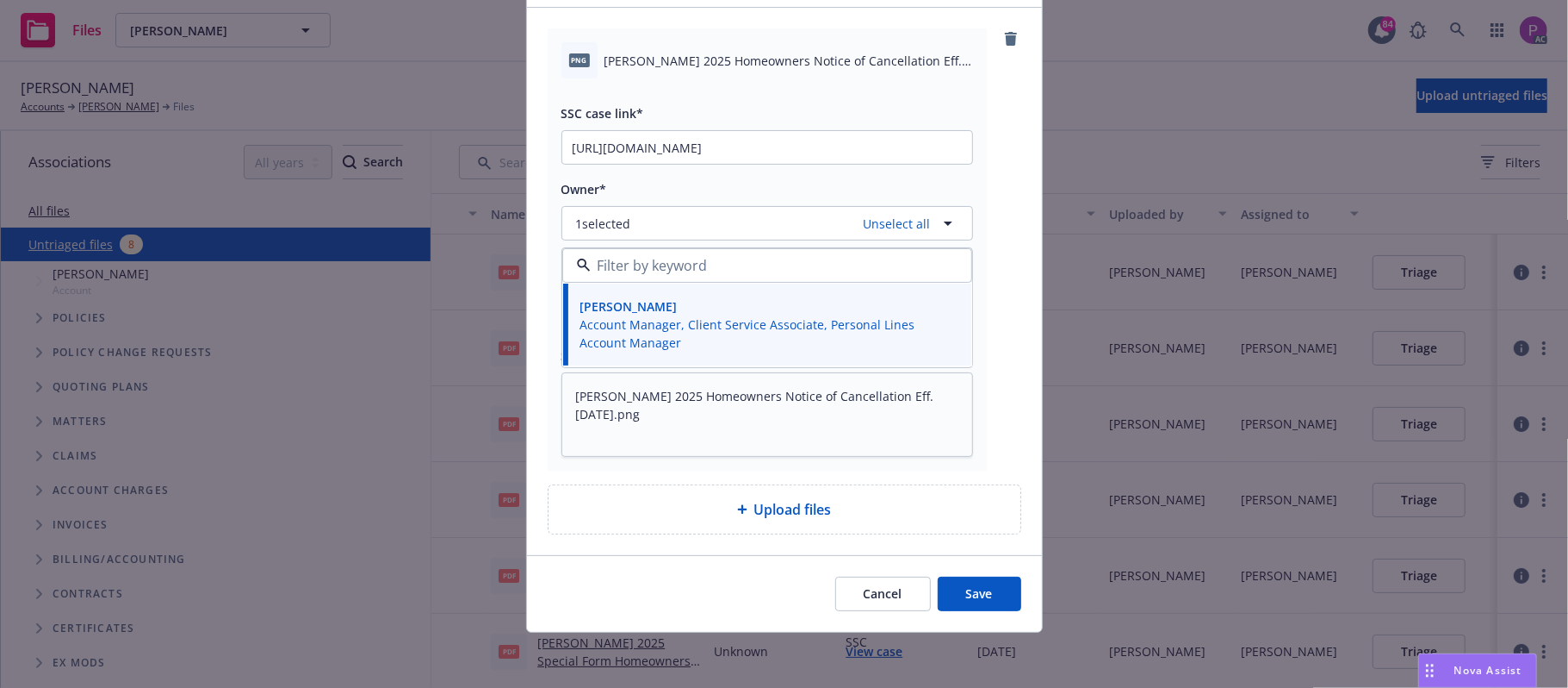
click at [973, 598] on button "Save" at bounding box center [980, 593] width 84 height 34
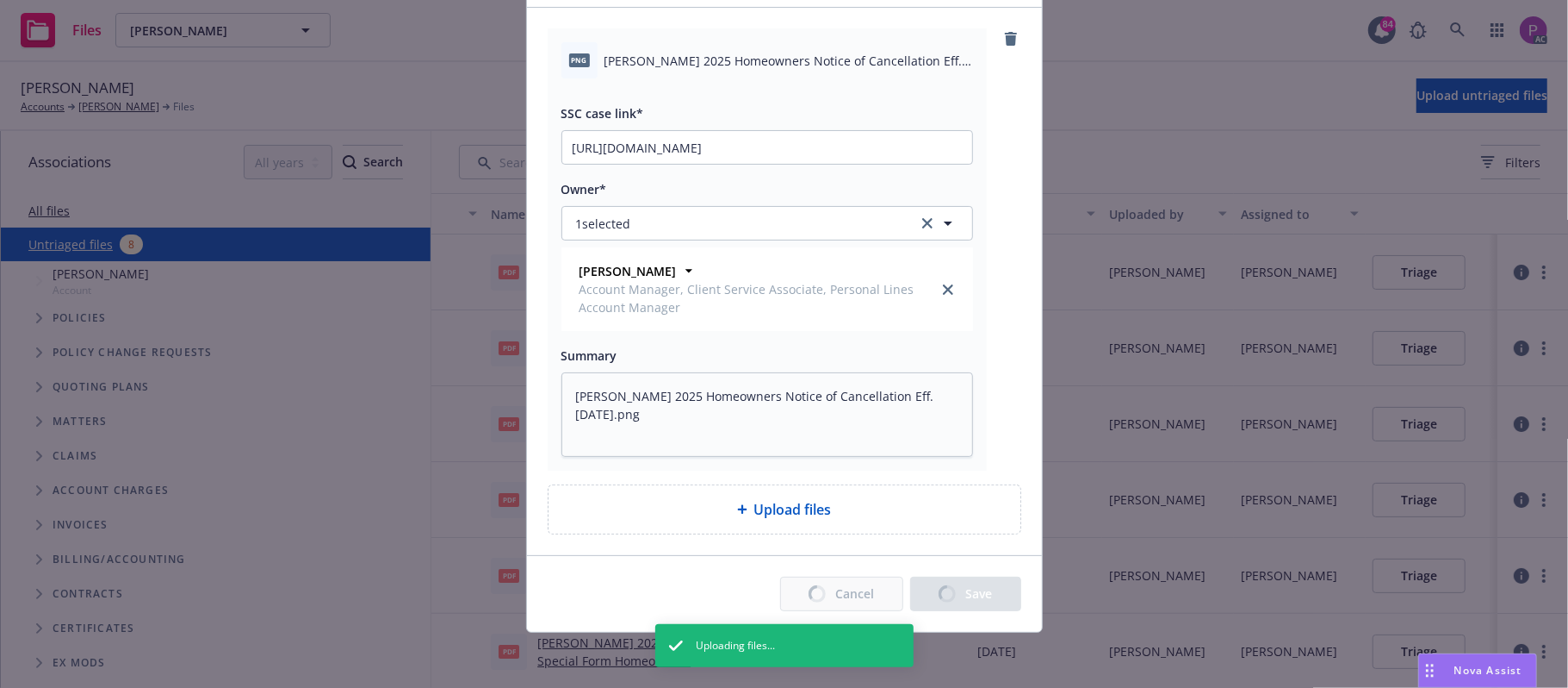
type textarea "x"
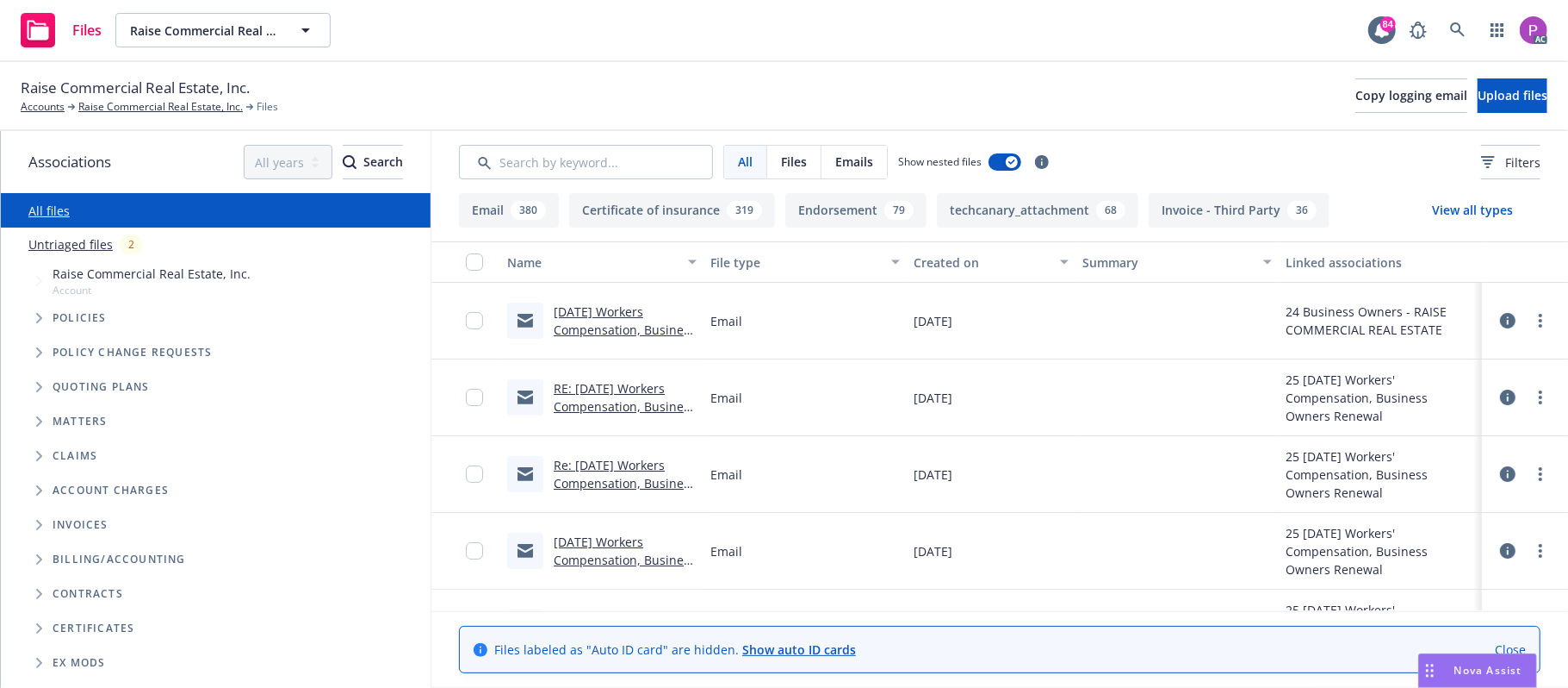
click at [49, 244] on link "Untriaged files" at bounding box center [71, 244] width 85 height 18
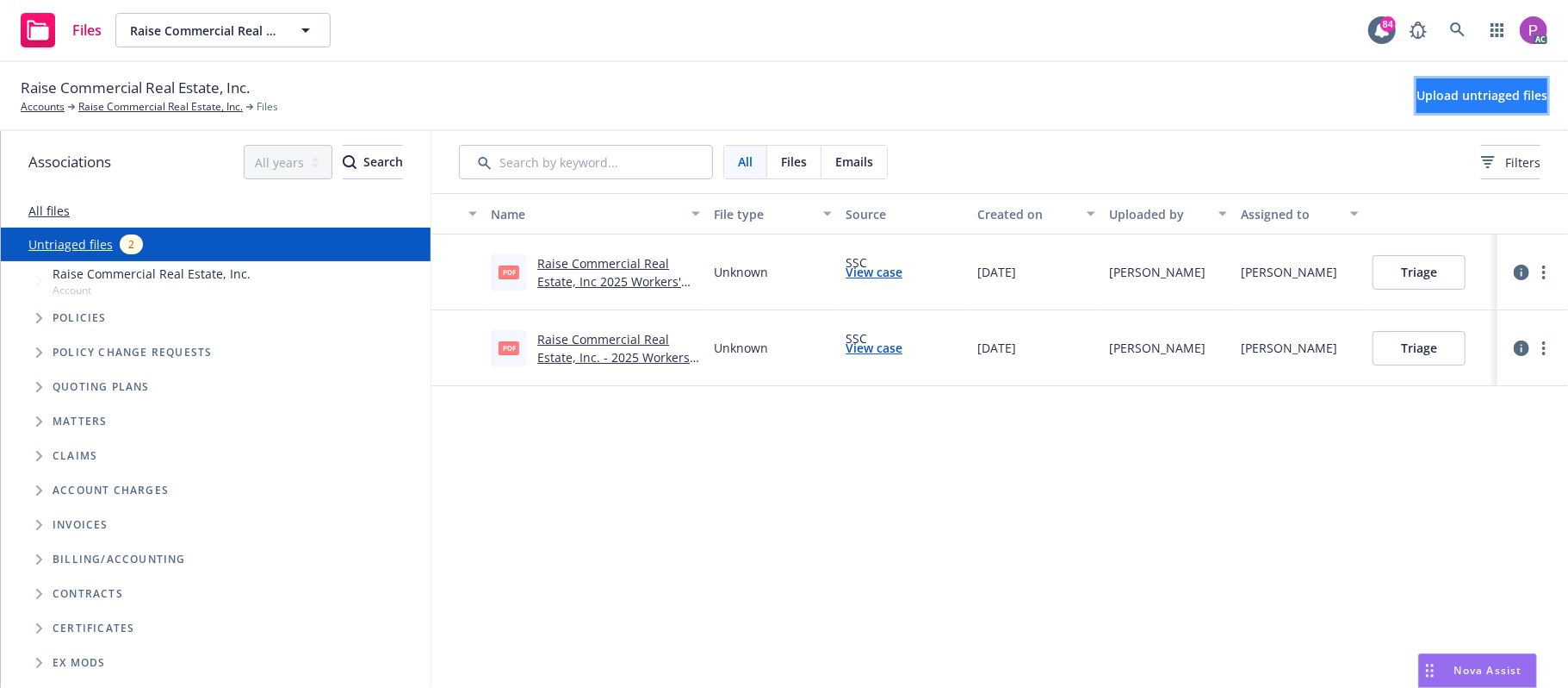
click at [1491, 80] on button "Upload untriaged files" at bounding box center [1482, 95] width 131 height 34
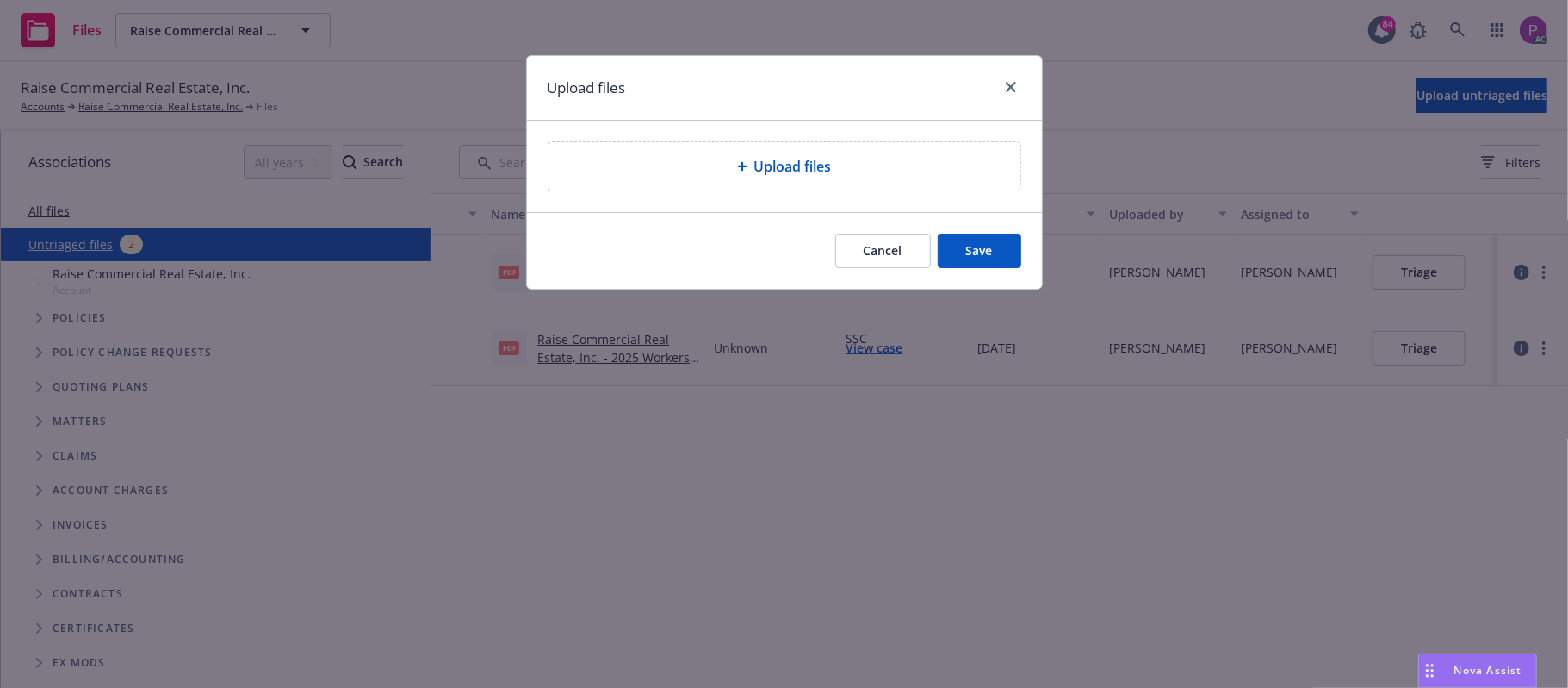
click at [887, 169] on div "Upload files" at bounding box center [784, 167] width 444 height 21
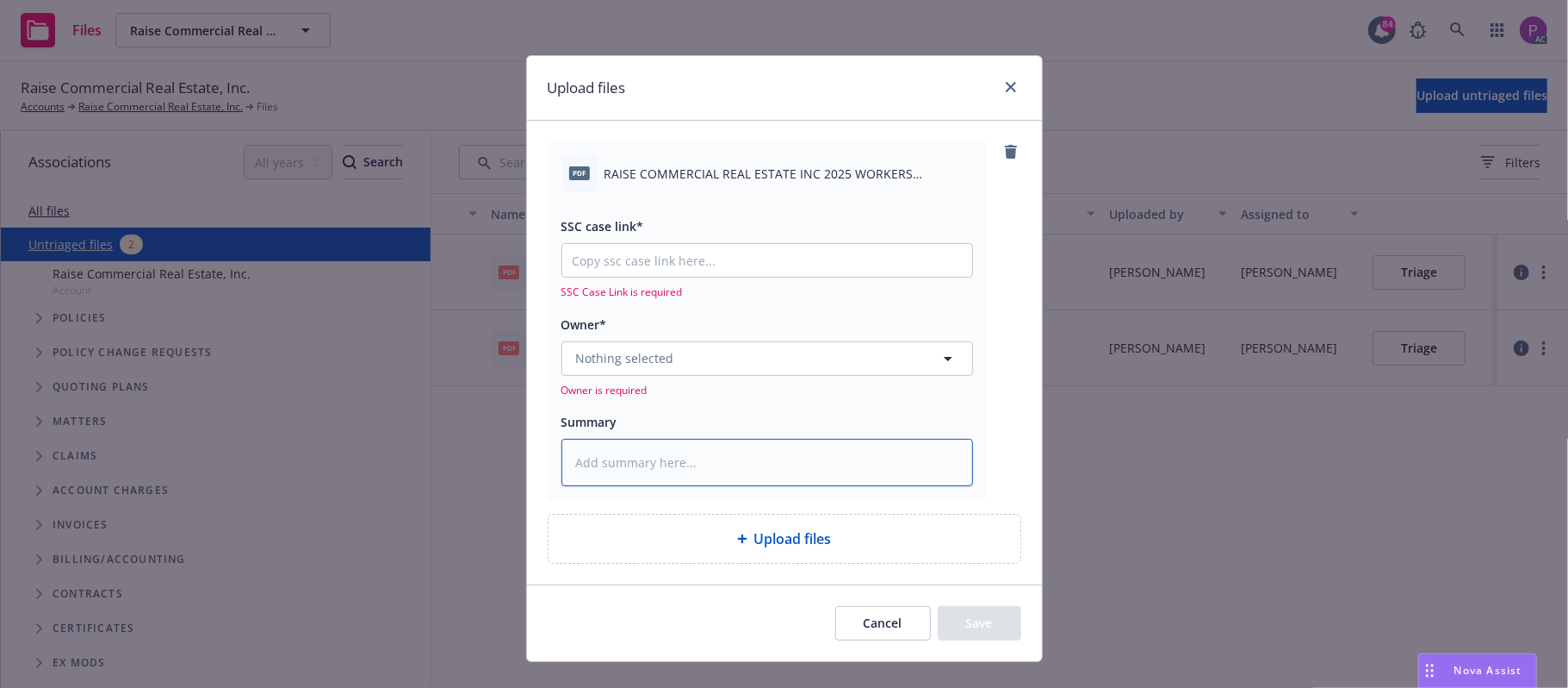
click at [700, 450] on textarea at bounding box center [767, 462] width 412 height 48
paste textarea "RAISE COMMERCIAL REAL ESTATE INC 2025 WORKERS COMPENSATION CANC ENDT EFF. [DATE]"
type textarea "x"
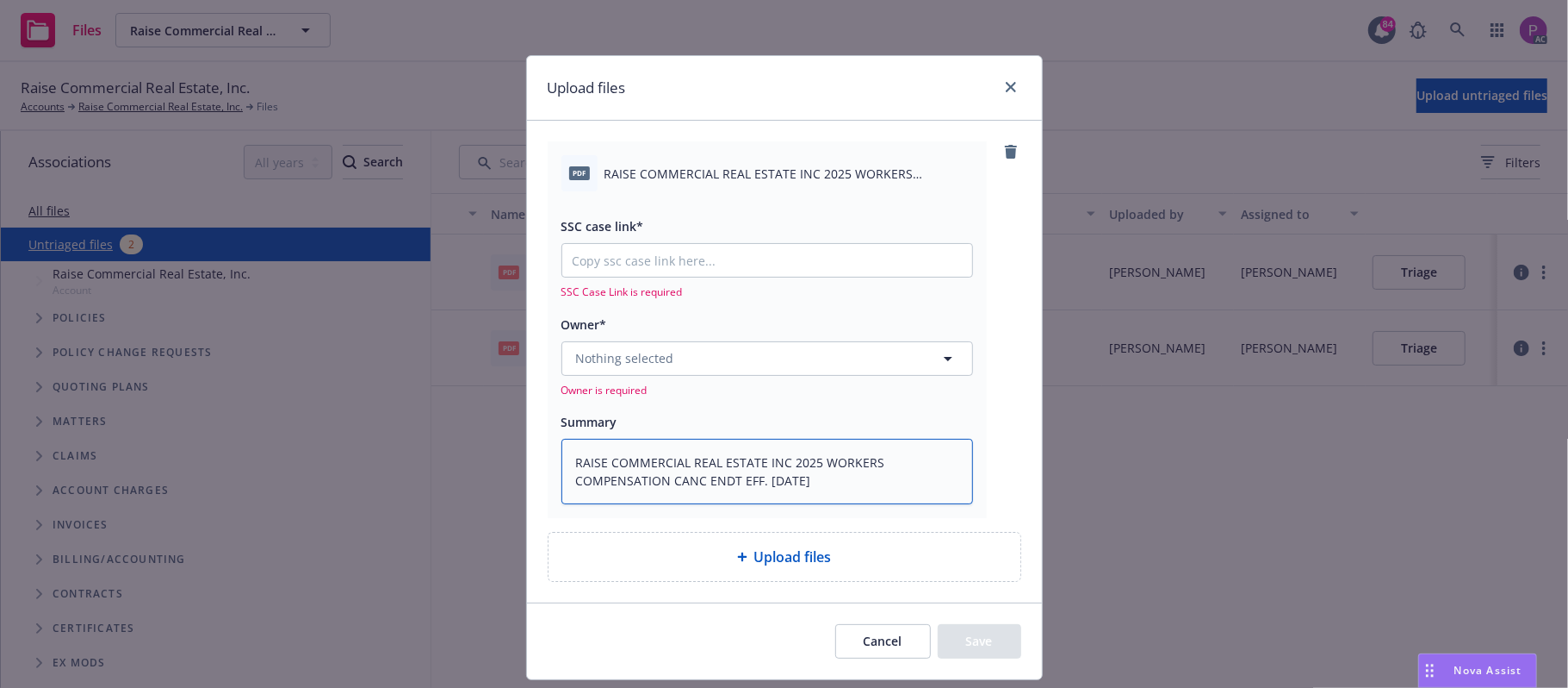
type textarea "RAISE COMMERCIAL REAL ESTATE INC 2025 WORKERS COMPENSATION CANC ENDT EFF. [DATE]"
drag, startPoint x: 713, startPoint y: 235, endPoint x: 714, endPoint y: 249, distance: 14.0
click at [713, 238] on div "SSC case link* SSC Case Link is required" at bounding box center [767, 258] width 412 height 84
click at [714, 249] on input "SSC case link*" at bounding box center [767, 260] width 410 height 33
paste input "[URL][DOMAIN_NAME]"
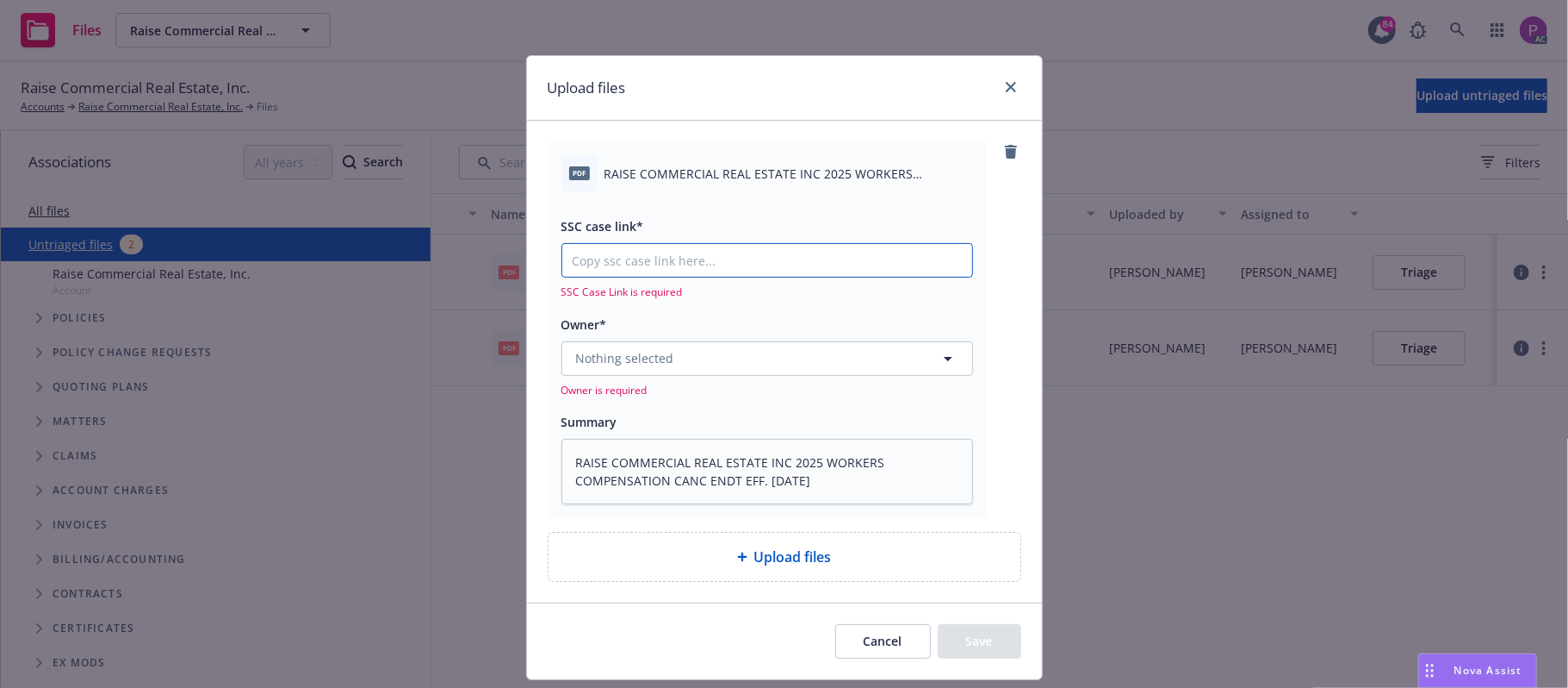
type textarea "x"
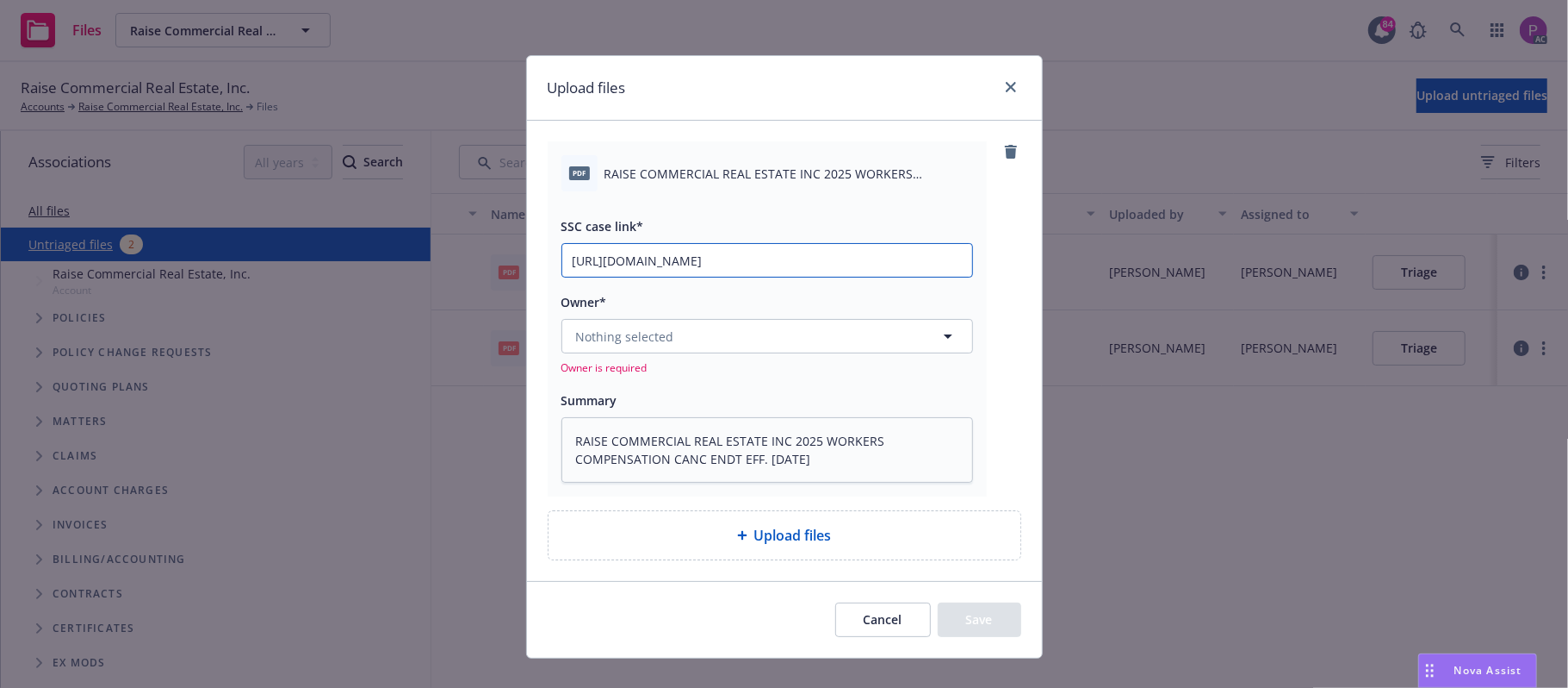
scroll to position [0, 236]
type input "[URL][DOMAIN_NAME]"
click at [722, 326] on button "Nothing selected" at bounding box center [767, 335] width 412 height 34
click at [831, 347] on div "Nothing selected Owner is required" at bounding box center [767, 347] width 412 height 56
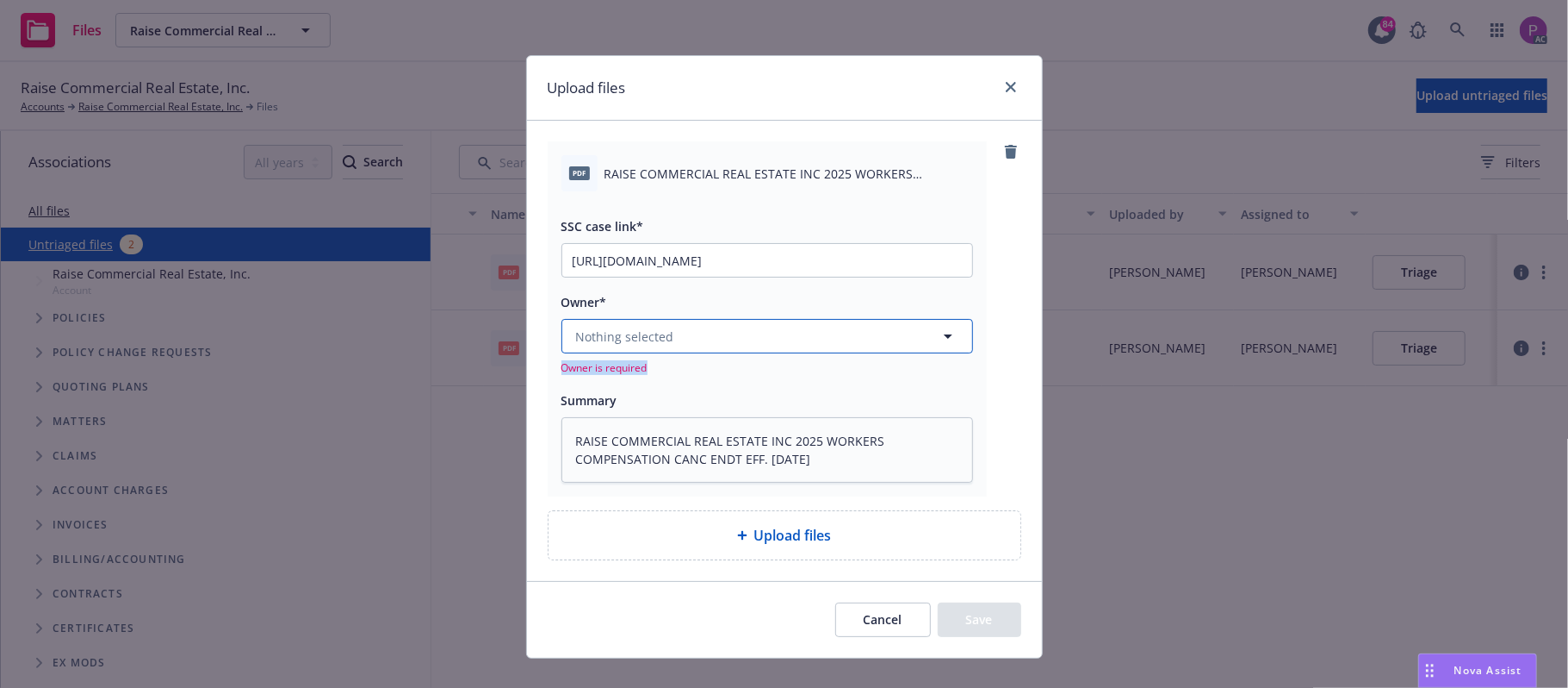
click at [833, 336] on button "Nothing selected" at bounding box center [767, 335] width 412 height 34
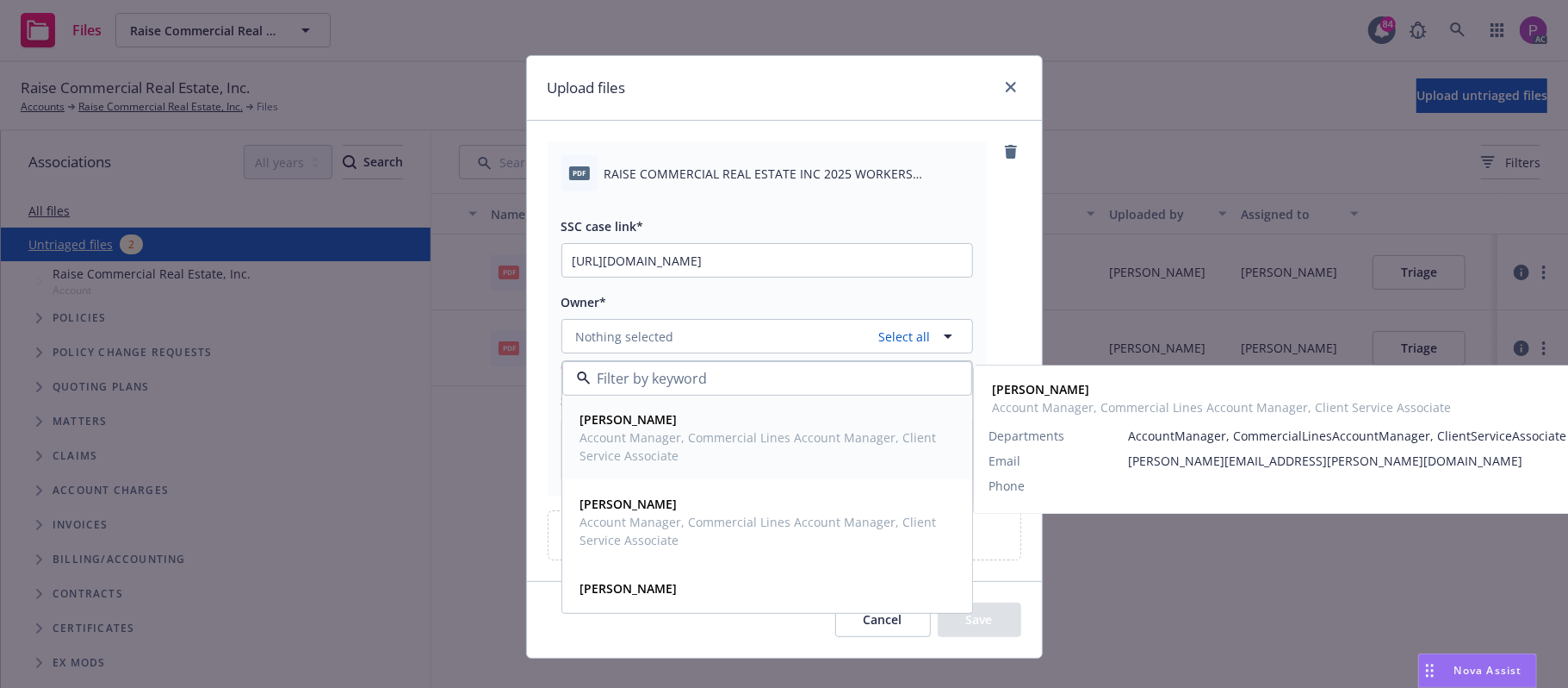
click at [764, 436] on span "Account Manager, Commercial Lines Account Manager, Client Service Associate" at bounding box center [765, 445] width 370 height 36
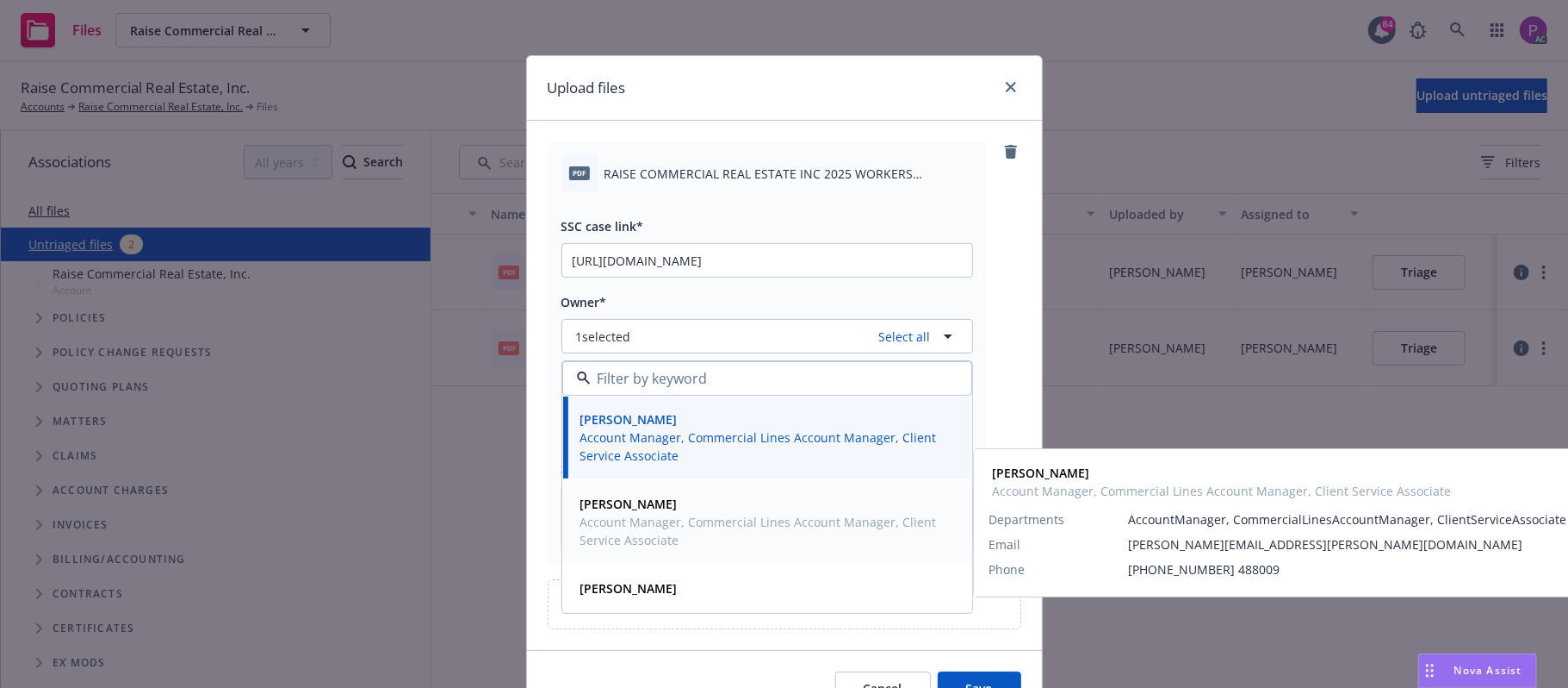
click at [716, 535] on span "Account Manager, Commercial Lines Account Manager, Client Service Associate" at bounding box center [765, 530] width 370 height 36
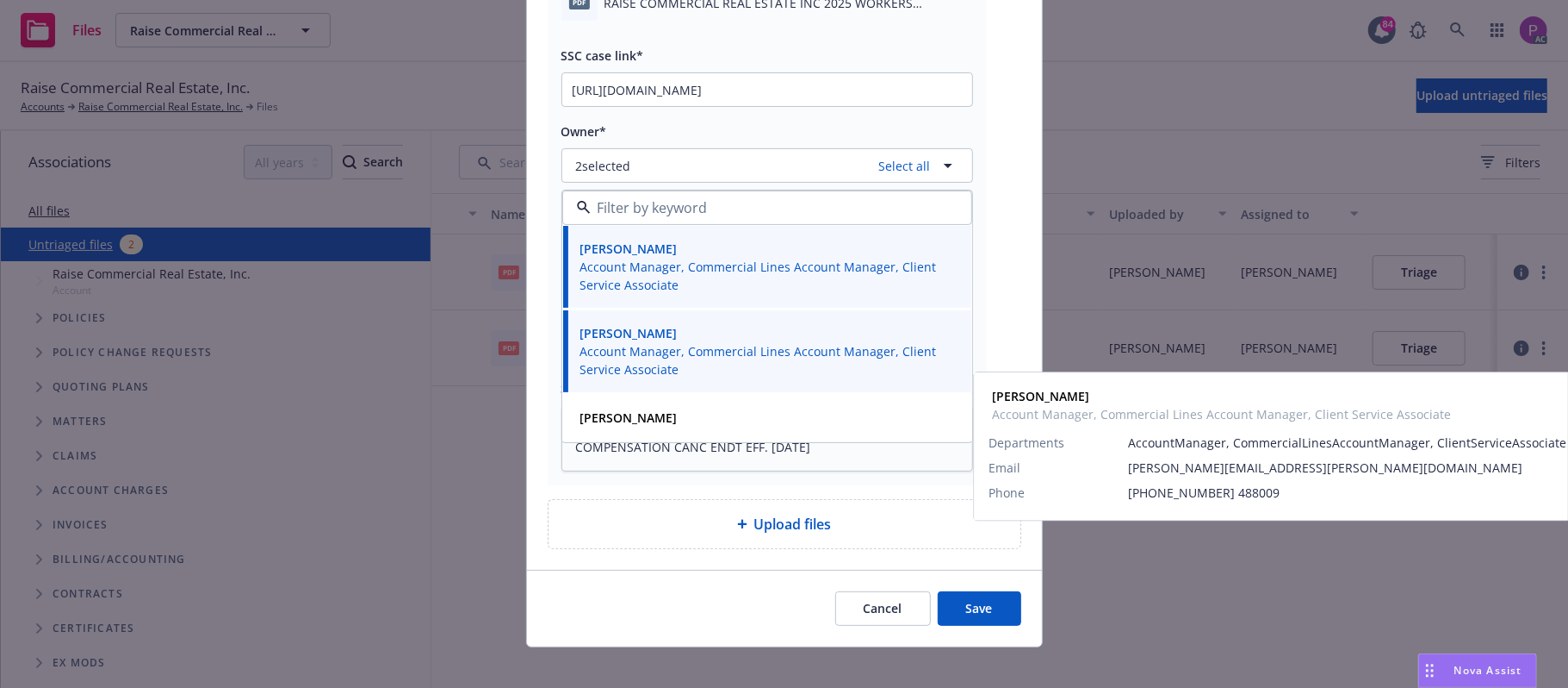
scroll to position [187, 0]
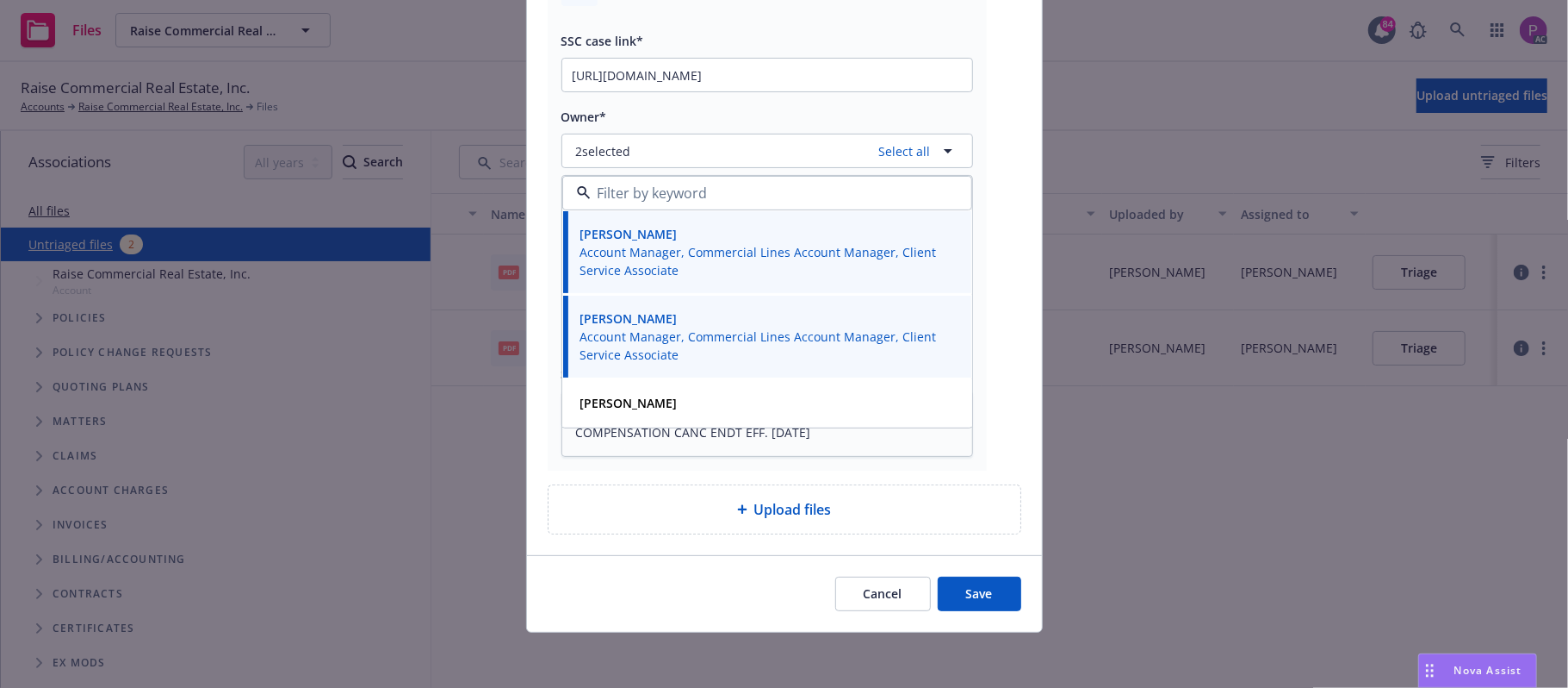
click at [948, 588] on button "Save" at bounding box center [980, 593] width 84 height 34
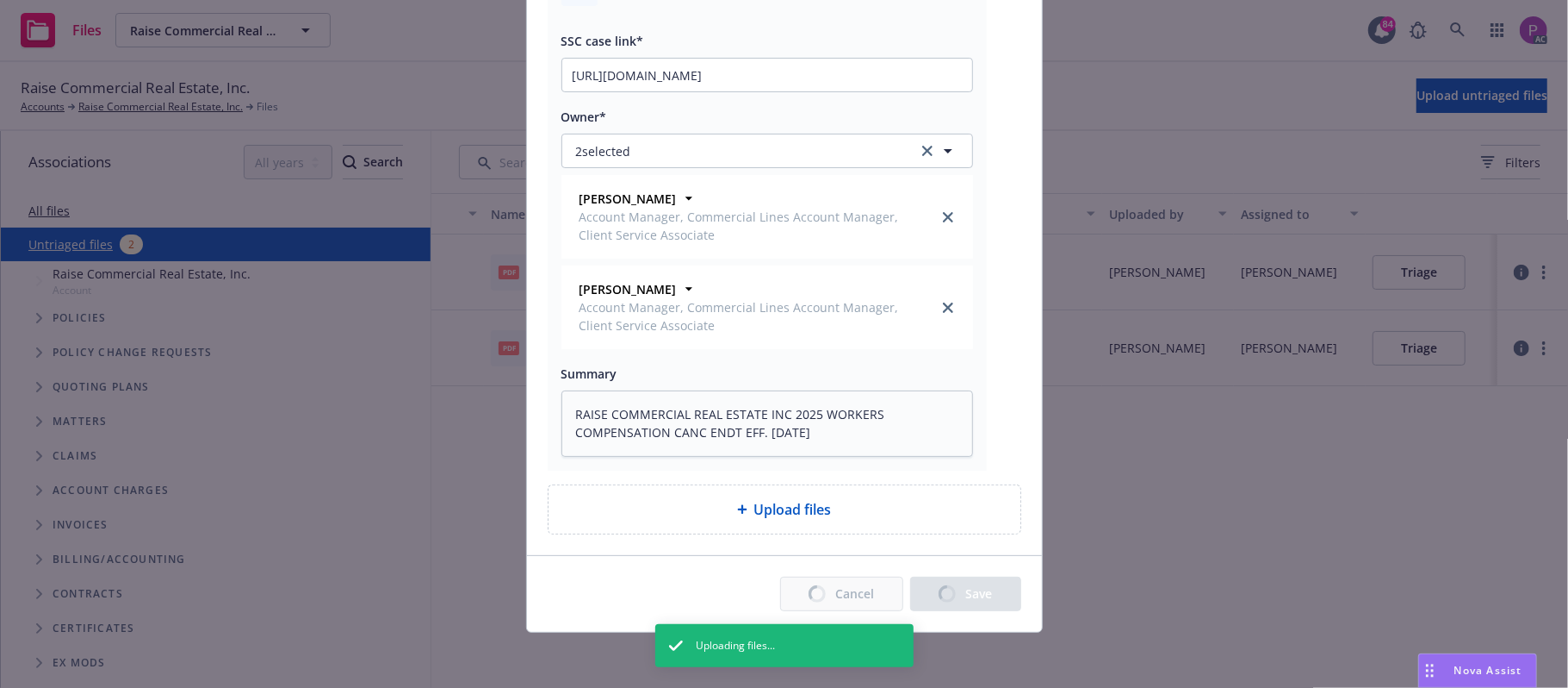
type textarea "x"
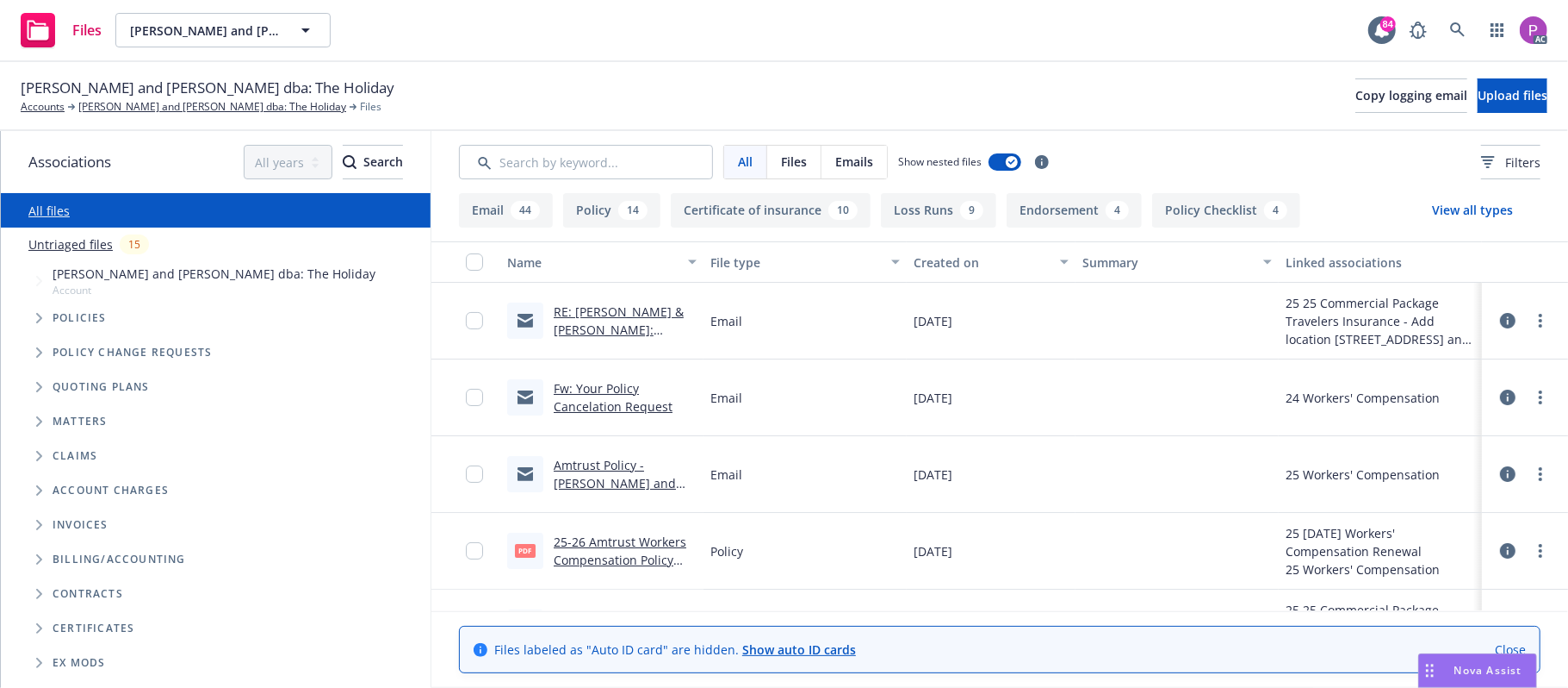
click at [67, 242] on link "Untriaged files" at bounding box center [71, 244] width 85 height 18
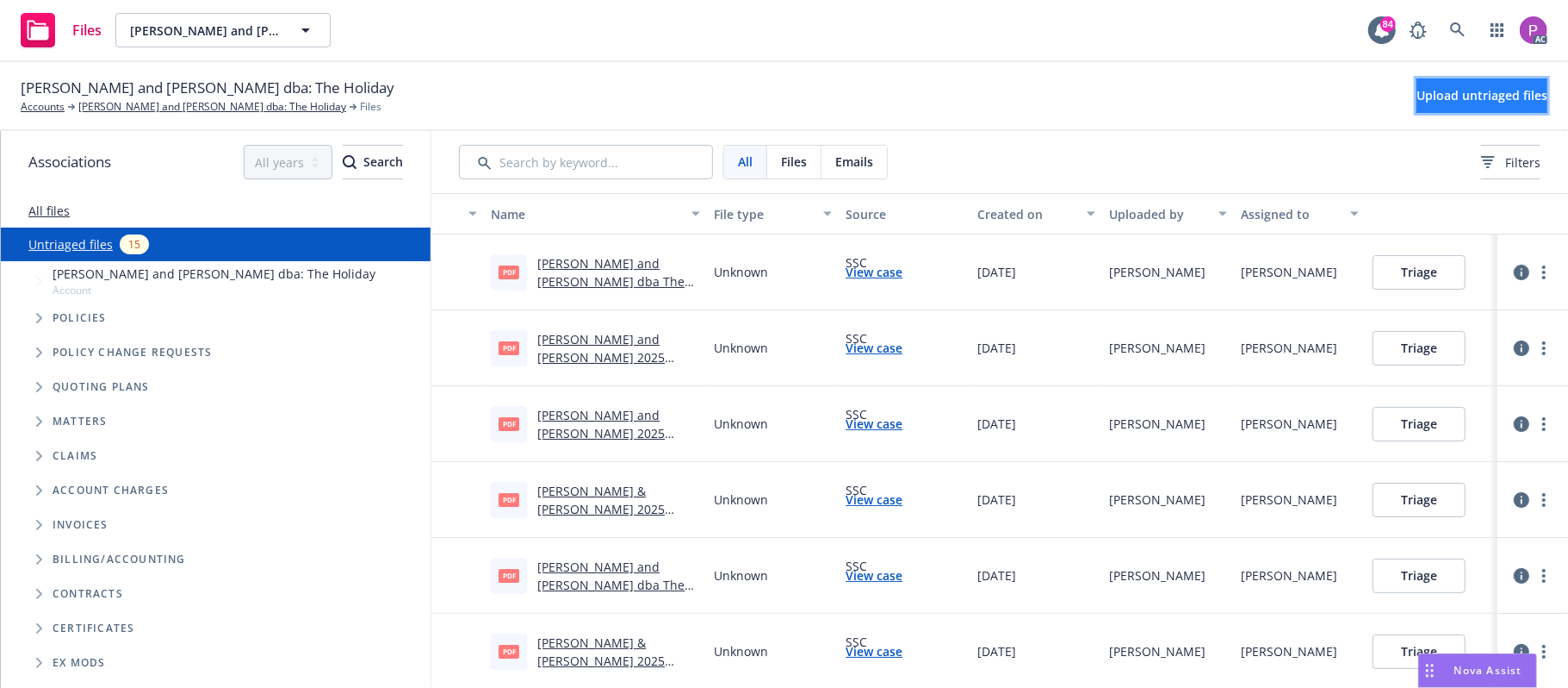
click at [1416, 101] on span "Upload untriaged files" at bounding box center [1482, 95] width 131 height 17
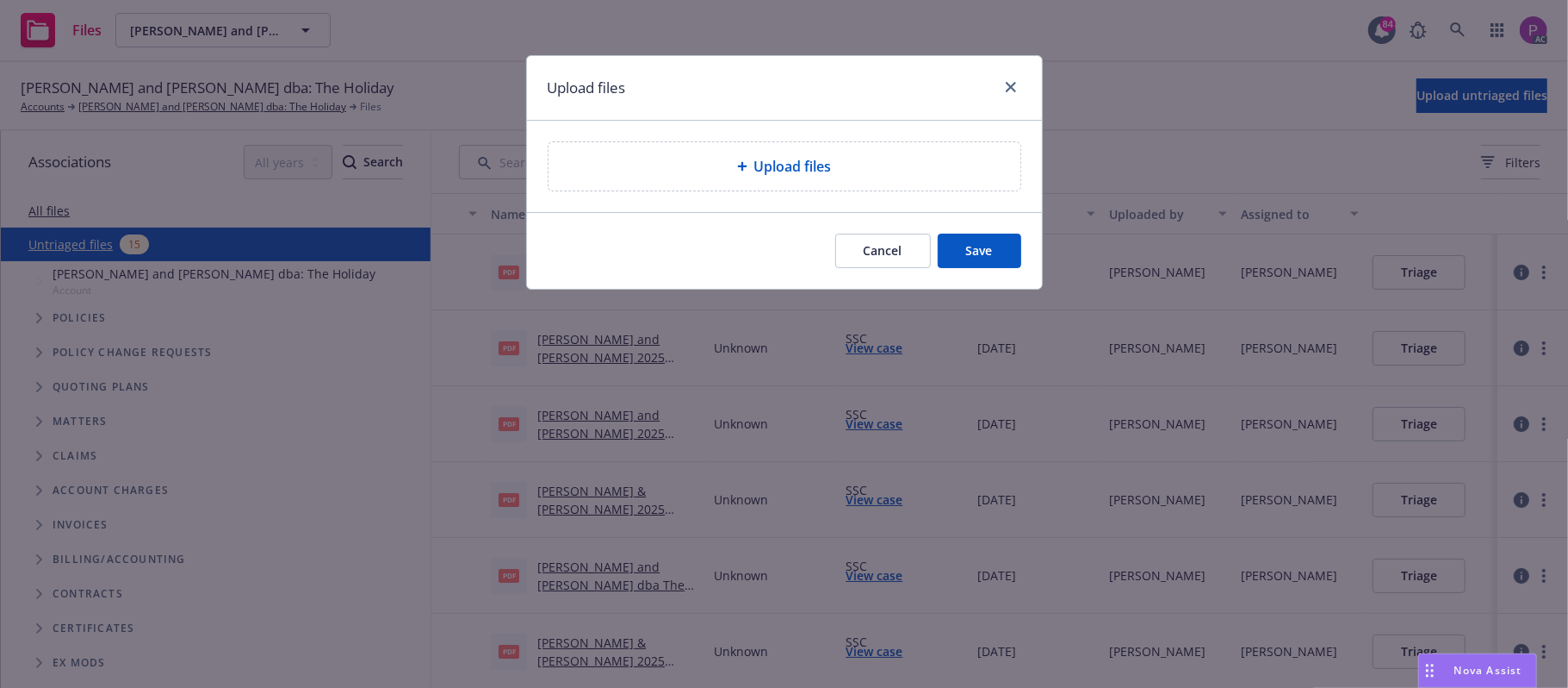
click at [677, 194] on div "Upload files" at bounding box center [784, 166] width 515 height 92
click at [679, 180] on div "Upload files" at bounding box center [784, 166] width 472 height 48
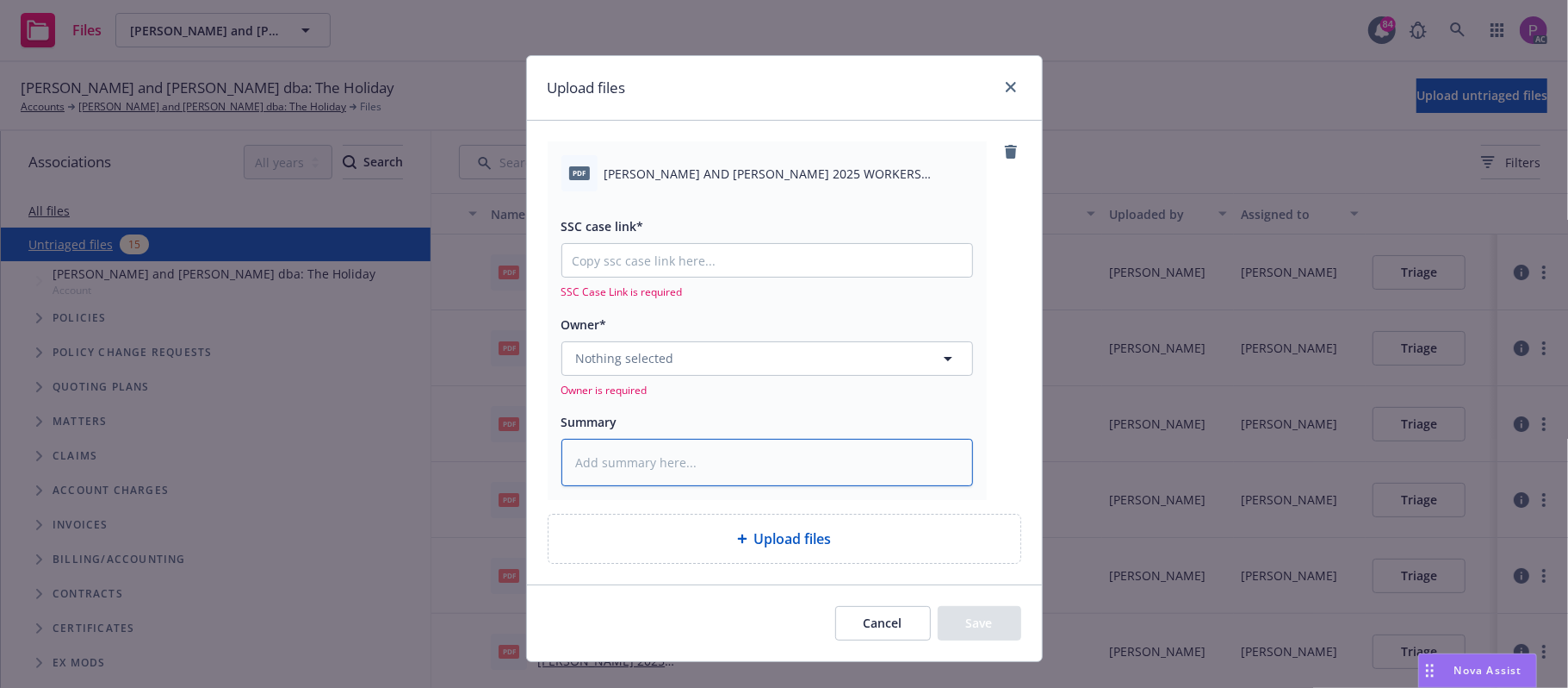
click at [690, 462] on textarea at bounding box center [767, 462] width 412 height 48
paste textarea "BARRY AND KAREN BRUCE 2025 WORKERS COMPENSATION NOTICE OF CANCELLATION EFF. 08-…"
type textarea "x"
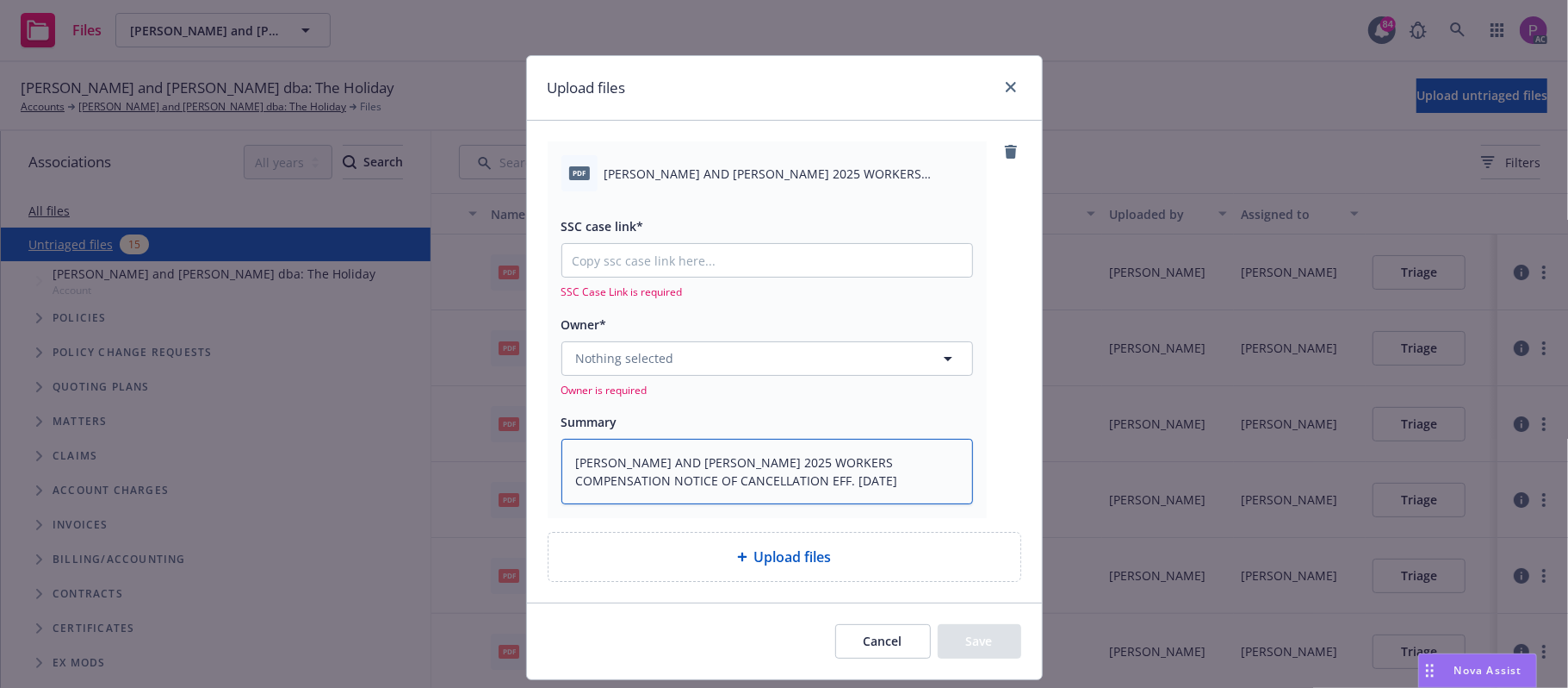
type textarea "BARRY AND KAREN BRUCE 2025 WORKERS COMPENSATION NOTICE OF CANCELLATION EFF. 08-…"
click at [826, 267] on input "SSC case link*" at bounding box center [767, 260] width 410 height 33
paste input "https://newfront-ssc.lightning.force.com/lightning/r/Case/500Vz00000R6WSMIA3/vi…"
type textarea "x"
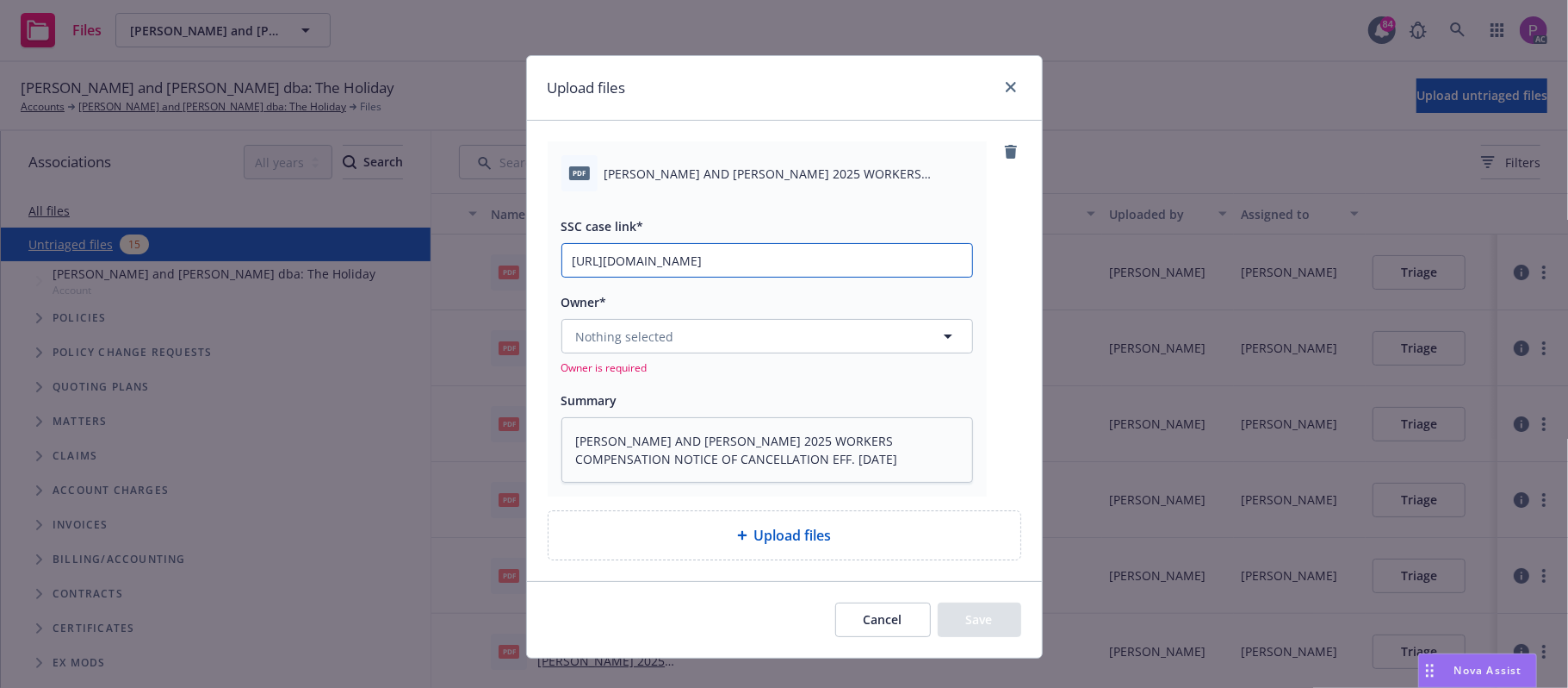
scroll to position [0, 93]
type input "https://newfront-ssc.lightning.force.com/lightning/r/Case/500Vz00000R6WSMIA3/vi…"
click at [768, 331] on button "Nothing selected" at bounding box center [767, 335] width 412 height 34
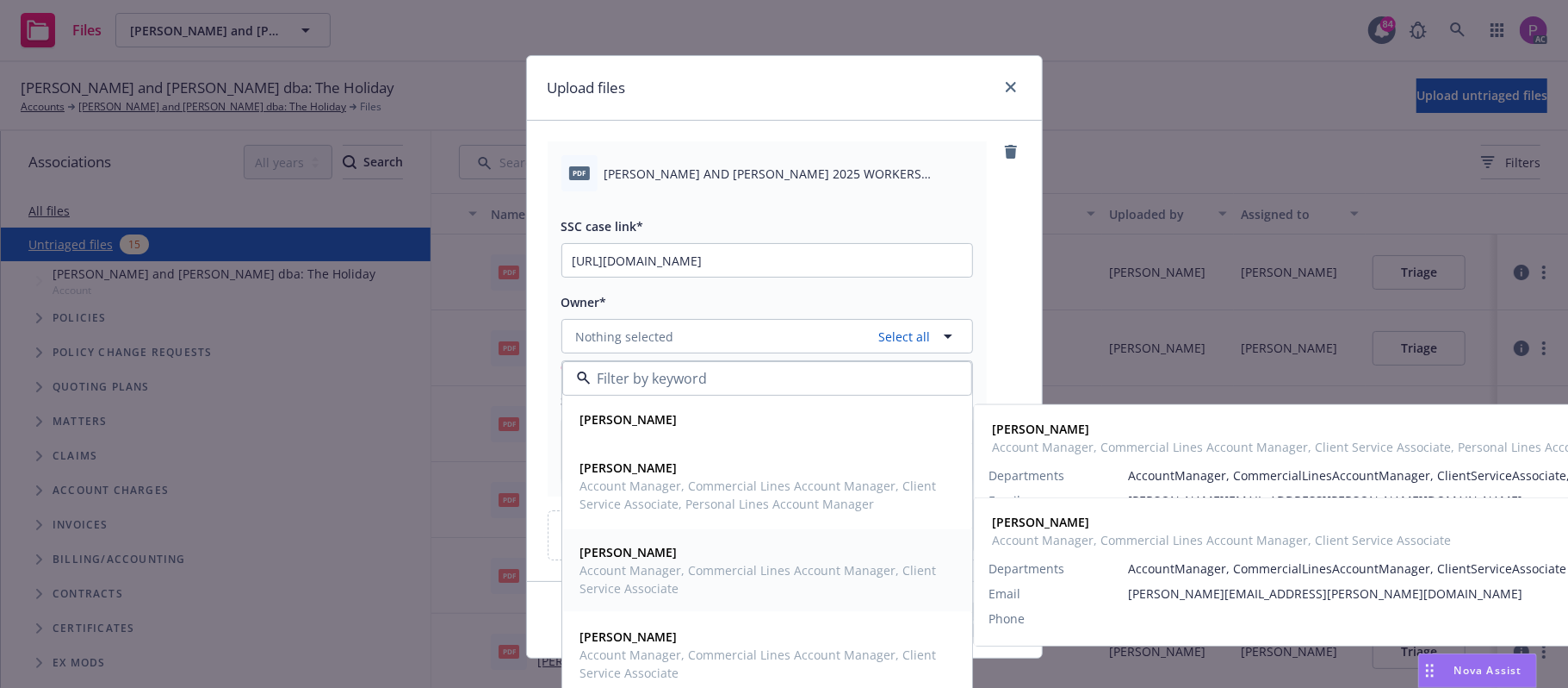
click at [654, 560] on span "[PERSON_NAME]" at bounding box center [765, 552] width 370 height 18
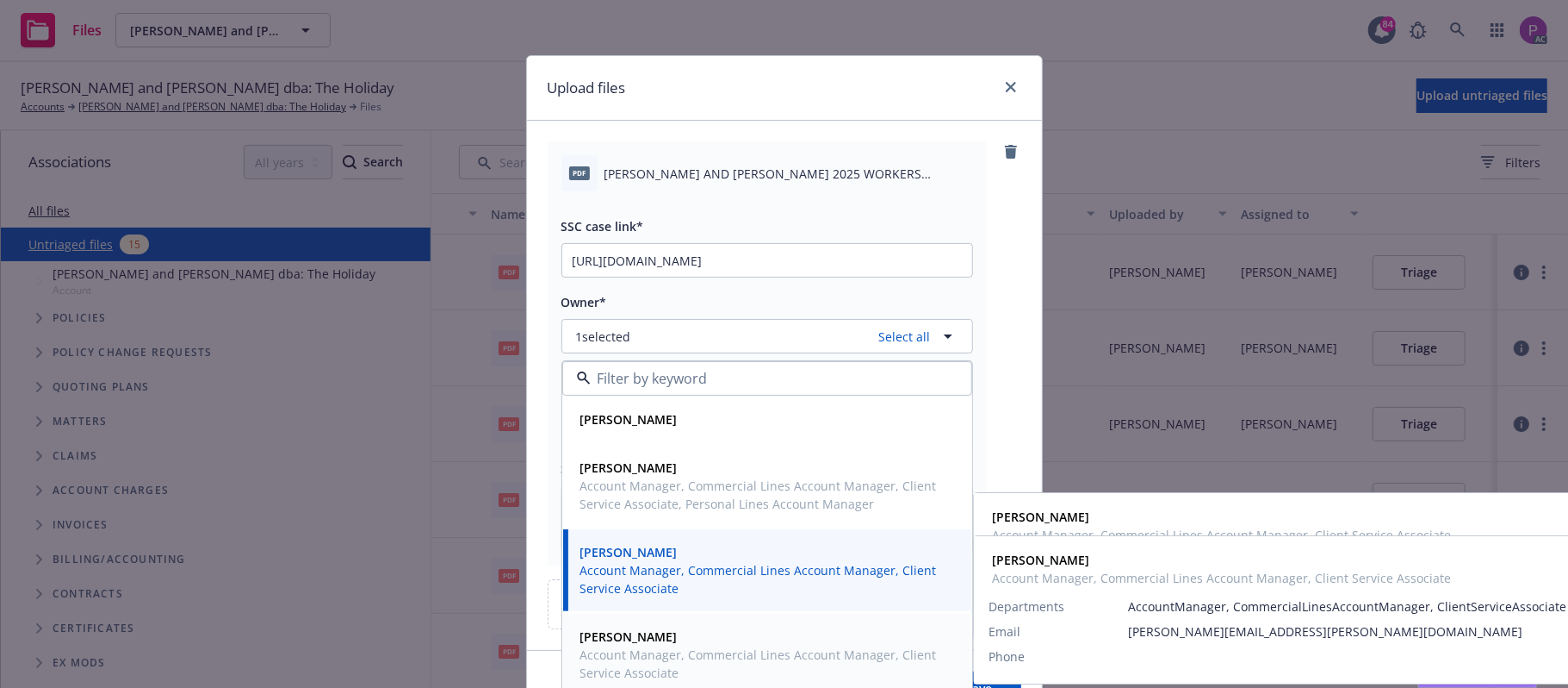
click at [666, 650] on span "Account Manager, Commercial Lines Account Manager, Client Service Associate" at bounding box center [765, 663] width 370 height 36
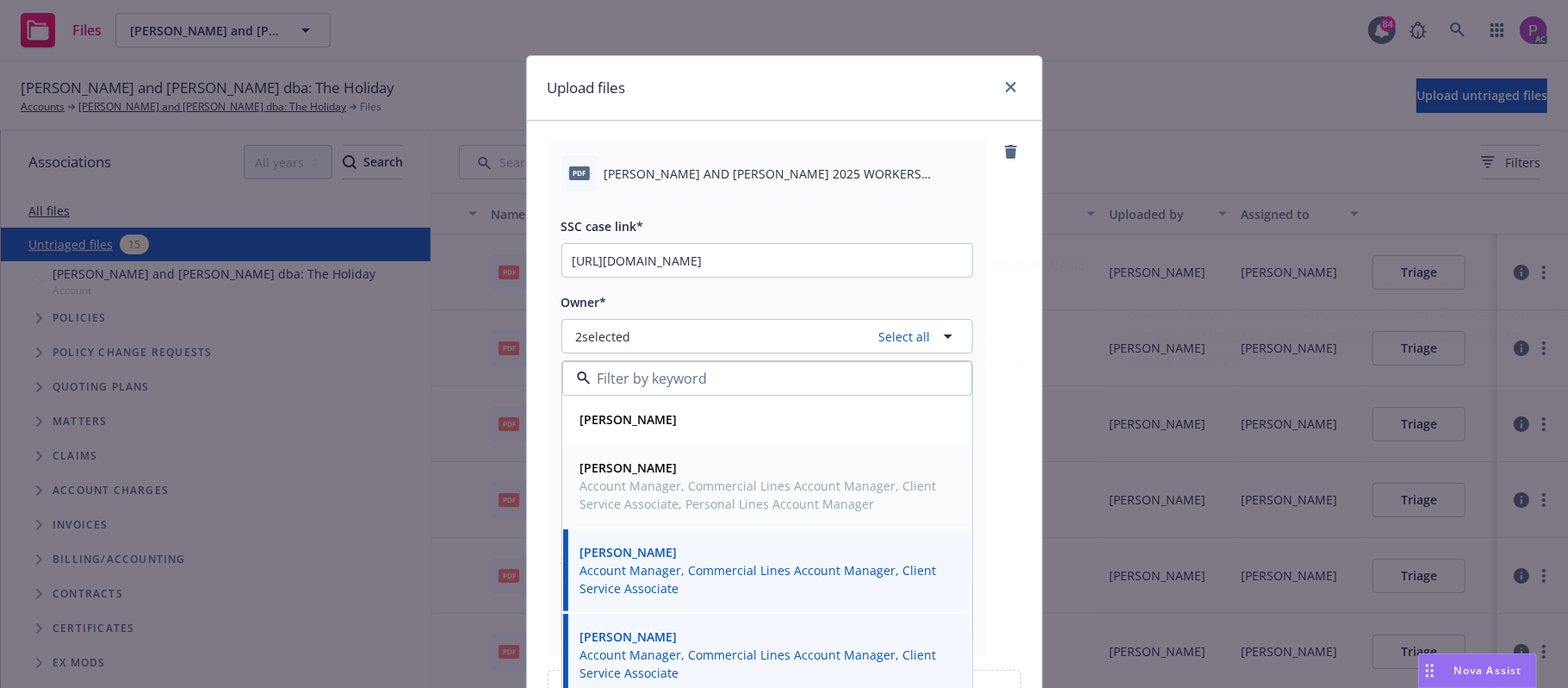
scroll to position [187, 0]
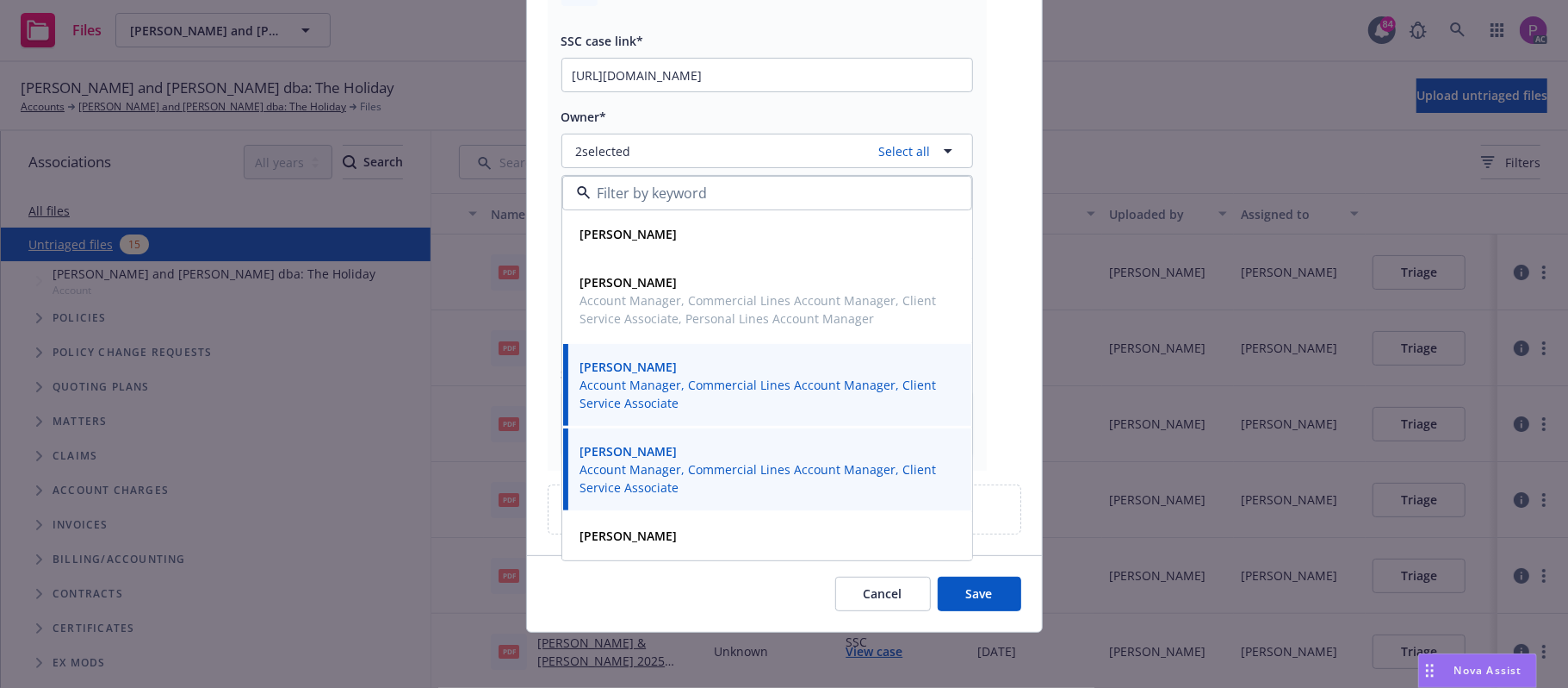
click at [944, 605] on button "Save" at bounding box center [980, 593] width 84 height 34
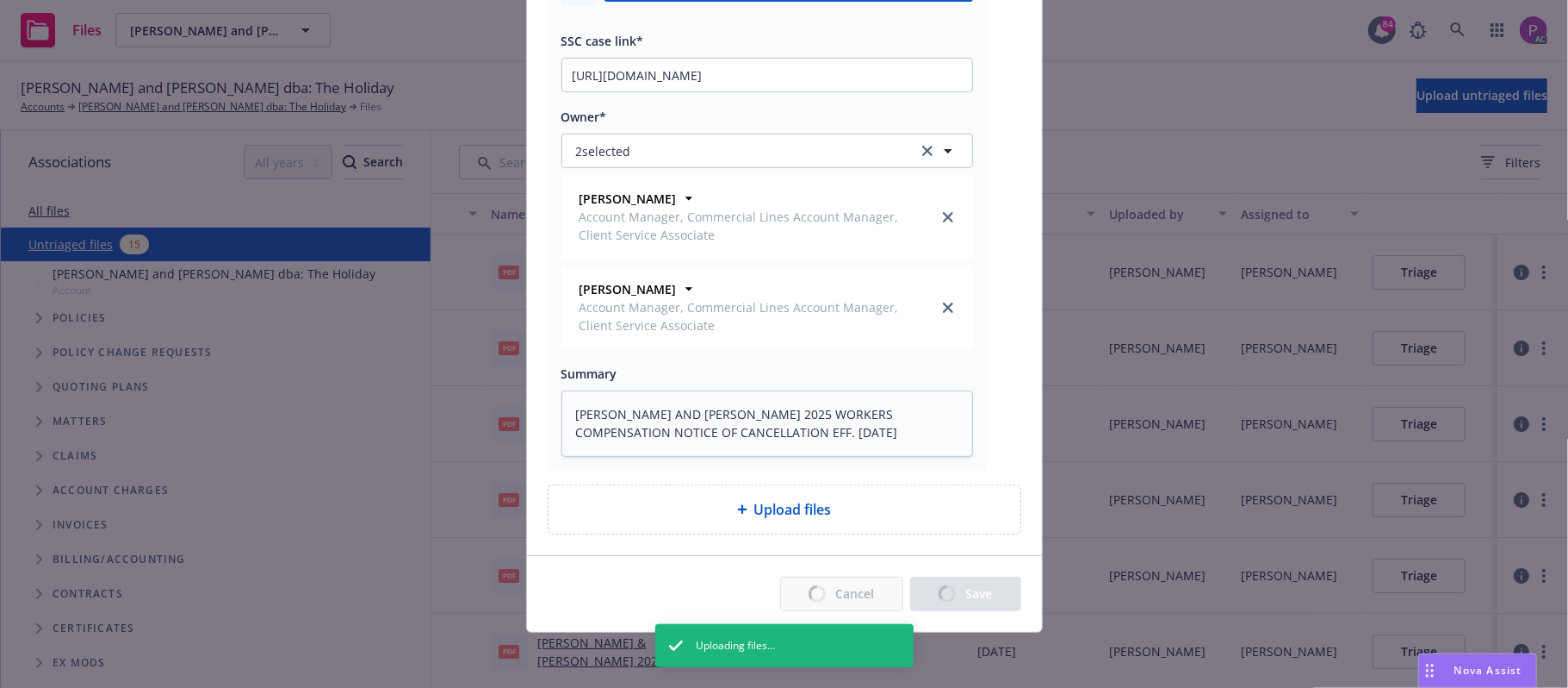
type textarea "x"
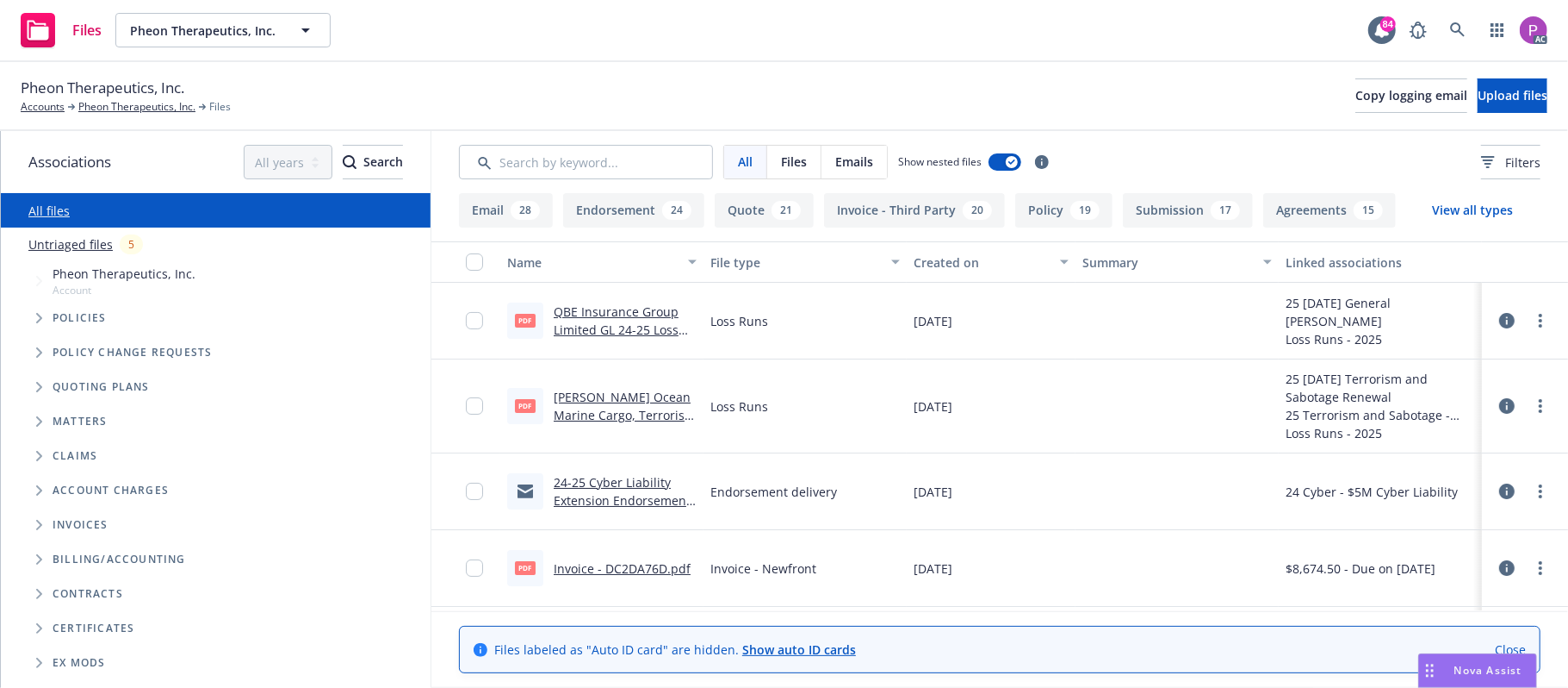
click at [62, 248] on link "Untriaged files" at bounding box center [71, 244] width 85 height 18
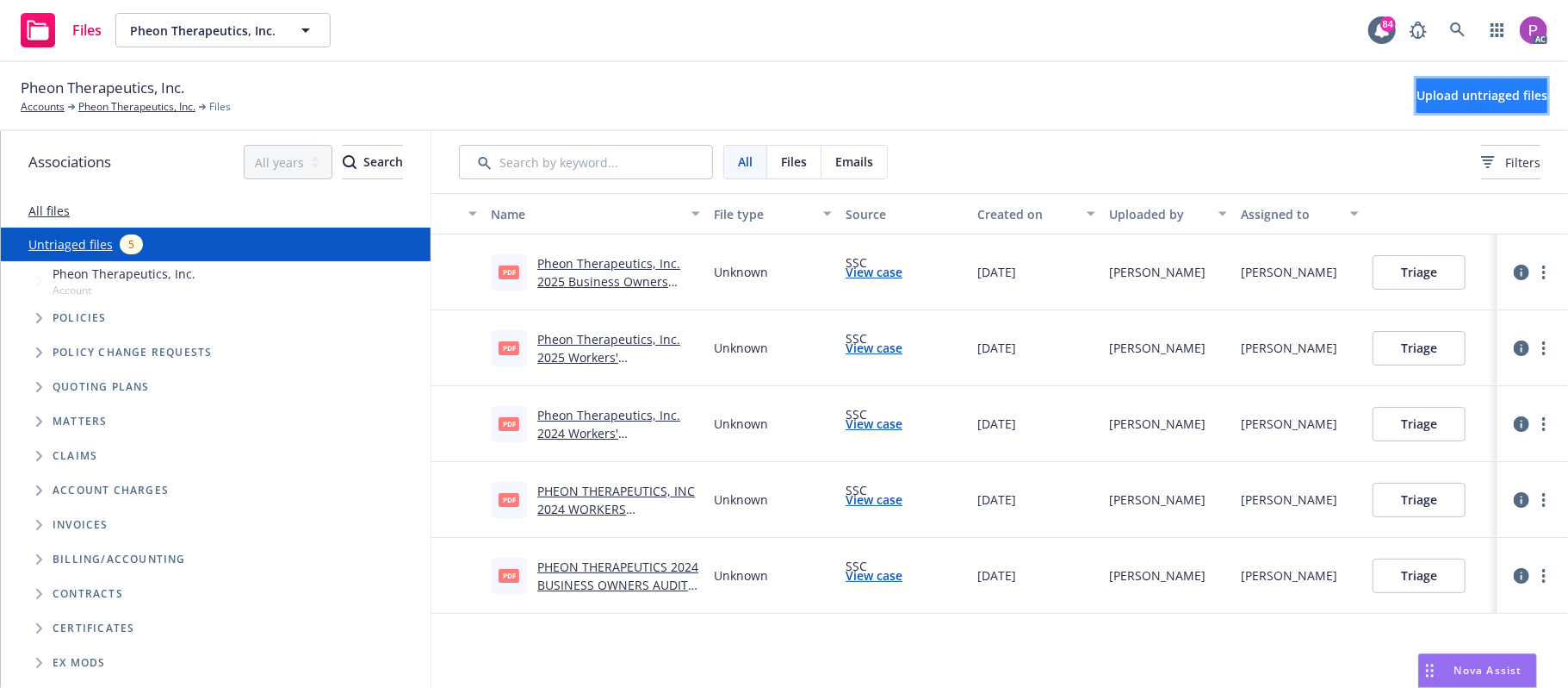
click at [1416, 105] on button "Upload untriaged files" at bounding box center [1482, 95] width 131 height 34
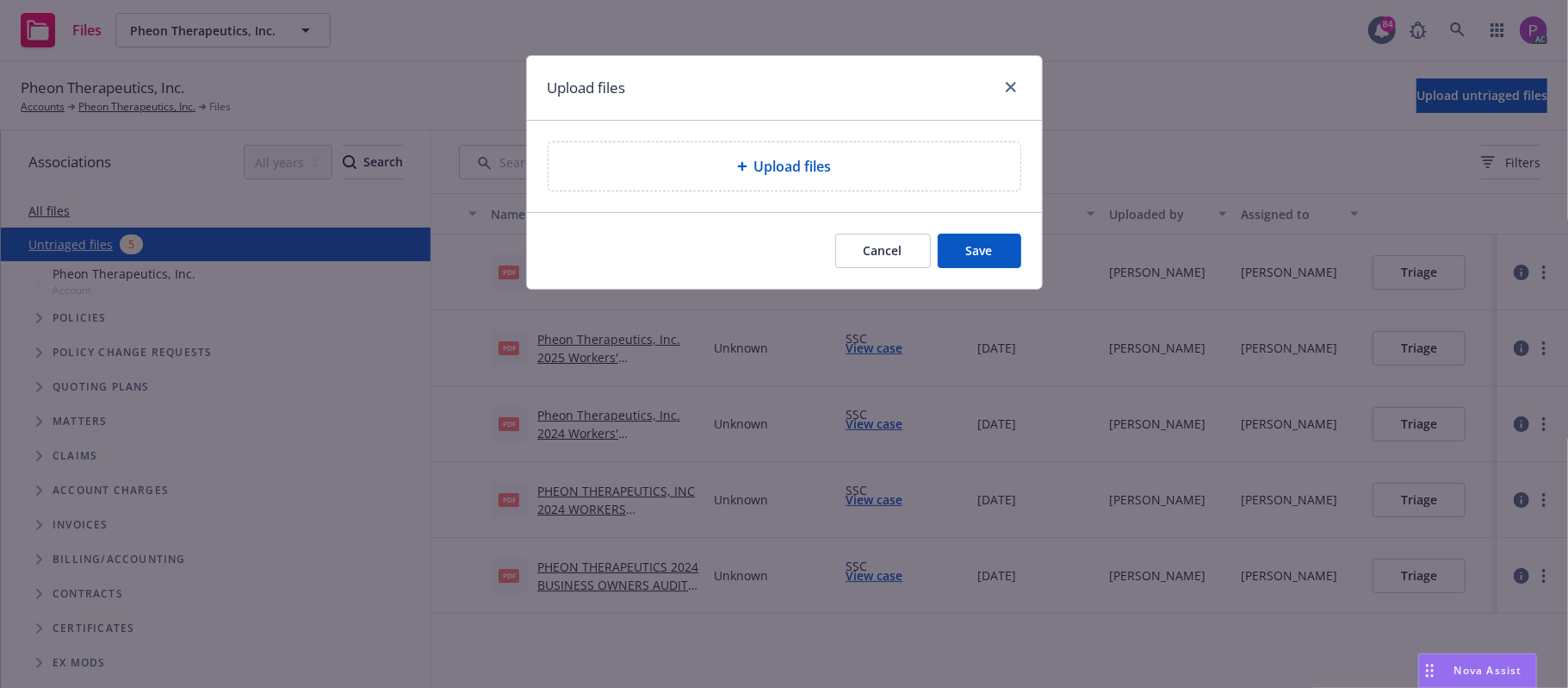
click at [852, 160] on div "Upload files" at bounding box center [784, 167] width 444 height 21
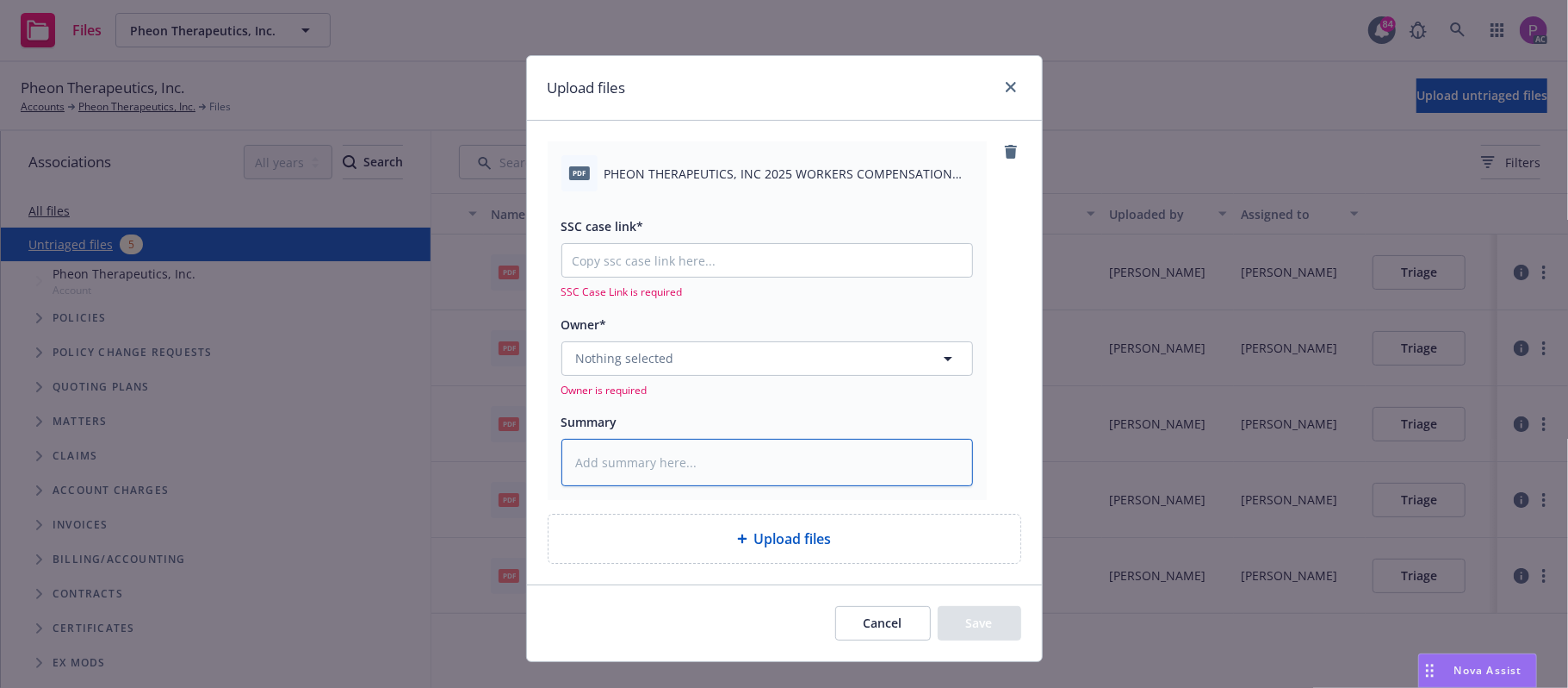
click at [660, 466] on textarea at bounding box center [767, 462] width 412 height 48
paste textarea "PHEON THERAPEUTICS, INC 2025 WORKERS COMPENSATION NOTICE OF CANCELLATION EFF. 1…"
type textarea "x"
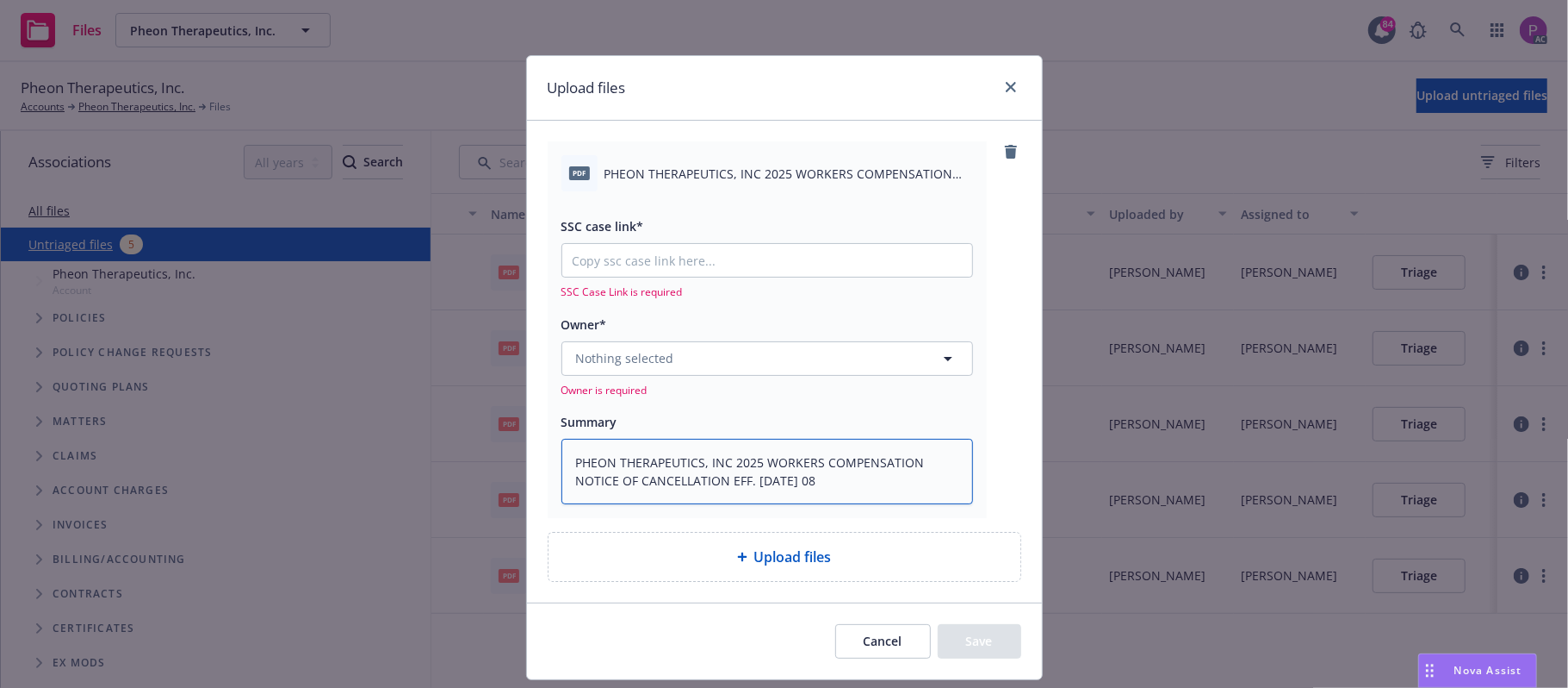
type textarea "PHEON THERAPEUTICS, INC 2025 WORKERS COMPENSATION NOTICE OF CANCELLATION EFF. 1…"
click at [750, 259] on input "SSC case link*" at bounding box center [767, 260] width 410 height 33
paste input "https://newfront-ssc.lightning.force.com/lightning/r/Case/500Vz00000R6hXNIAZ/vi…"
type textarea "x"
type input "https://newfront-ssc.lightning.force.com/lightning/r/Case/500Vz00000R6hXNIAZ/vi…"
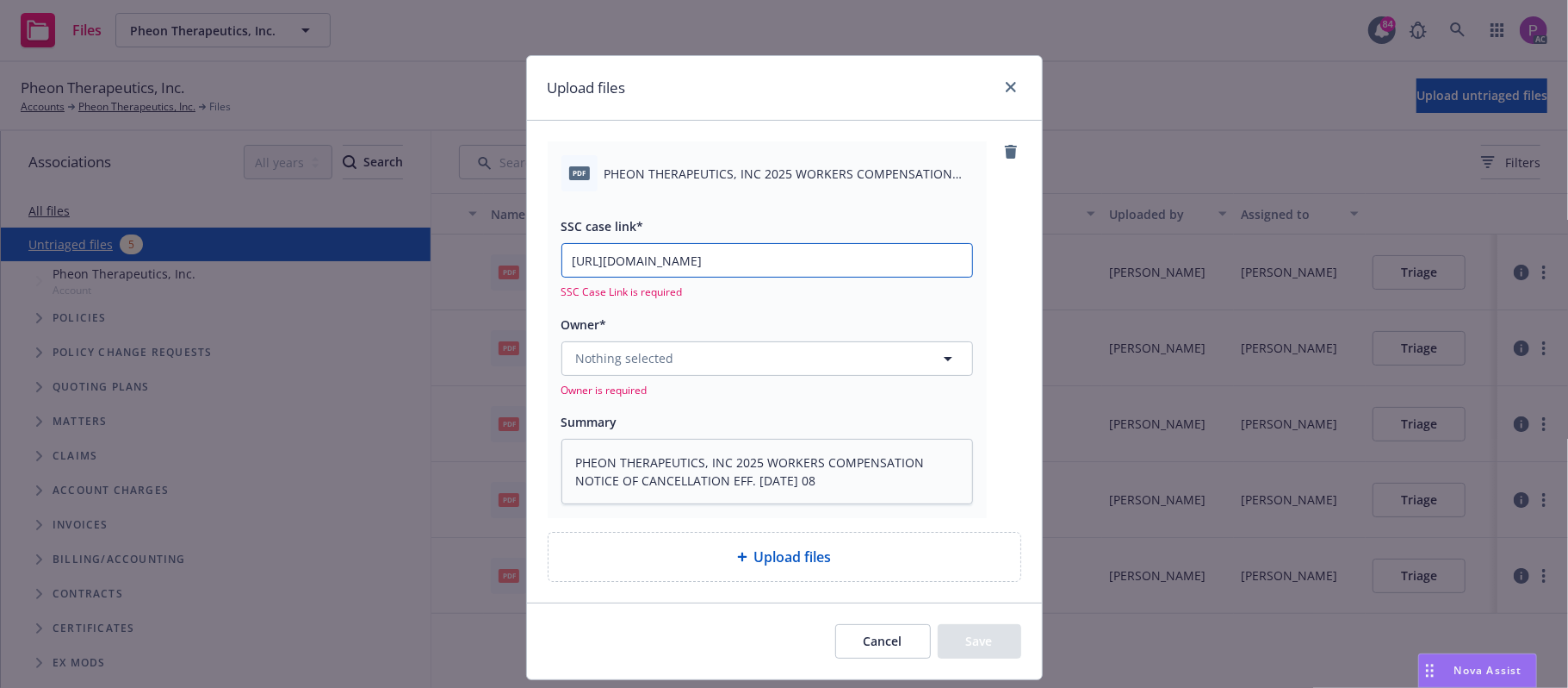
type textarea "x"
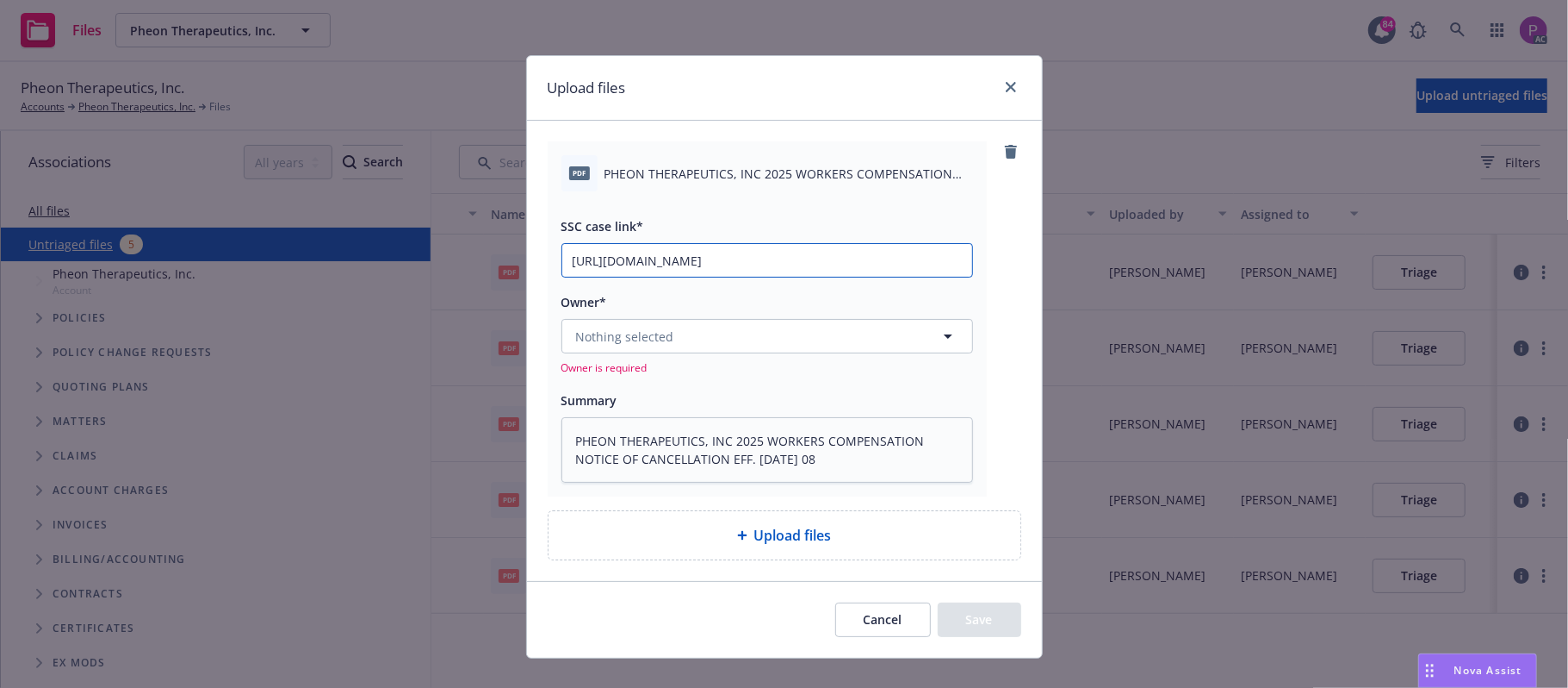
scroll to position [0, 88]
type input "https://newfront-ssc.lightning.force.com/lightning/r/Case/500Vz00000R6hXNIAZ/vi…"
click at [680, 347] on button "Nothing selected" at bounding box center [767, 335] width 412 height 34
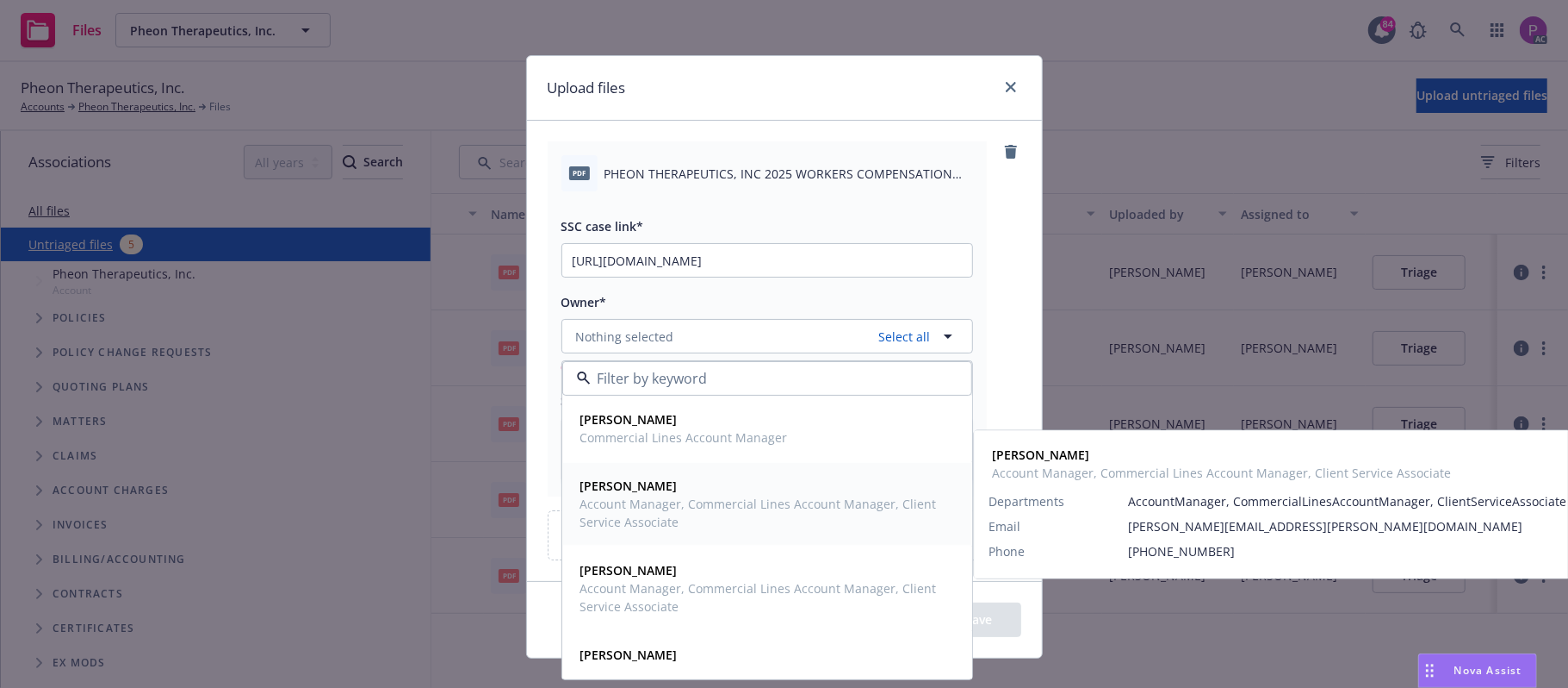
click at [580, 526] on span "Account Manager, Commercial Lines Account Manager, Client Service Associate" at bounding box center [765, 512] width 370 height 36
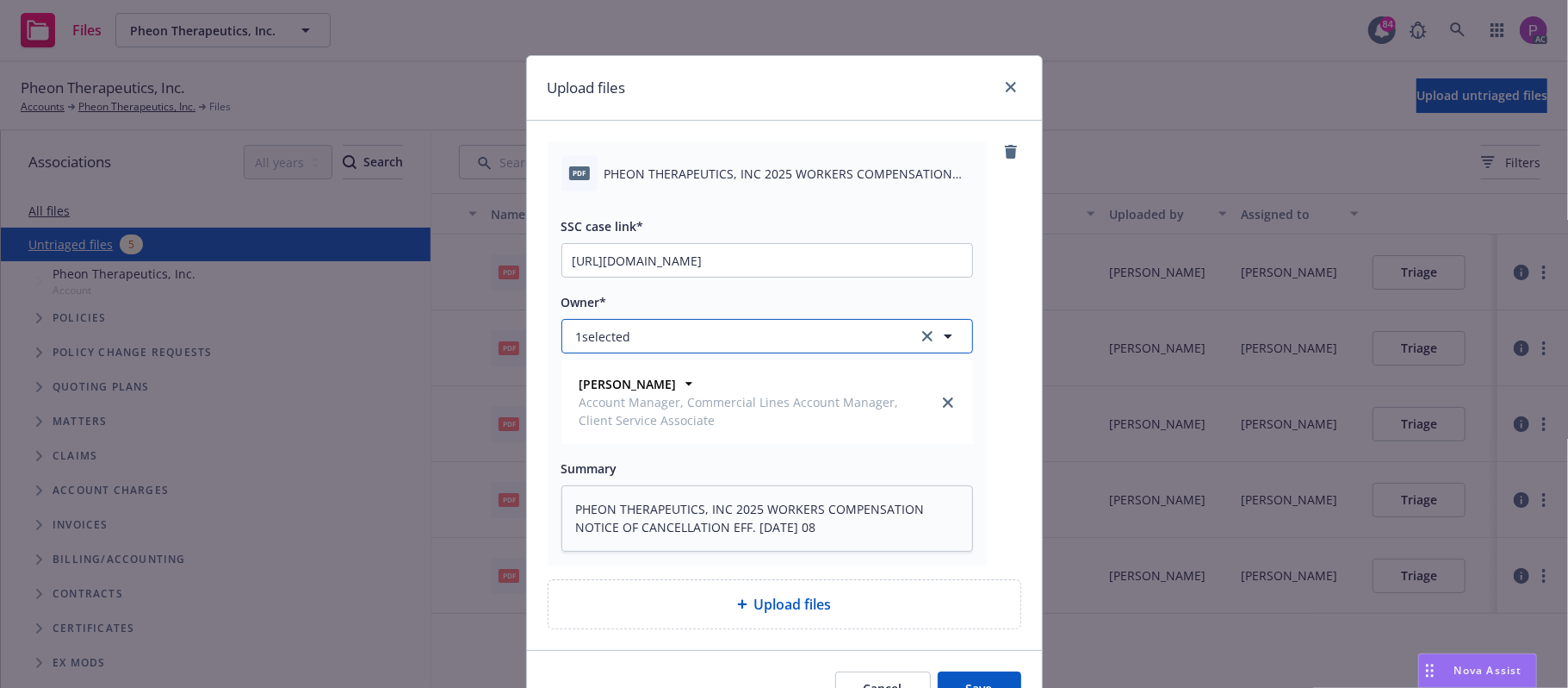
click at [751, 335] on button "1 selected" at bounding box center [767, 335] width 412 height 34
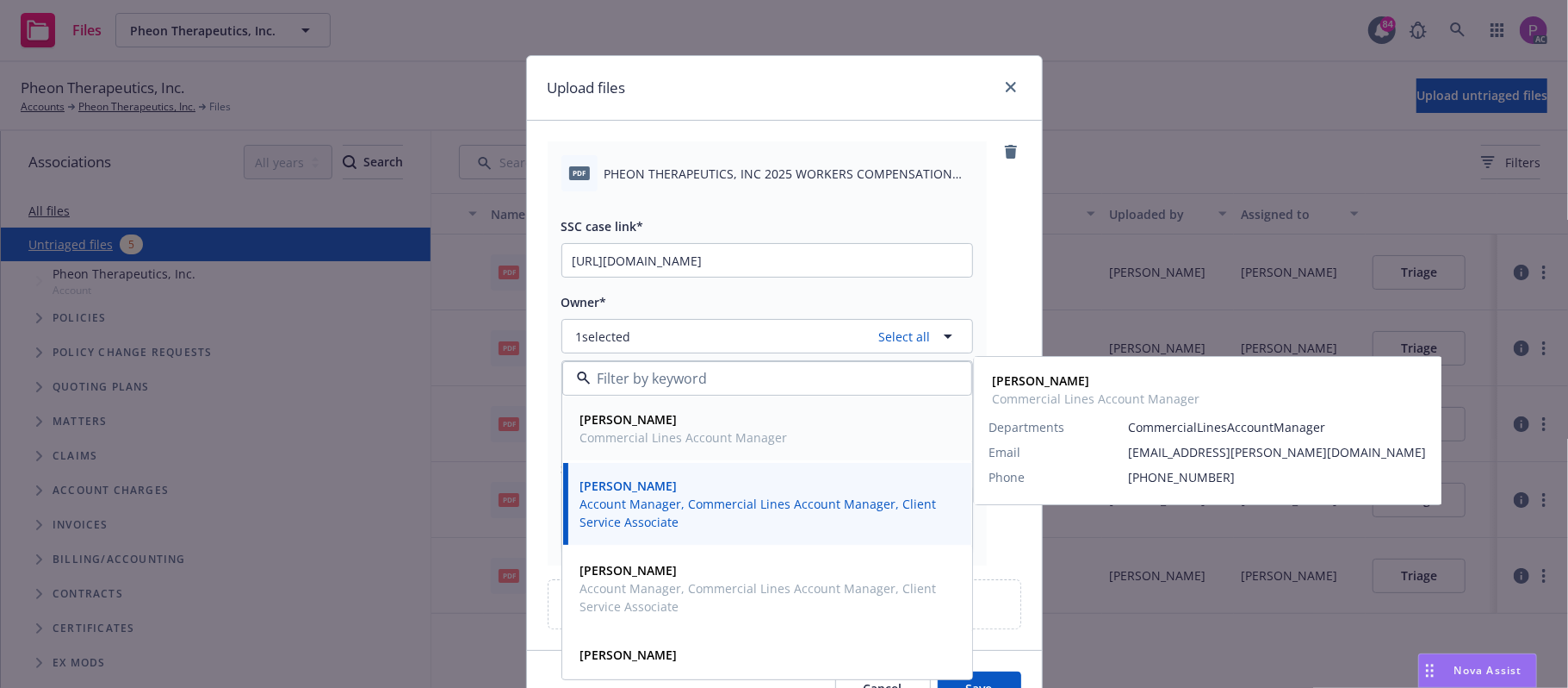
click at [720, 428] on span "Catharine McDonald" at bounding box center [684, 419] width 208 height 18
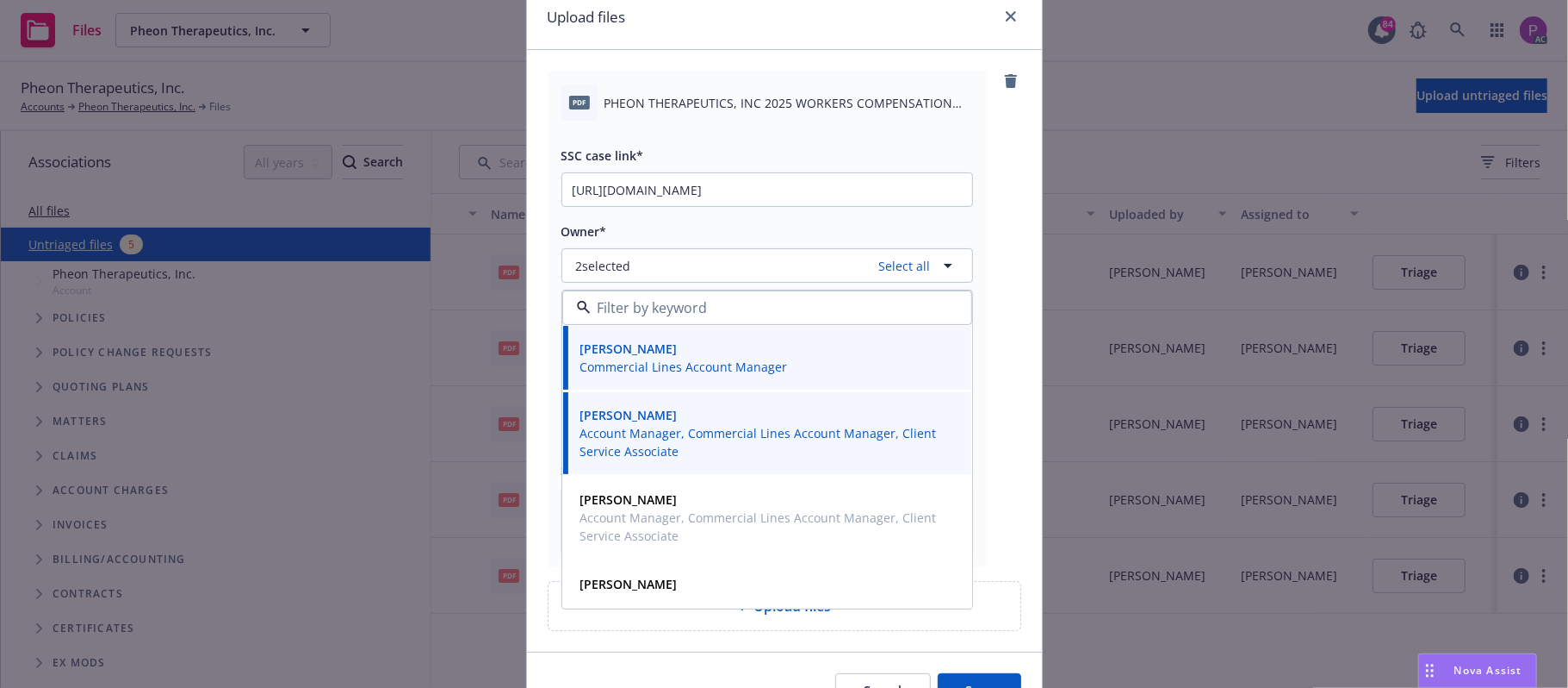
scroll to position [169, 0]
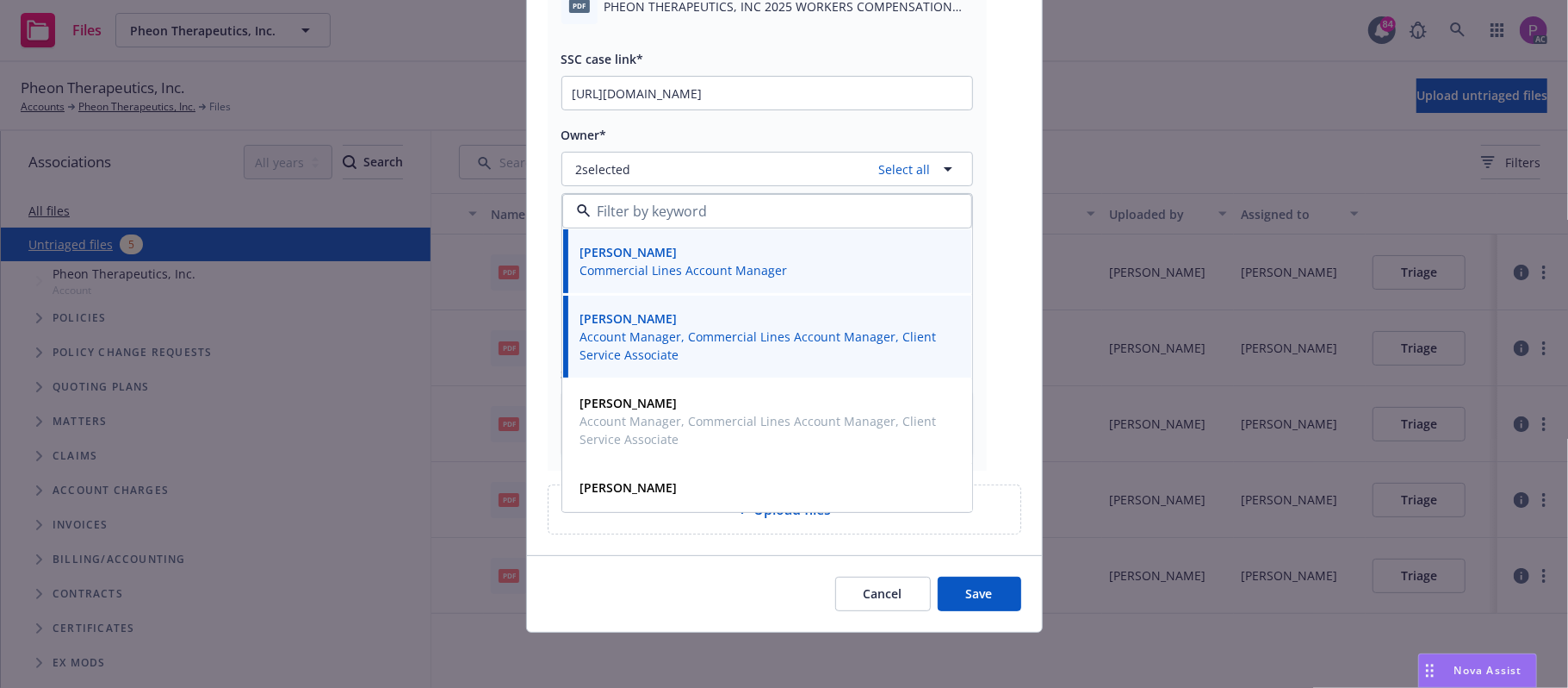
click at [942, 588] on button "Save" at bounding box center [980, 593] width 84 height 34
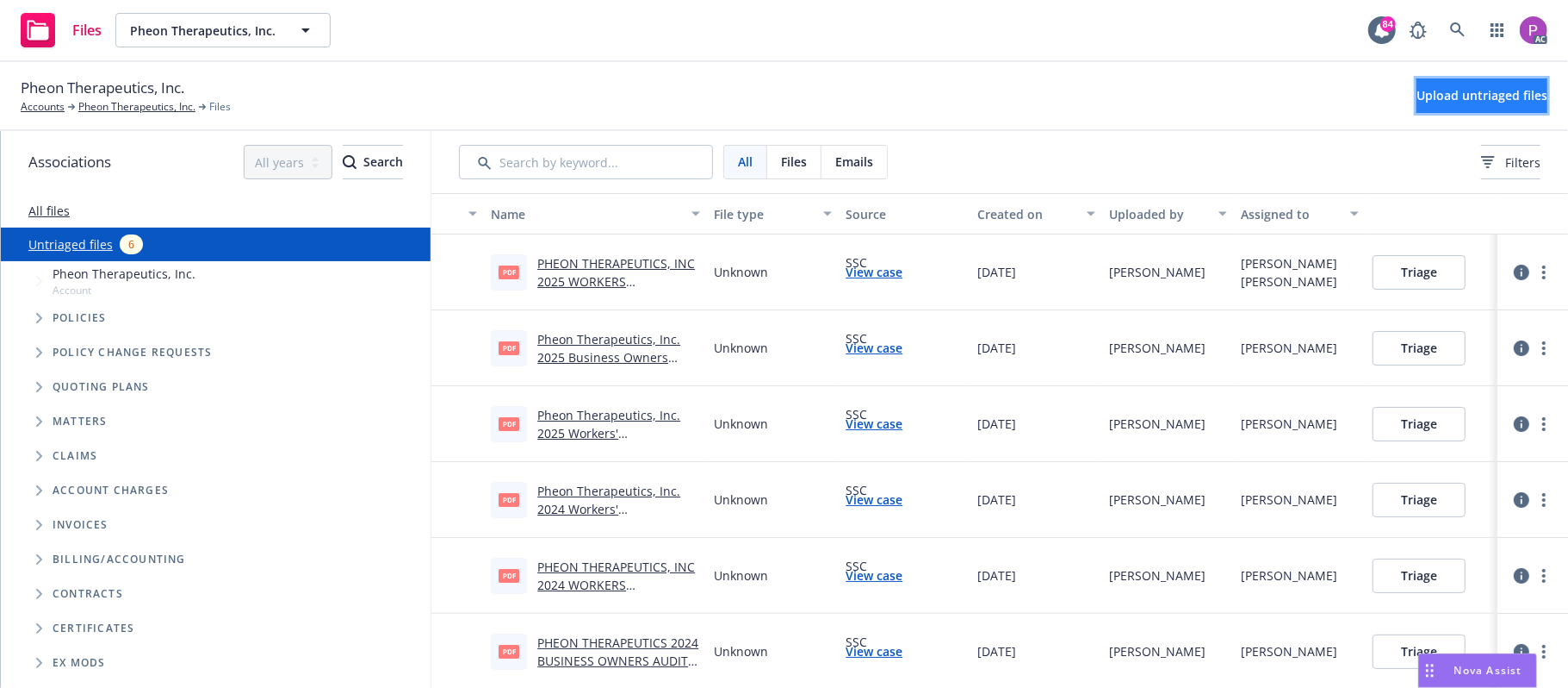
click at [1448, 79] on button "Upload untriaged files" at bounding box center [1482, 95] width 131 height 34
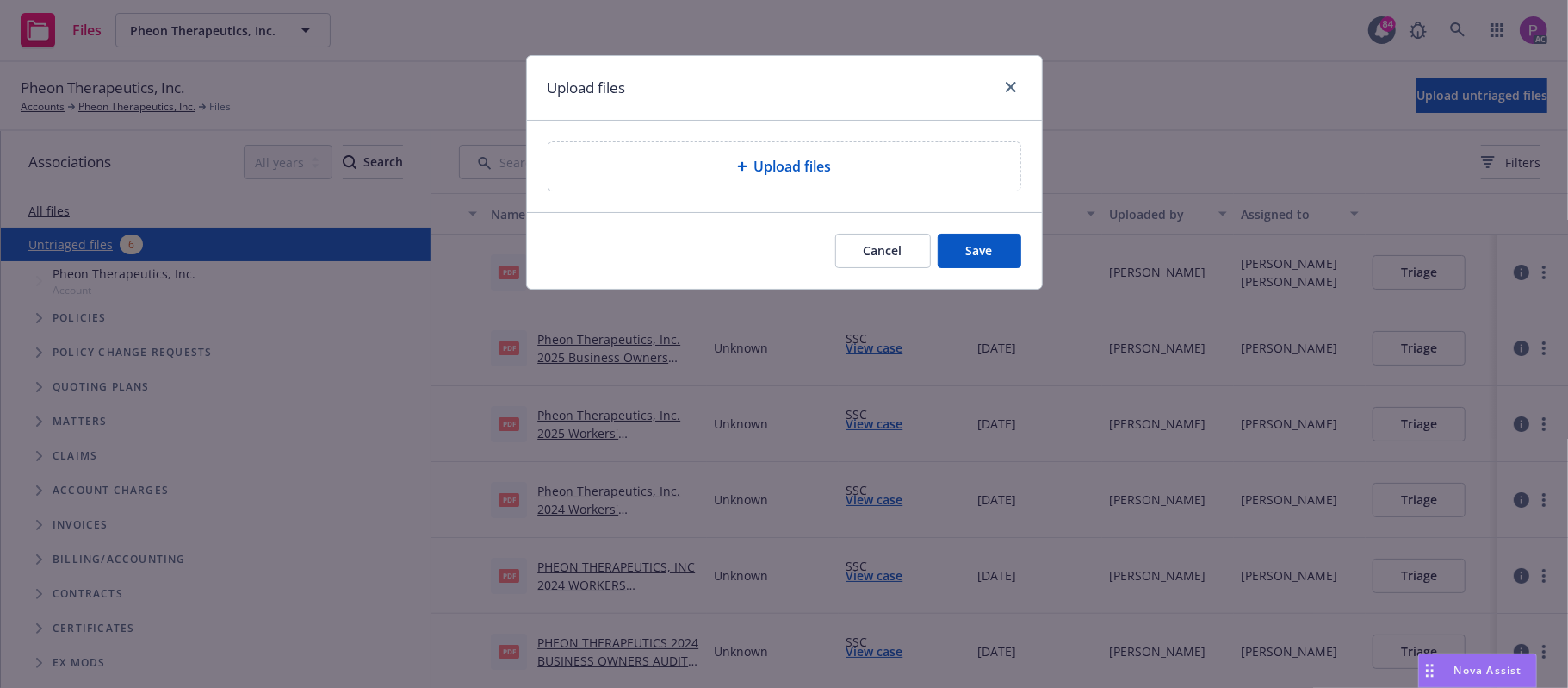
click at [902, 156] on div "Upload files" at bounding box center [784, 167] width 444 height 21
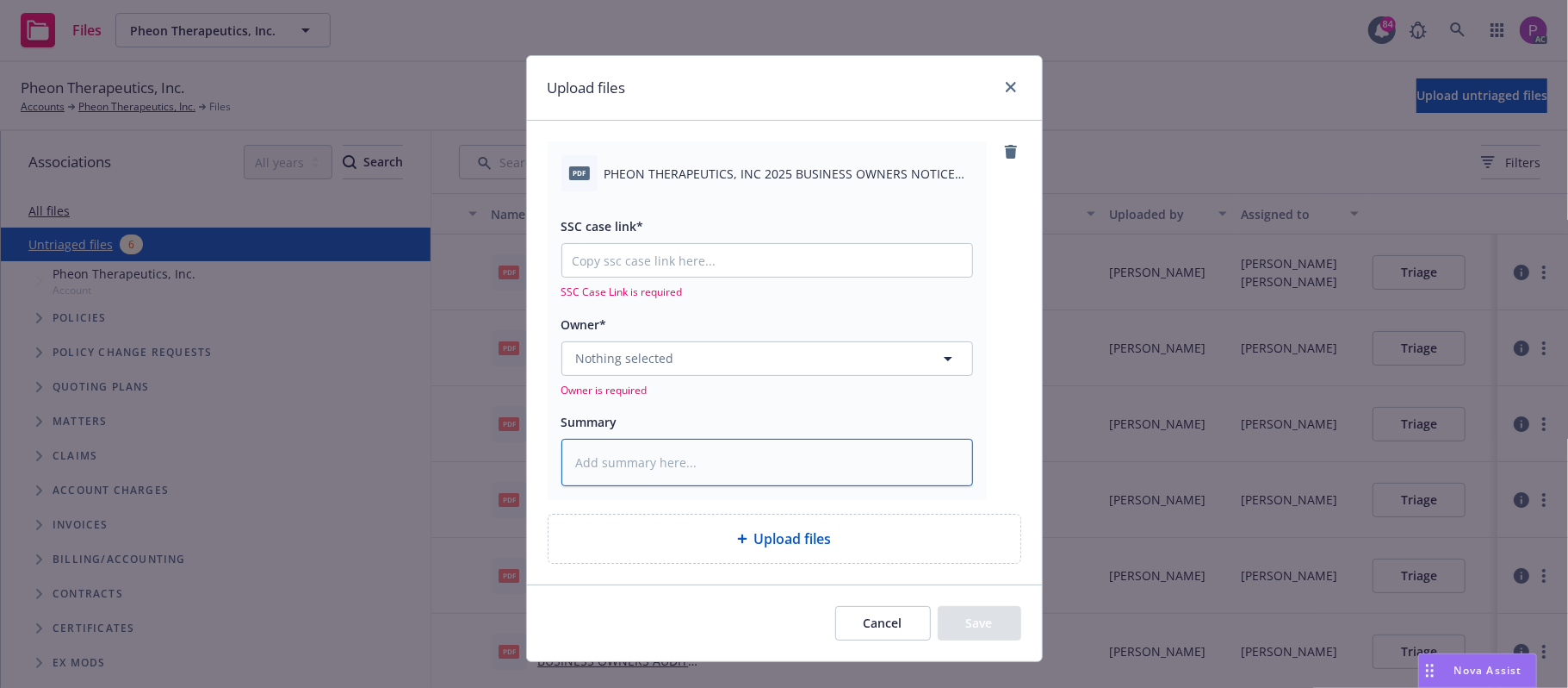
click at [649, 456] on textarea at bounding box center [767, 462] width 412 height 48
paste textarea "PHEON THERAPEUTICS, INC 2025 BUSINESS OWNERS NOTICE OF CANCELLATION EFF. 10-01-…"
type textarea "x"
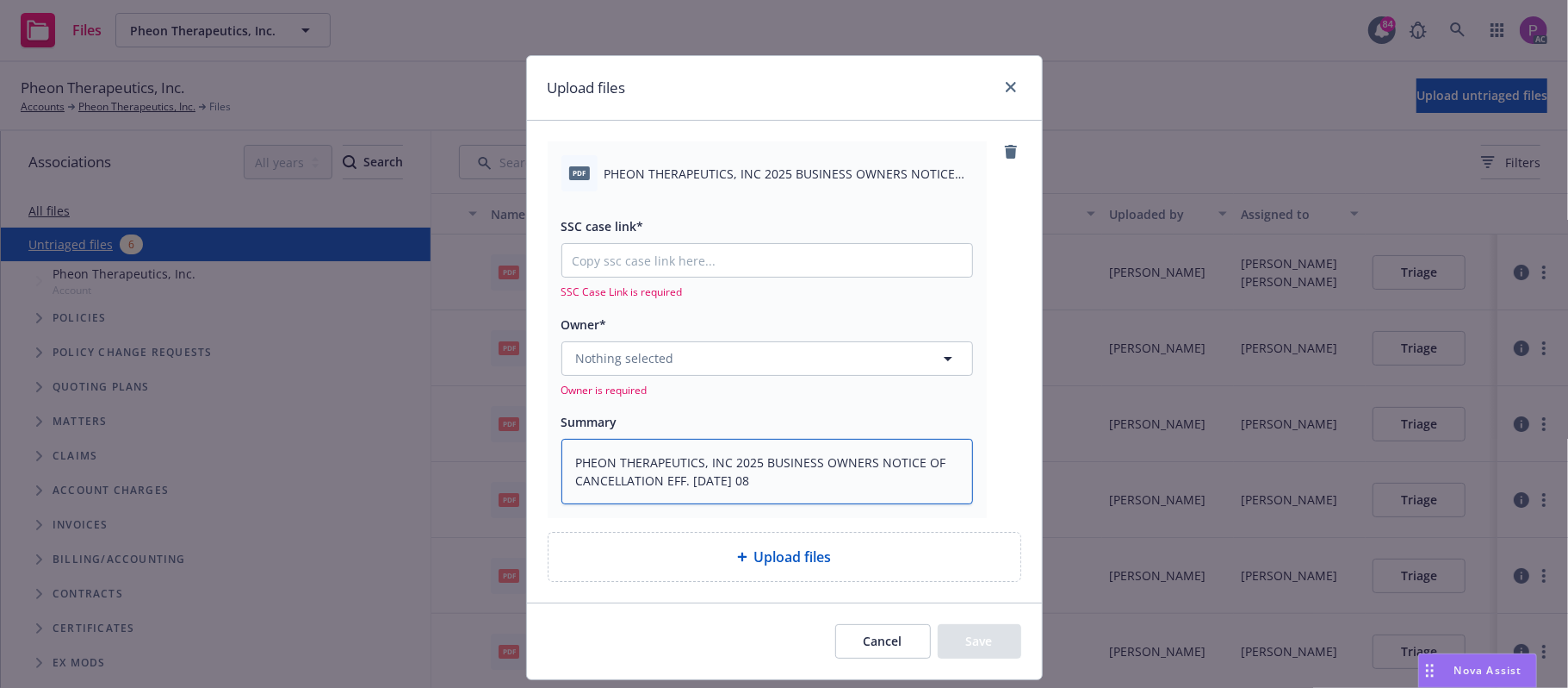
type textarea "PHEON THERAPEUTICS, INC 2025 BUSINESS OWNERS NOTICE OF CANCELLATION EFF. 10-01-…"
click at [839, 263] on input "SSC case link*" at bounding box center [767, 260] width 410 height 33
paste input "https://newfront-ssc.lightning.force.com/lightning/r/Case/500Vz00000R6ZmmIAF/vi…"
type textarea "x"
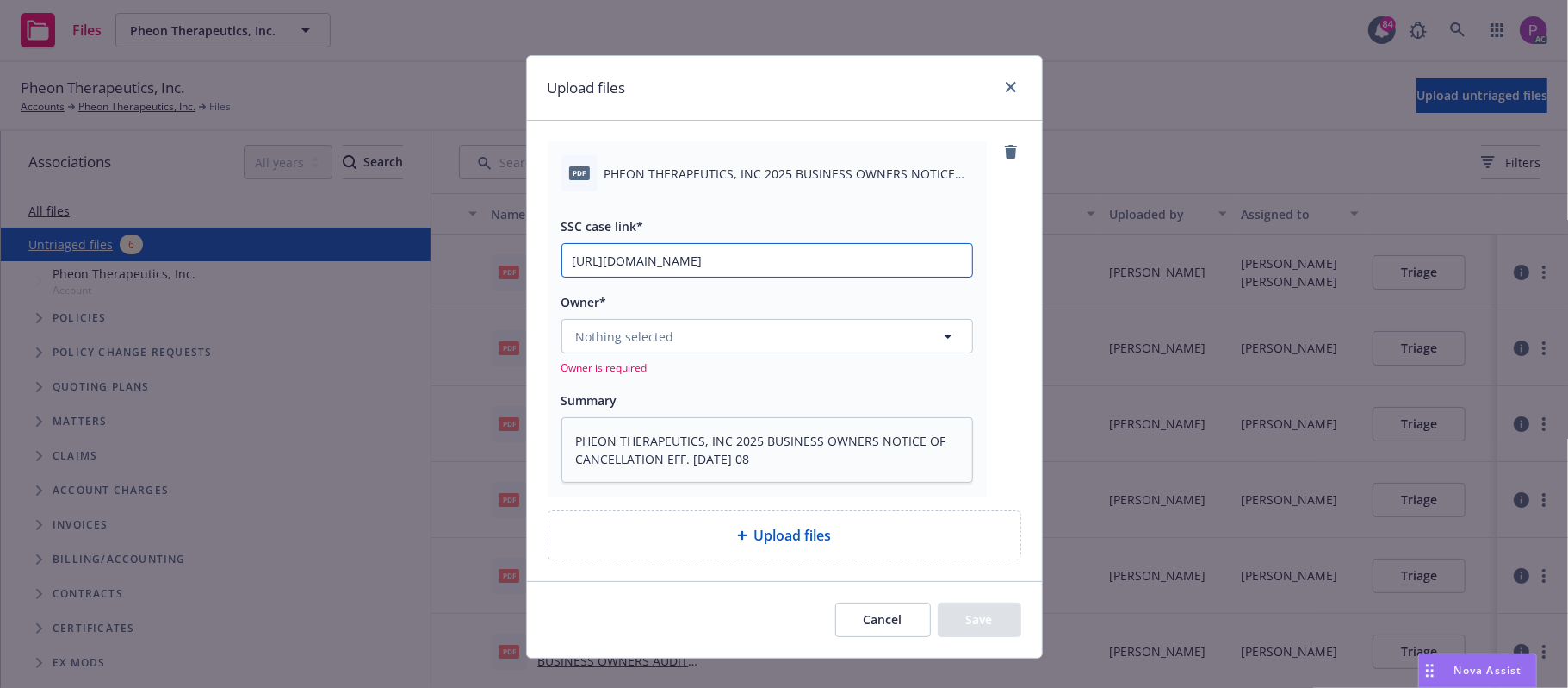
type input "https://newfront-ssc.lightning.force.com/lightning/r/Case/500Vz00000R6ZmmIAF/vi…"
click at [675, 350] on button "Nothing selected" at bounding box center [767, 335] width 412 height 34
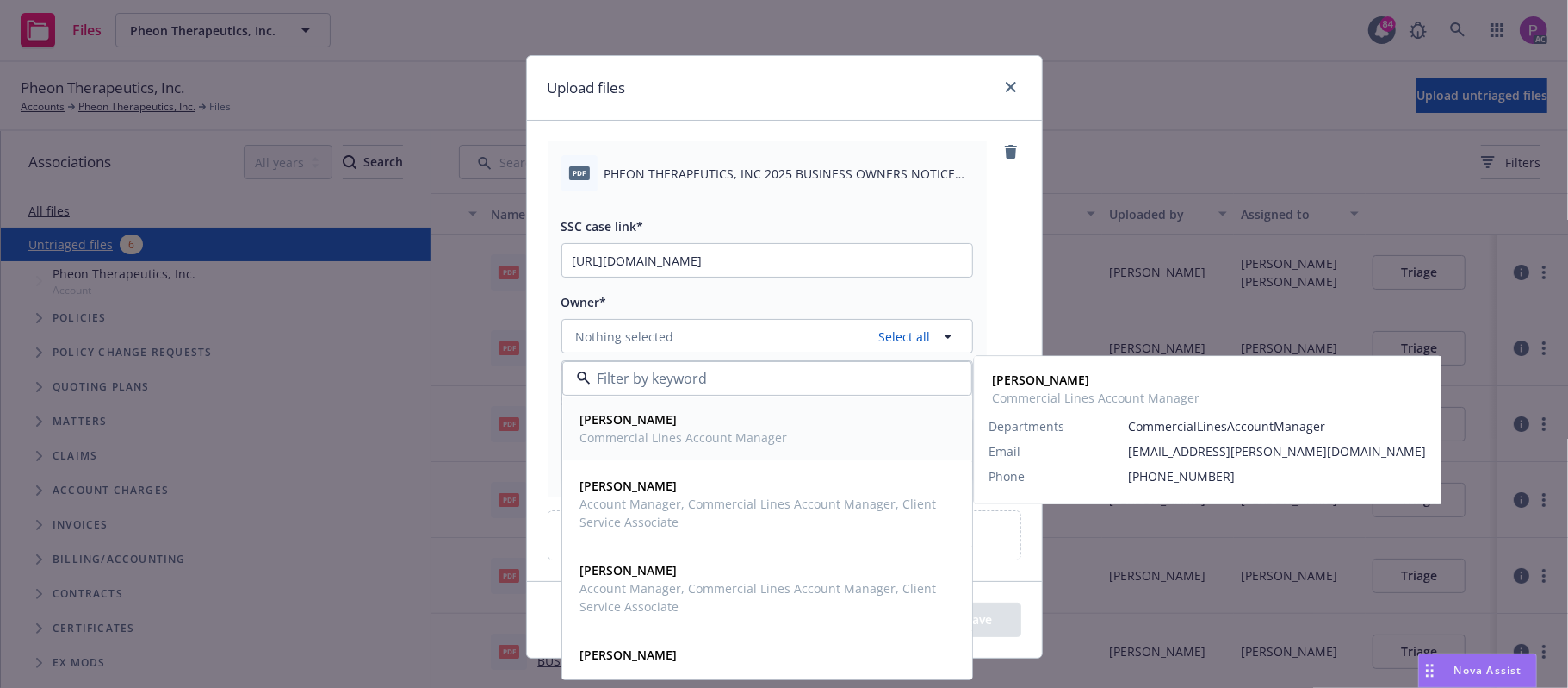
click at [642, 444] on span "Commercial Lines Account Manager" at bounding box center [684, 437] width 208 height 18
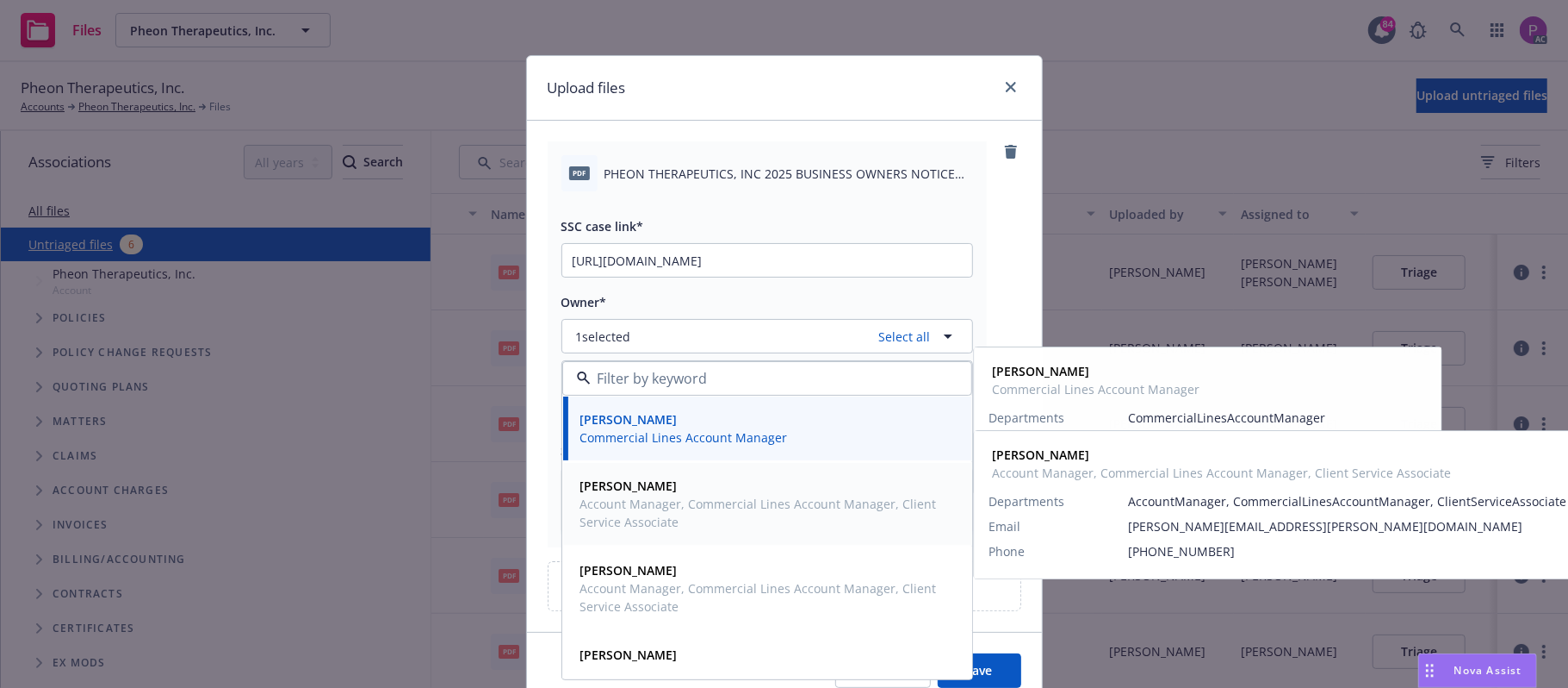
click at [632, 539] on div "Galina Wallace Account Manager, Commercial Lines Account Manager, Client Servic…" at bounding box center [767, 504] width 408 height 82
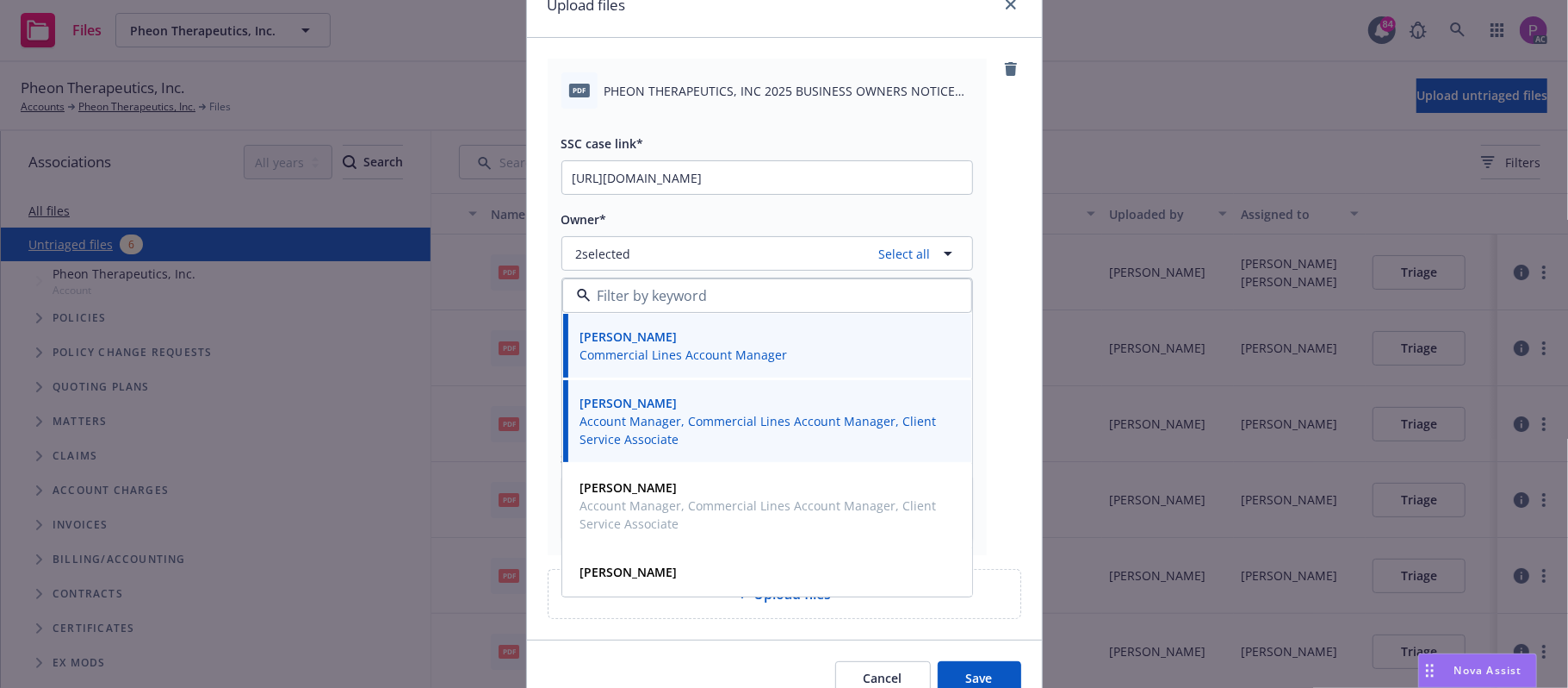
scroll to position [169, 0]
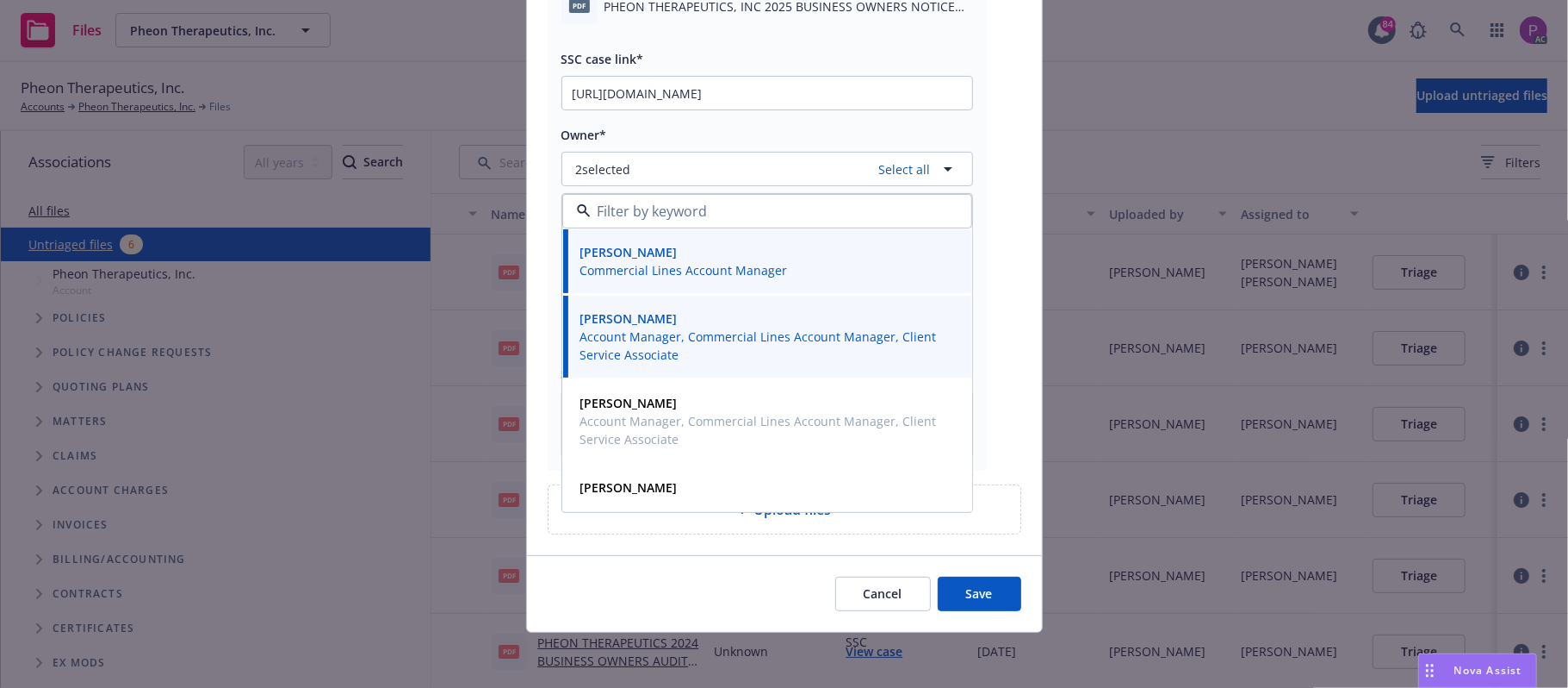
click at [969, 588] on button "Save" at bounding box center [980, 593] width 84 height 34
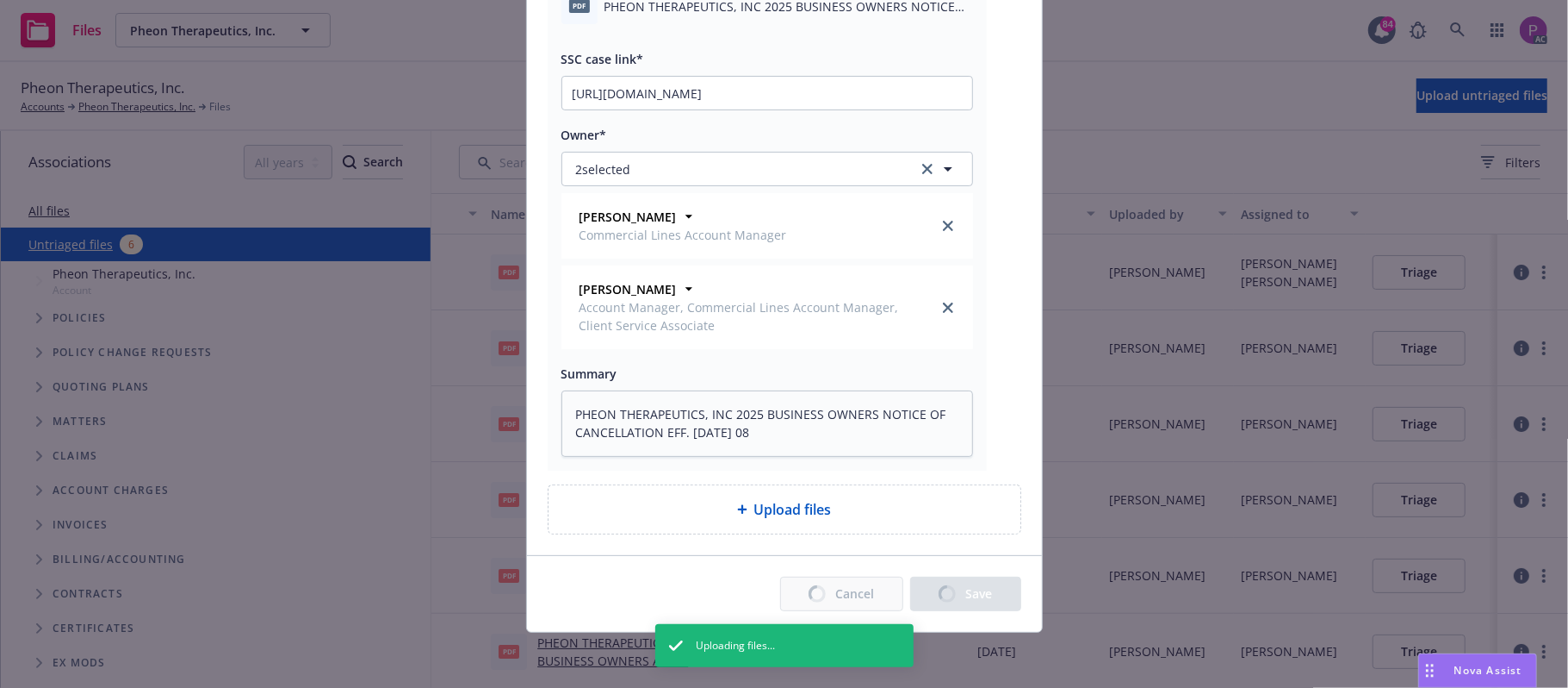
type textarea "x"
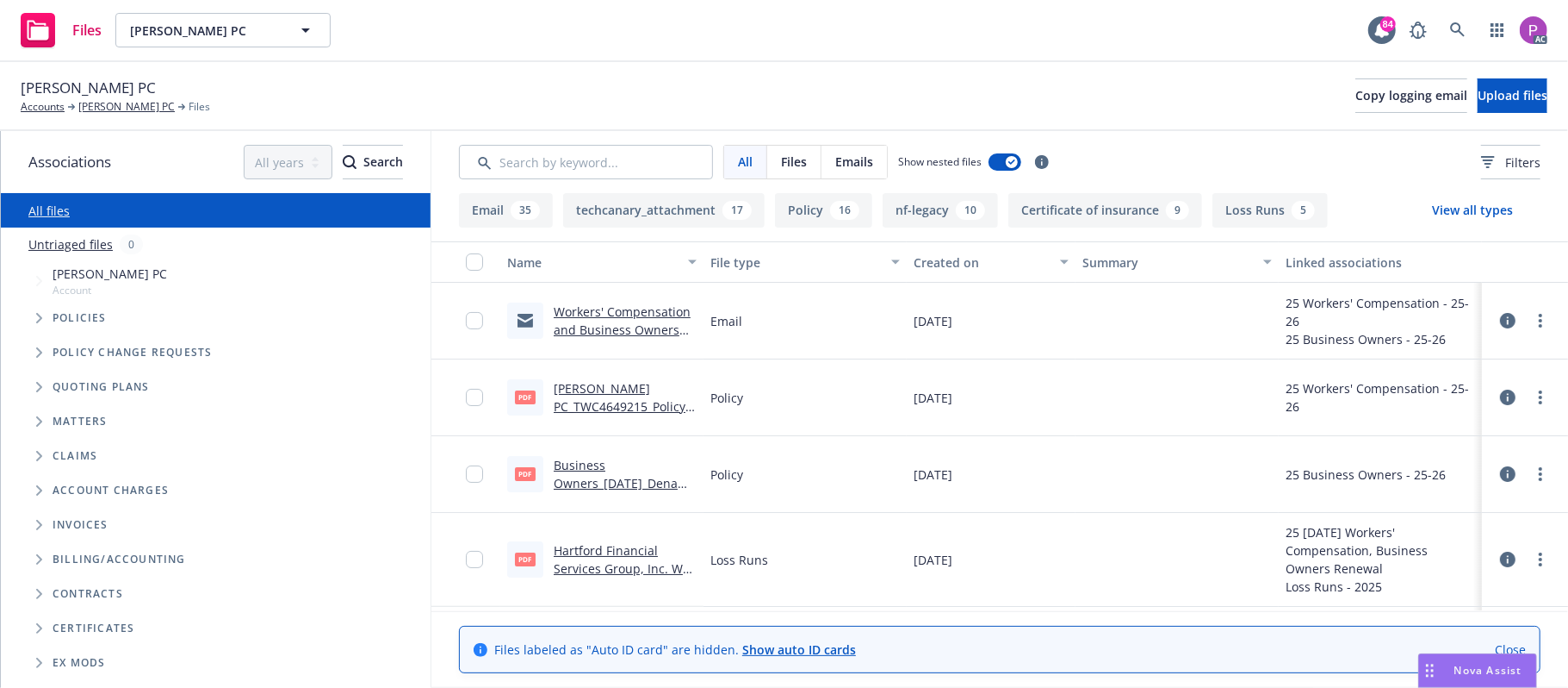
click at [101, 243] on link "Untriaged files" at bounding box center [71, 244] width 85 height 18
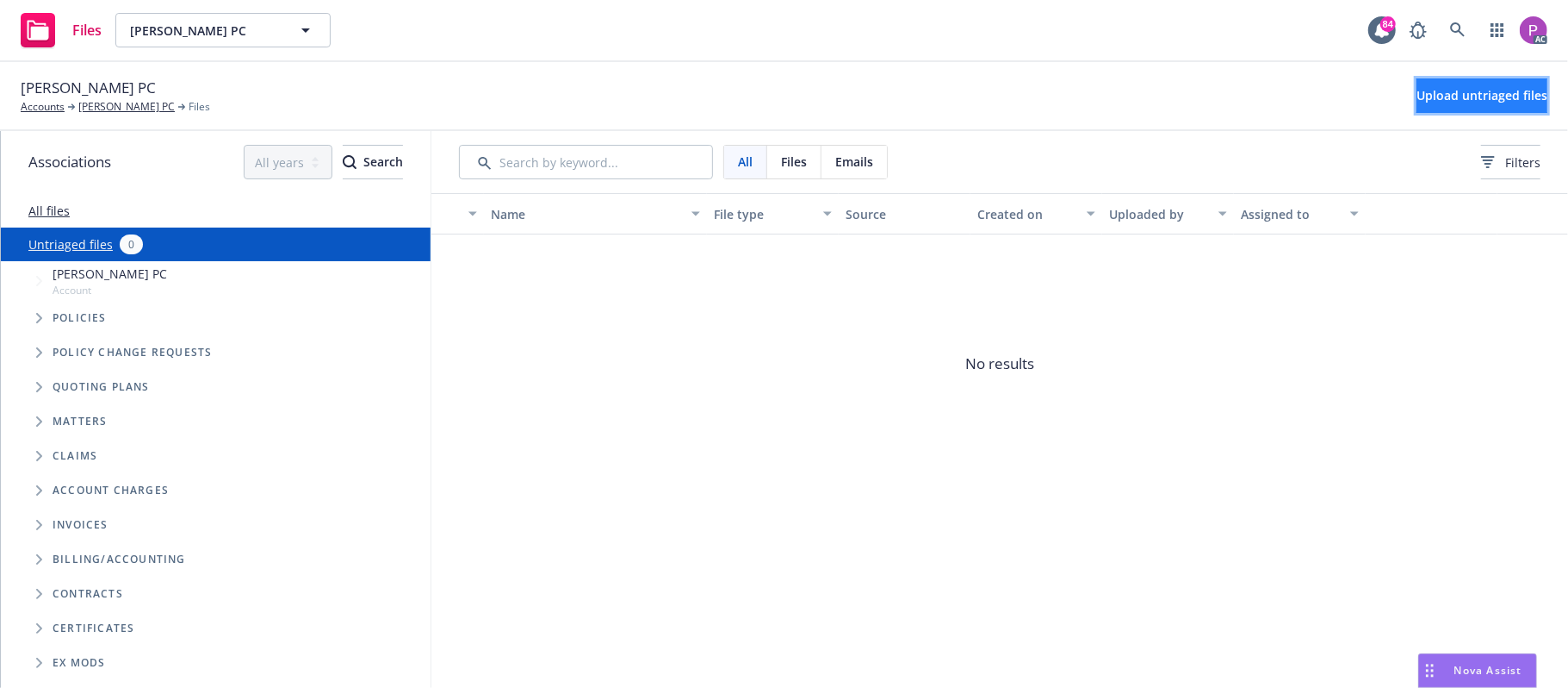
click at [1416, 100] on span "Upload untriaged files" at bounding box center [1482, 95] width 131 height 17
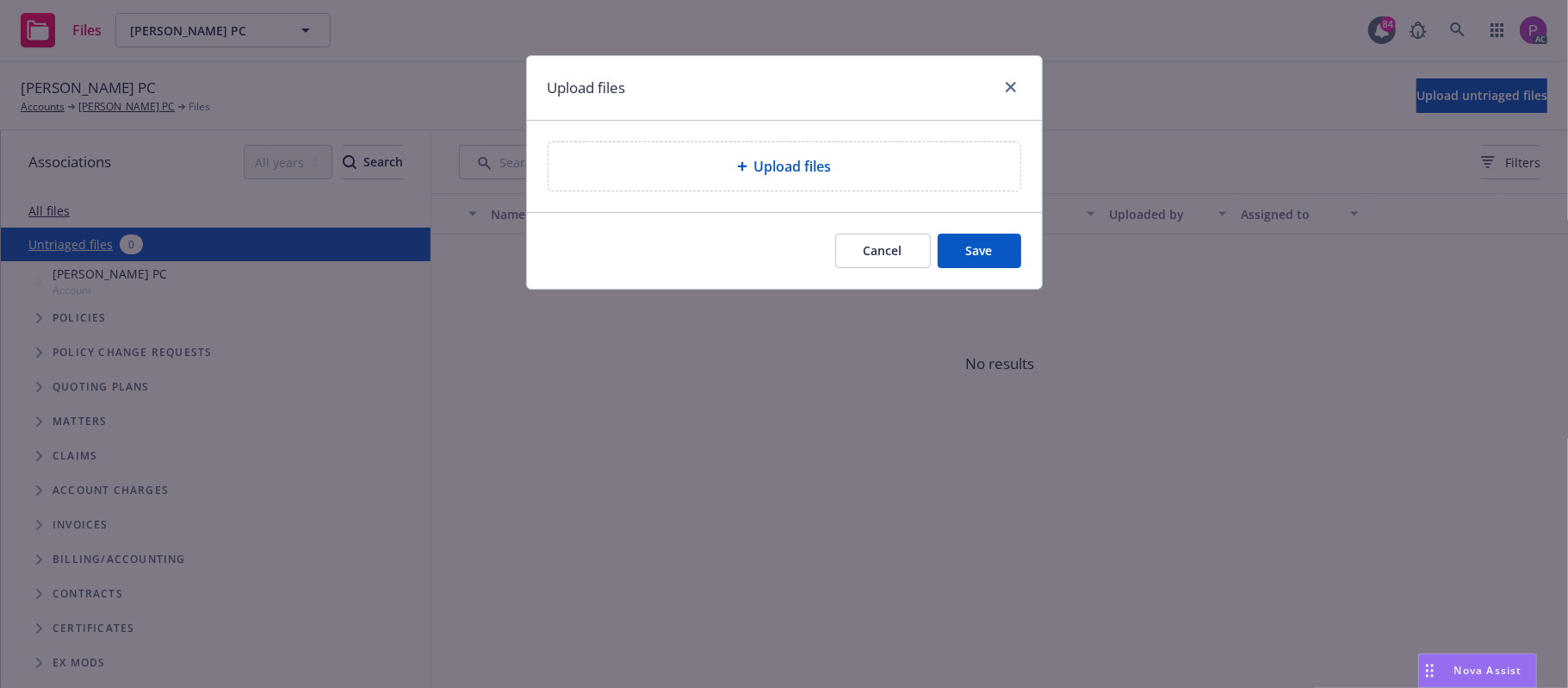
click at [639, 163] on div "Upload files" at bounding box center [784, 167] width 444 height 21
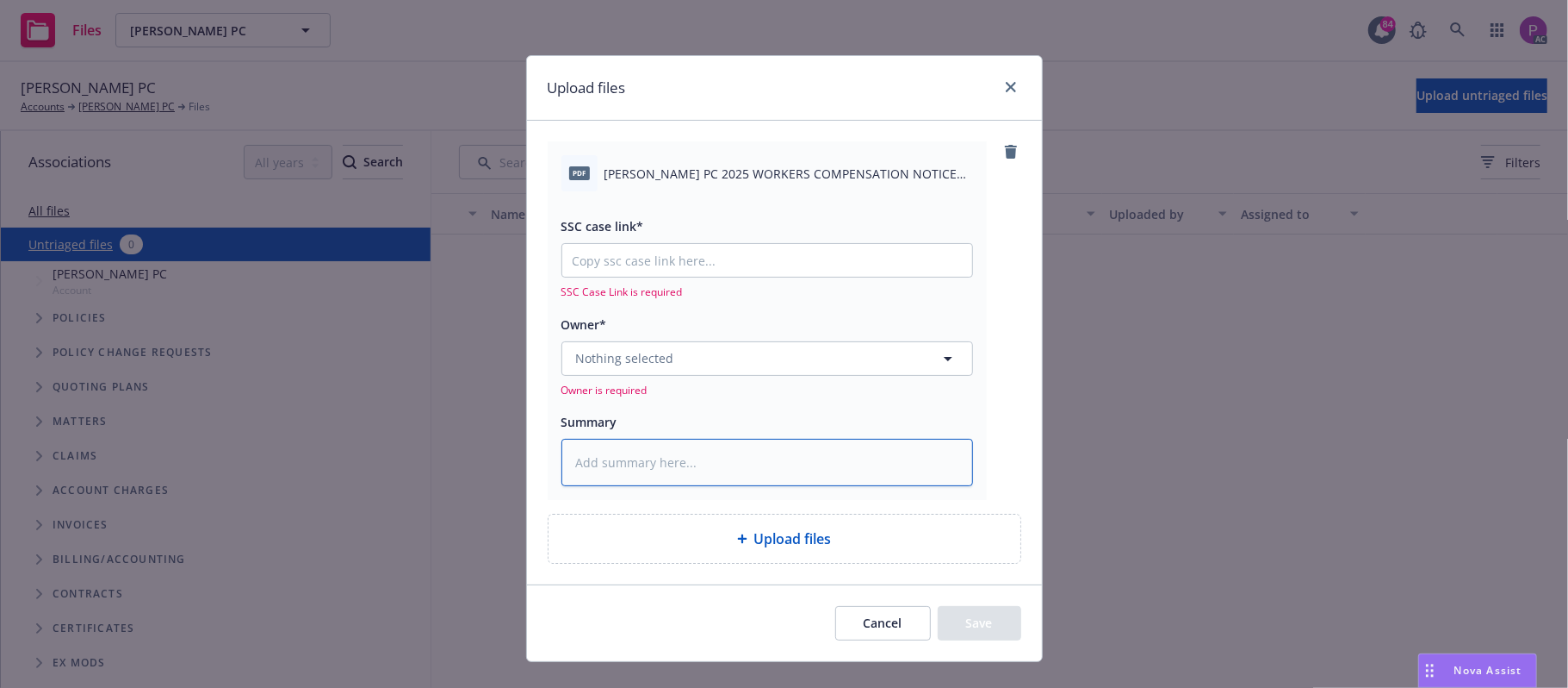
click at [717, 457] on textarea at bounding box center [767, 462] width 412 height 48
paste textarea "[PERSON_NAME] PC 2025 WORKERS COMPENSATION NOTICE OF CANCELLATION EFF. [DATE]"
type textarea "x"
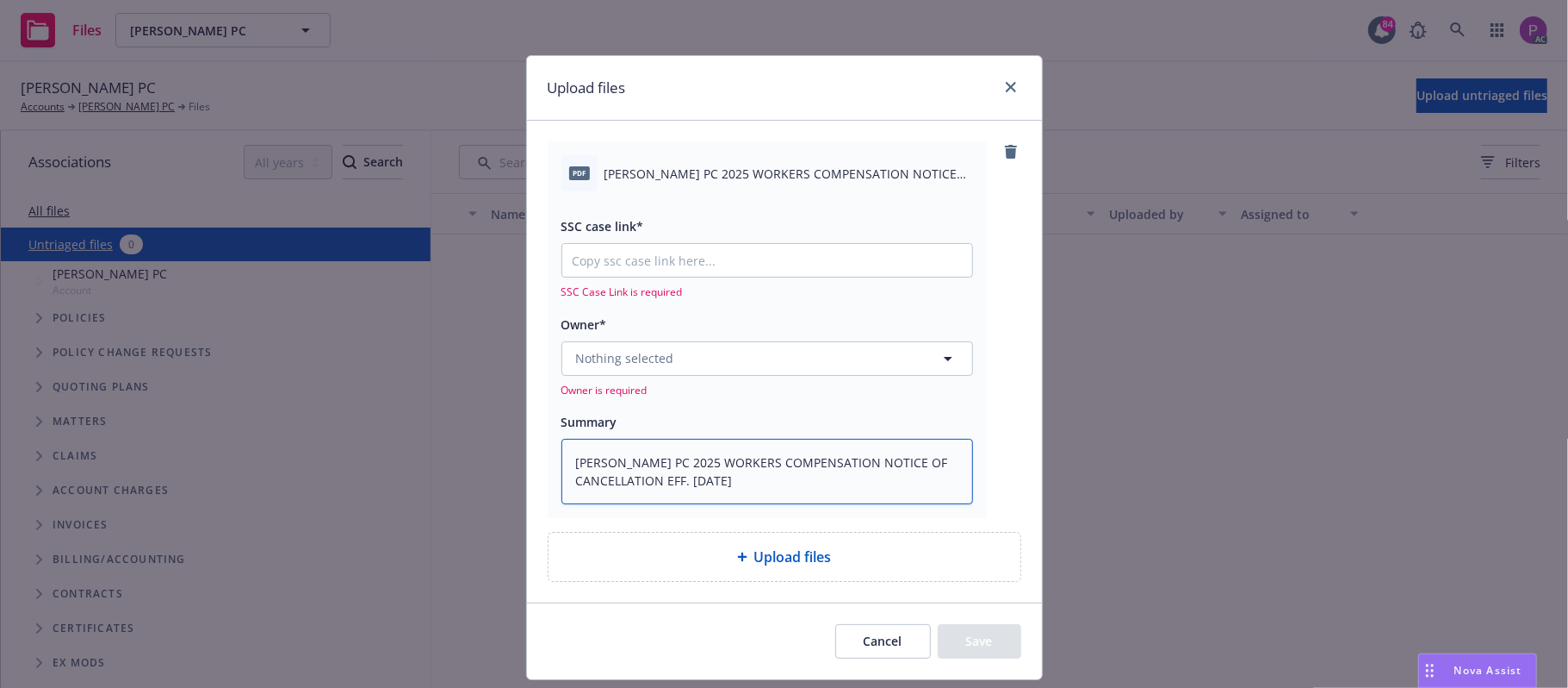
type textarea "[PERSON_NAME] PC 2025 WORKERS COMPENSATION NOTICE OF CANCELLATION EFF. [DATE]"
click at [777, 267] on input "SSC case link*" at bounding box center [767, 260] width 410 height 33
paste input "[URL][DOMAIN_NAME]"
type textarea "x"
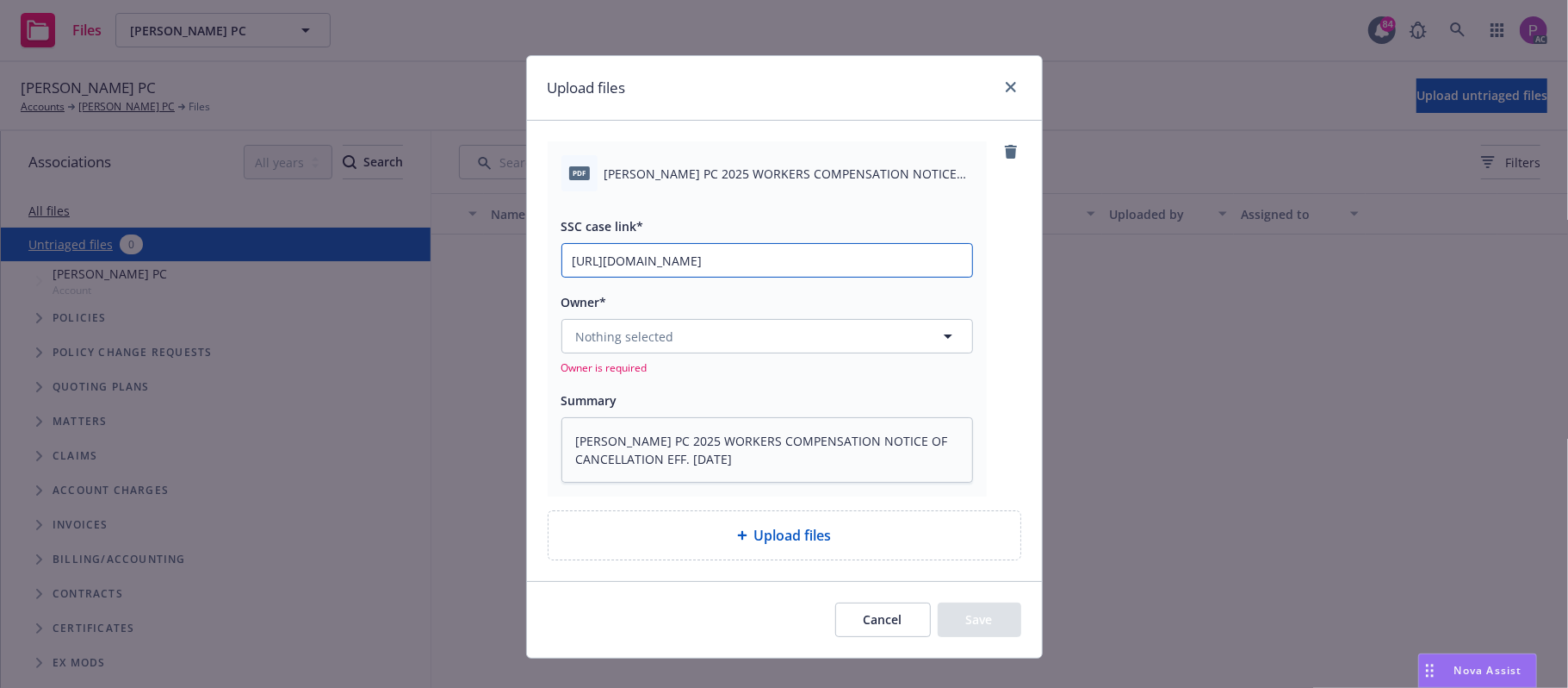
scroll to position [0, 235]
type input "[URL][DOMAIN_NAME]"
click at [708, 359] on div "Nothing selected Owner is required" at bounding box center [767, 347] width 412 height 56
click at [704, 328] on button "Nothing selected" at bounding box center [767, 335] width 412 height 34
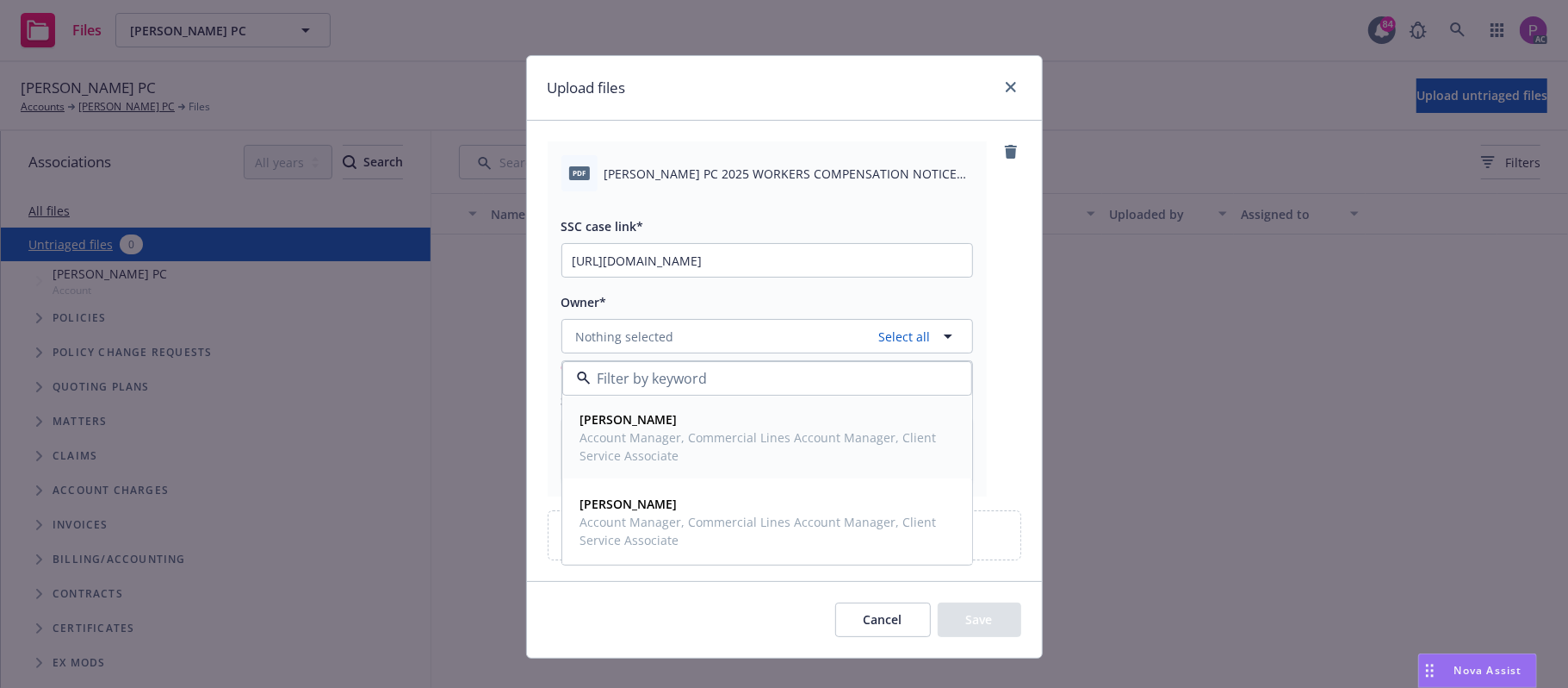
click at [689, 426] on span "[PERSON_NAME]" at bounding box center [765, 419] width 370 height 18
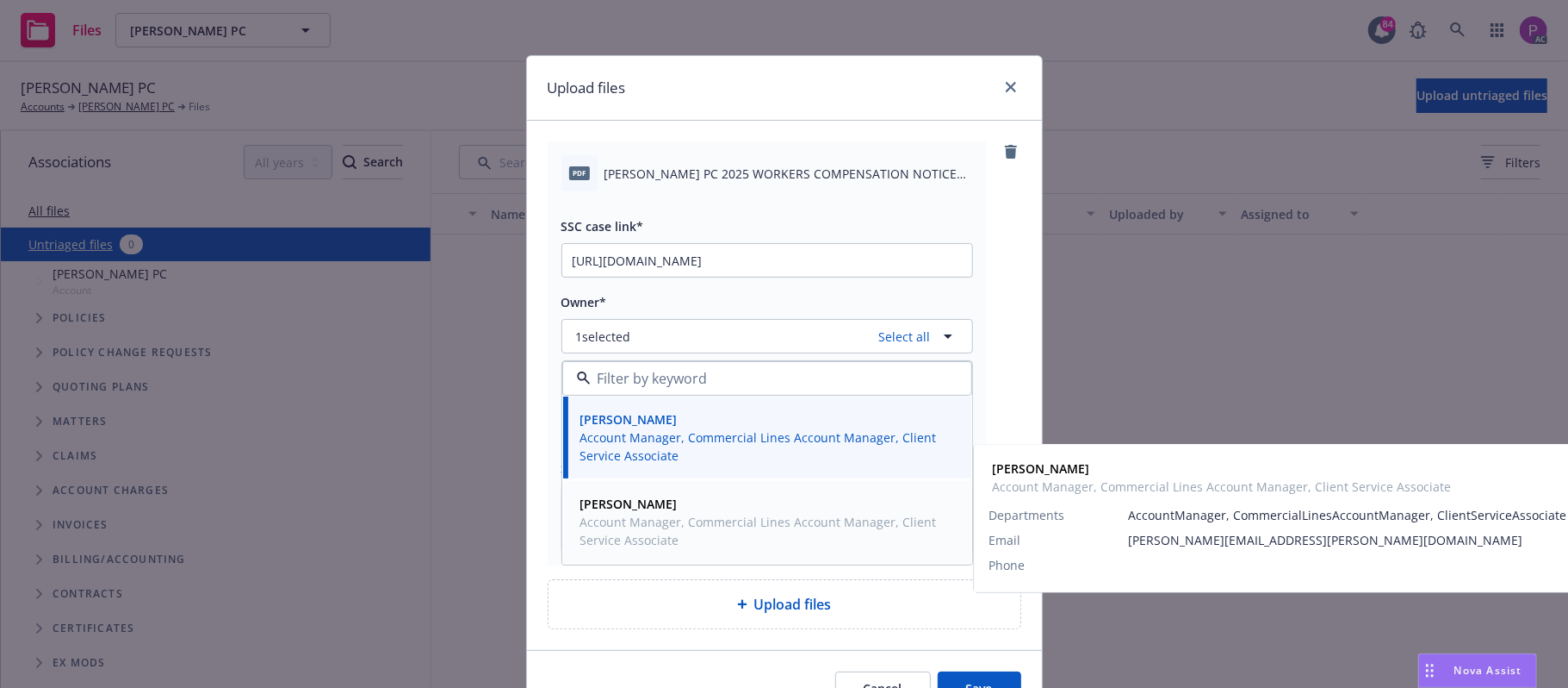
click at [679, 519] on span "Account Manager, Commercial Lines Account Manager, Client Service Associate" at bounding box center [765, 530] width 370 height 36
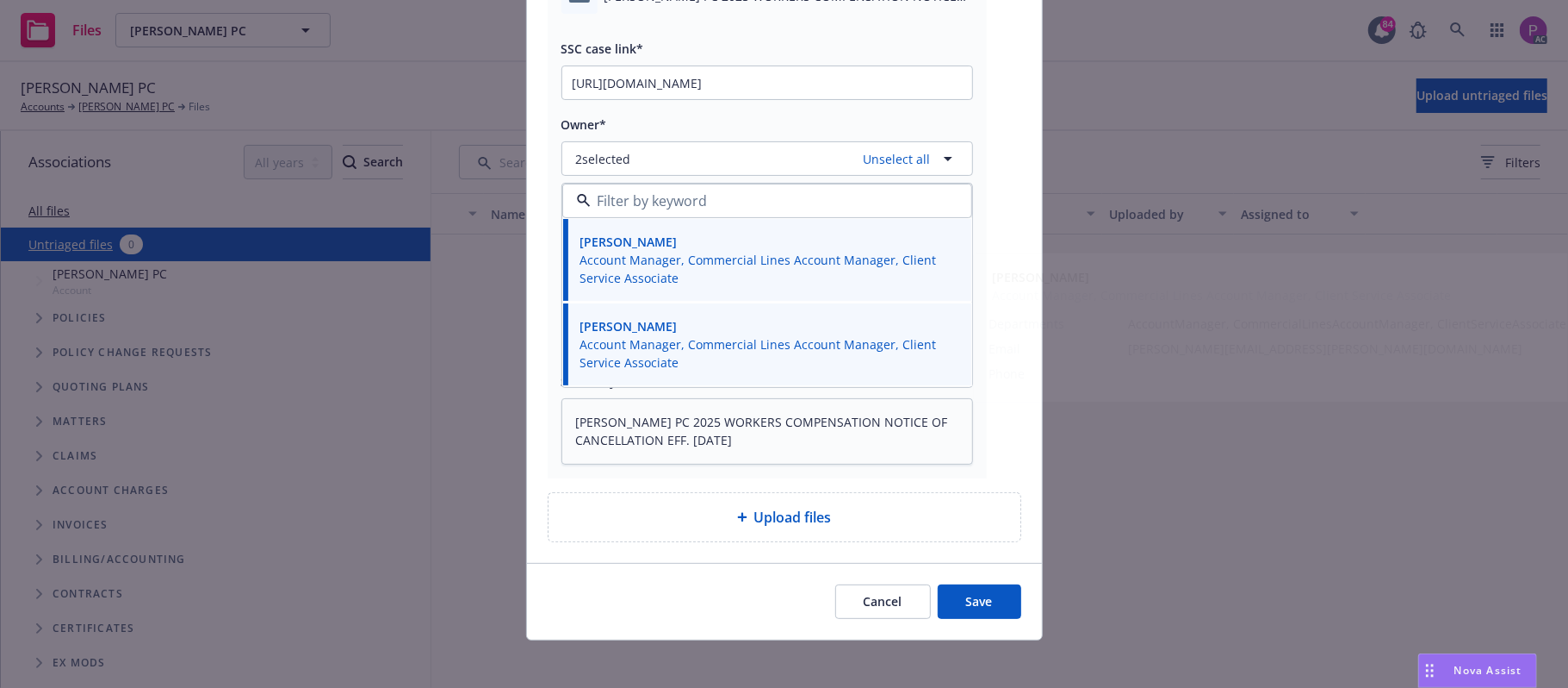
scroll to position [187, 0]
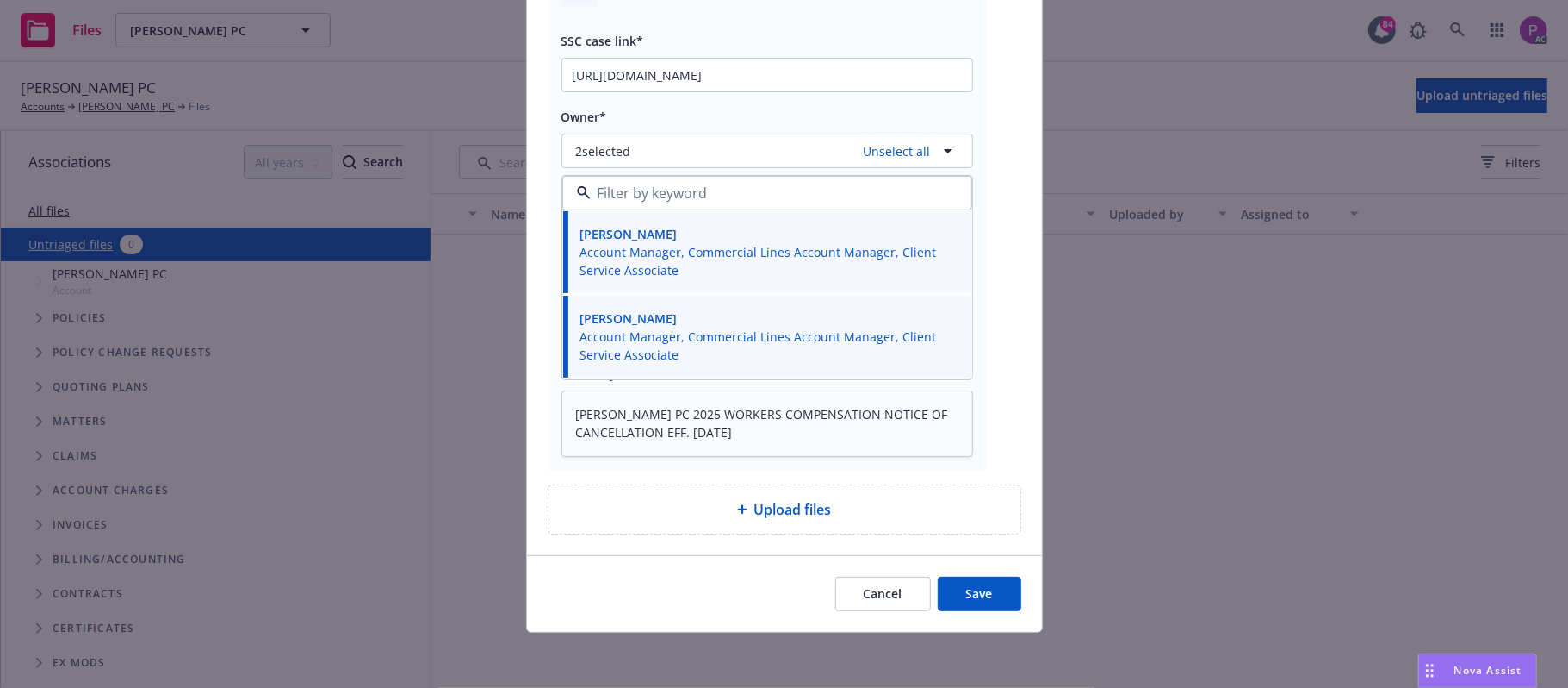
click at [962, 577] on button "Save" at bounding box center [980, 593] width 84 height 34
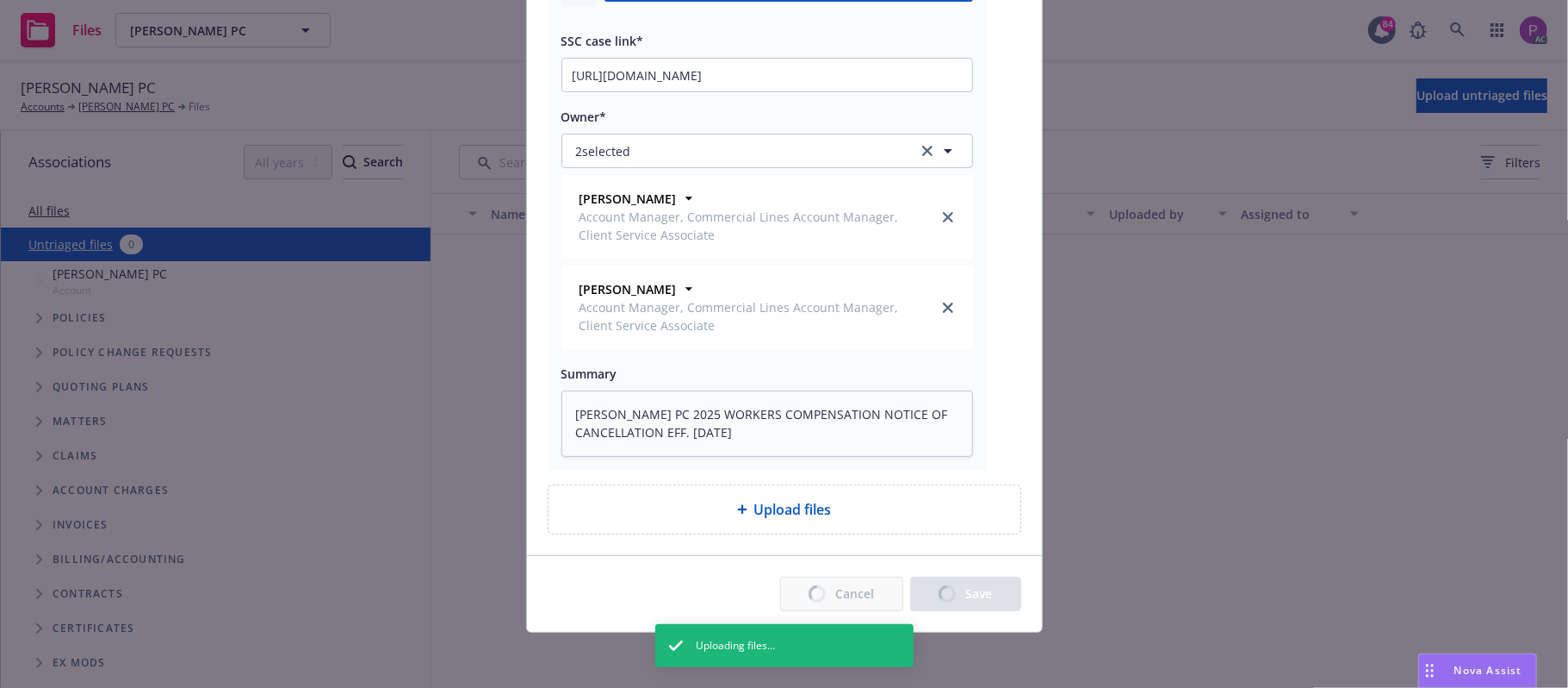
type textarea "x"
